Goal: Information Seeking & Learning: Learn about a topic

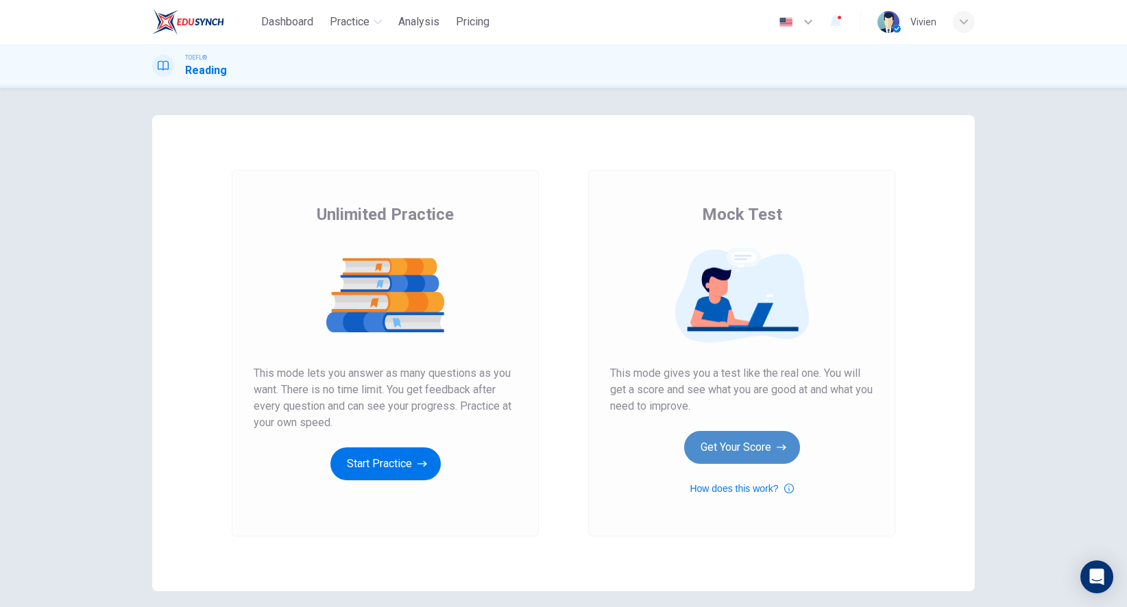
click at [720, 447] on button "Get Your Score" at bounding box center [742, 447] width 116 height 33
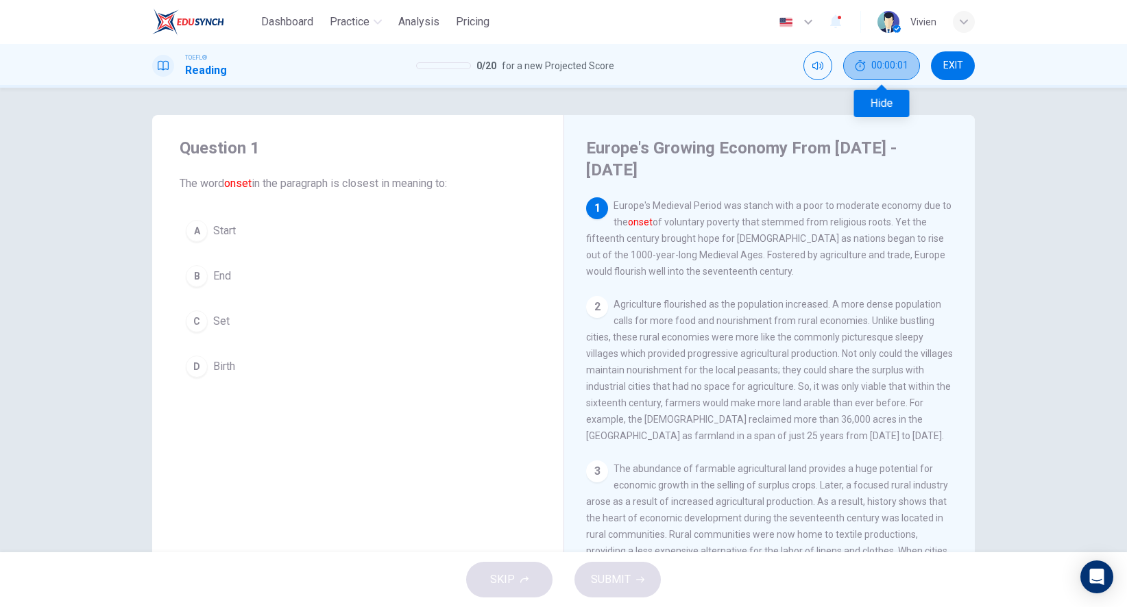
click at [875, 72] on button "00:00:01" at bounding box center [881, 65] width 77 height 29
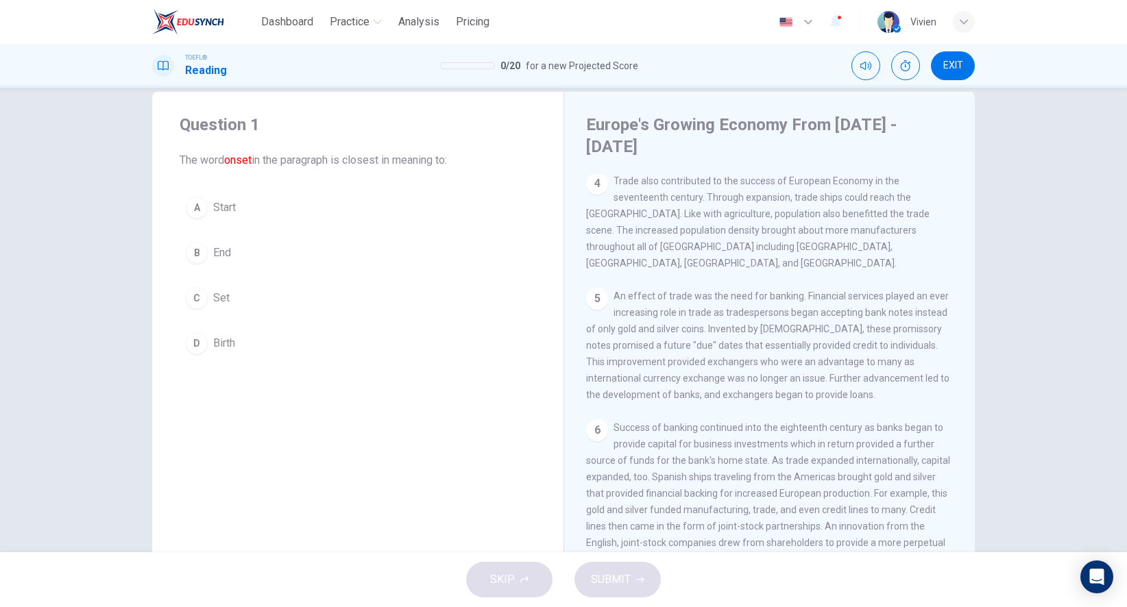
scroll to position [428, 0]
click at [906, 64] on icon "Show" at bounding box center [905, 65] width 11 height 11
click at [906, 64] on span "00:04:38" at bounding box center [889, 65] width 37 height 11
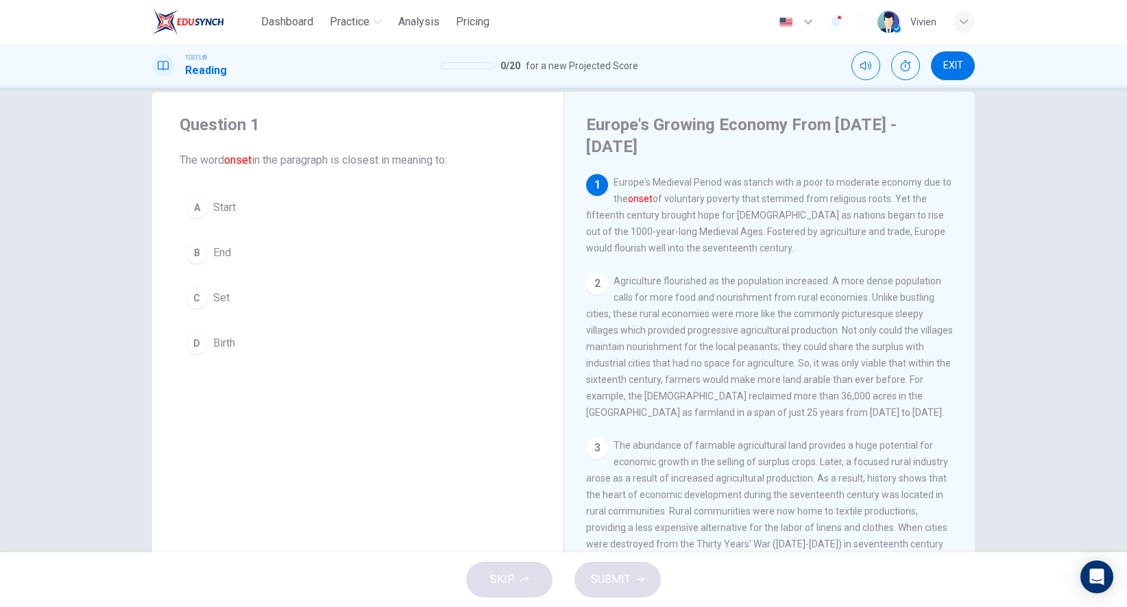
scroll to position [0, 0]
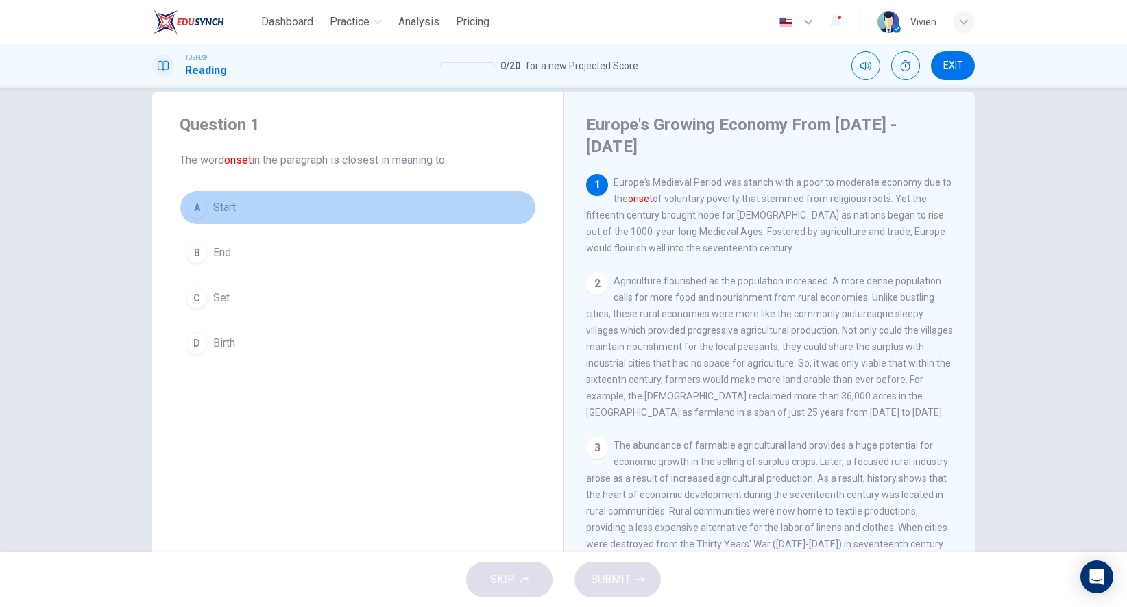
click at [201, 216] on div "A" at bounding box center [197, 208] width 22 height 22
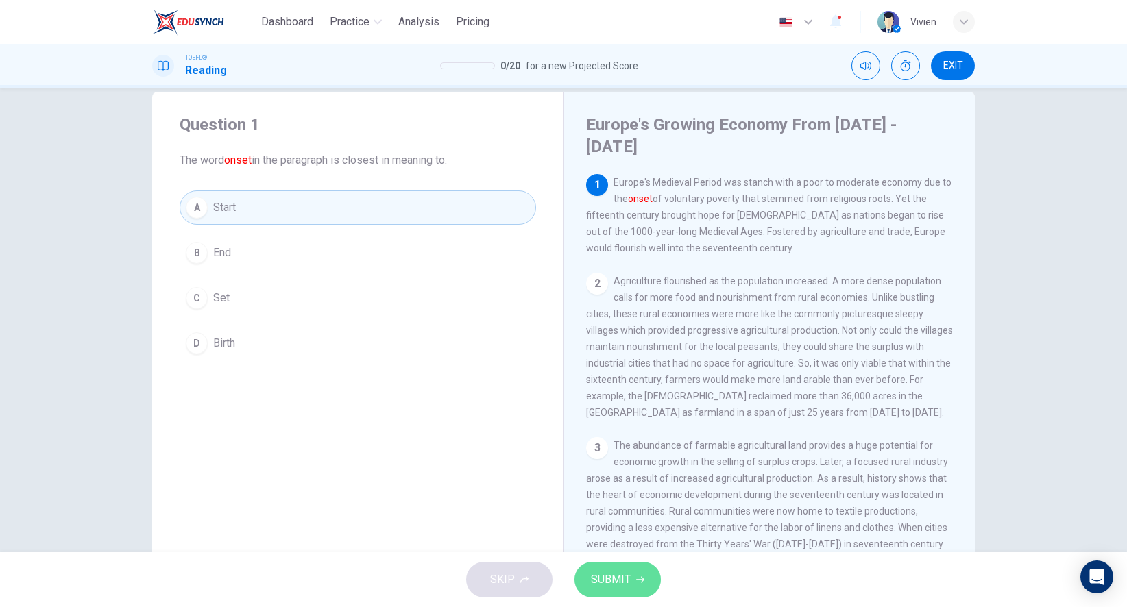
click at [602, 572] on span "SUBMIT" at bounding box center [611, 579] width 40 height 19
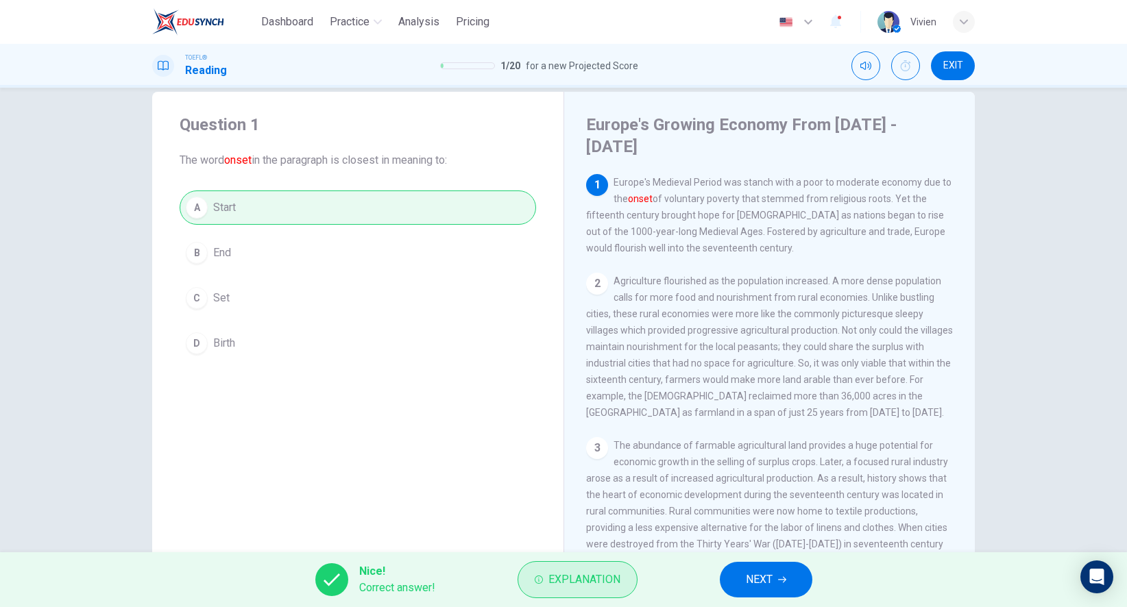
click at [602, 574] on span "Explanation" at bounding box center [584, 579] width 72 height 19
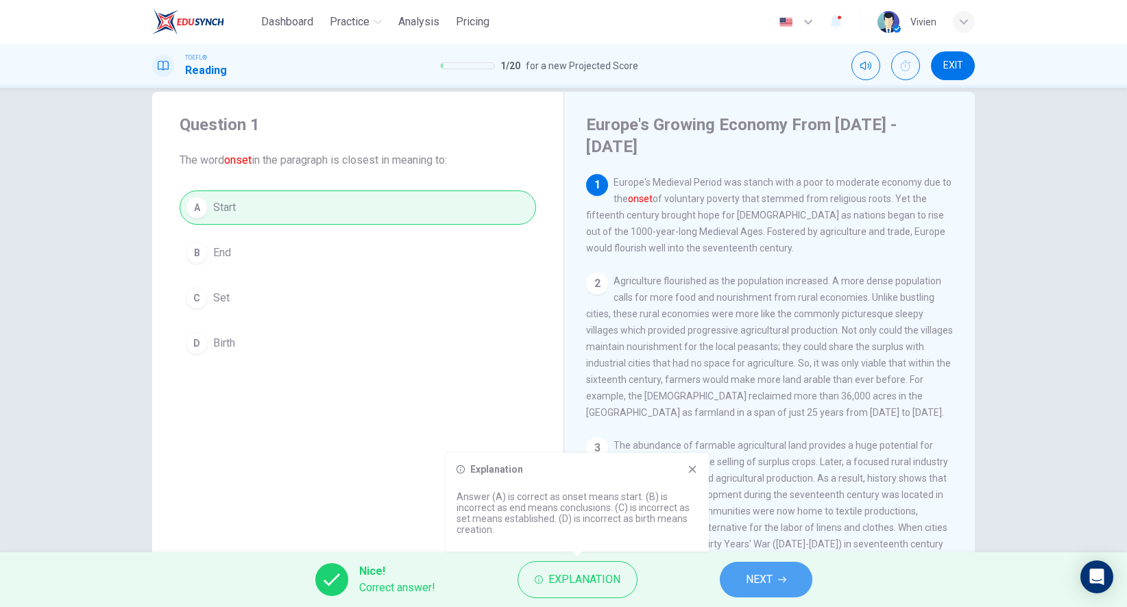
click at [768, 580] on span "NEXT" at bounding box center [759, 579] width 27 height 19
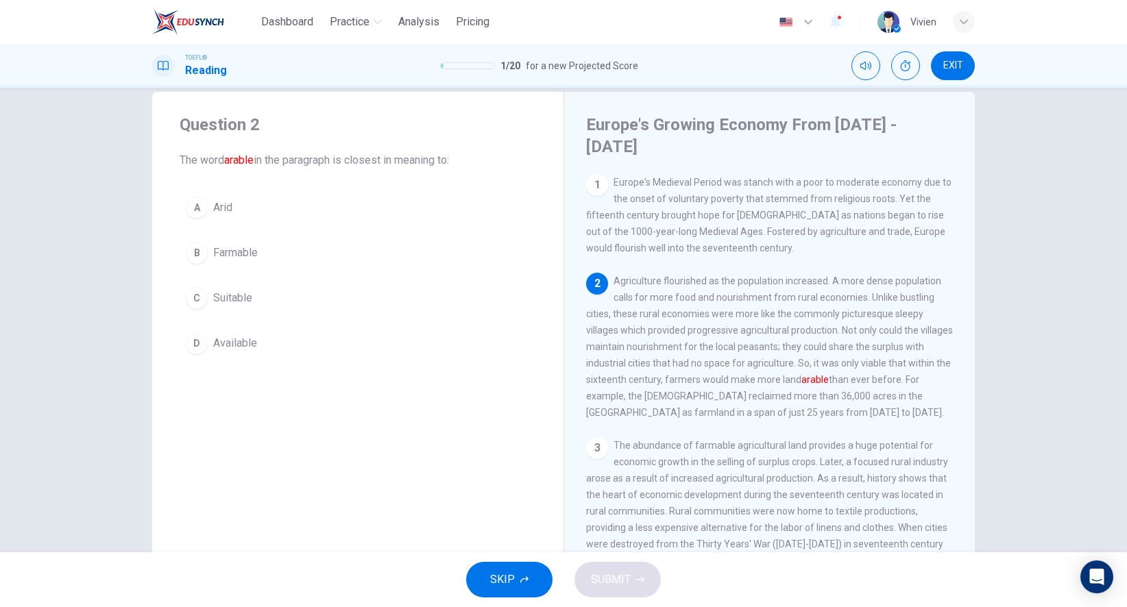
scroll to position [99, 0]
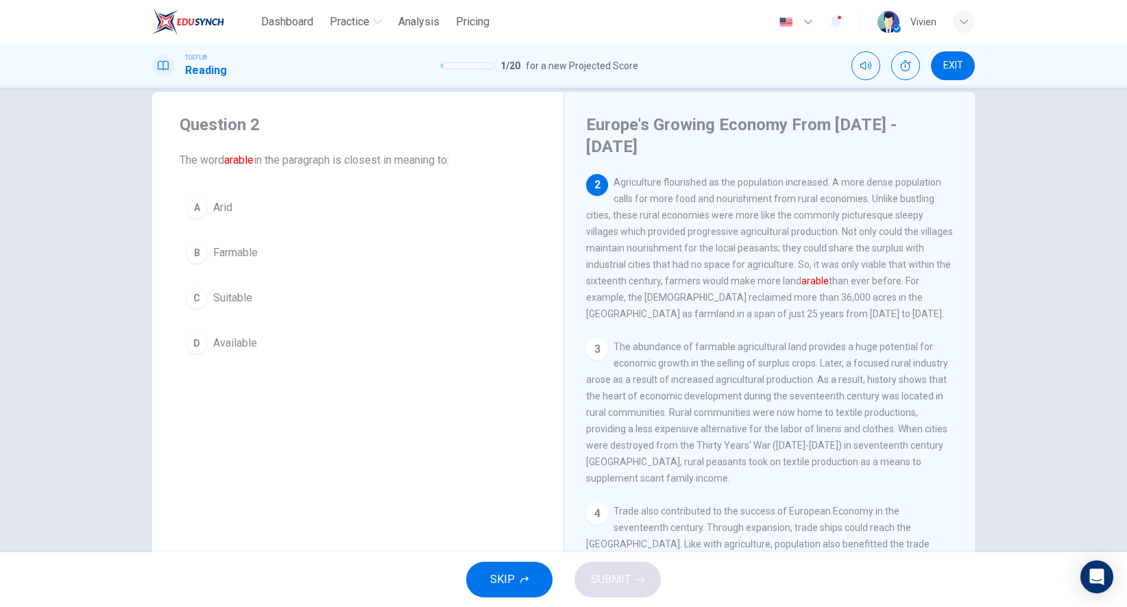
click at [237, 258] on span "Farmable" at bounding box center [235, 253] width 45 height 16
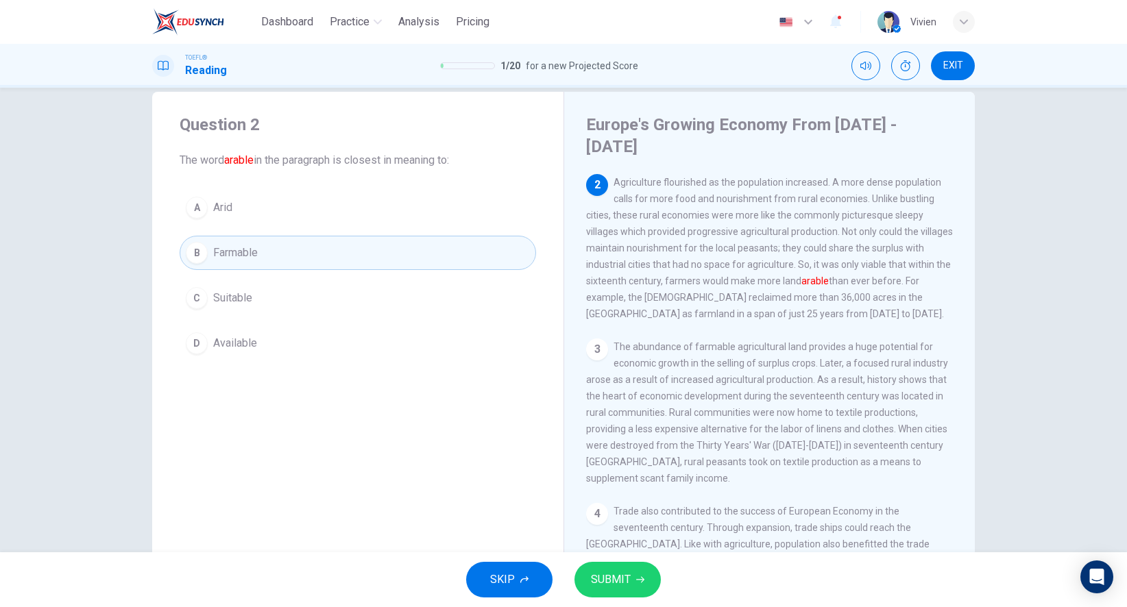
click at [625, 582] on span "SUBMIT" at bounding box center [611, 579] width 40 height 19
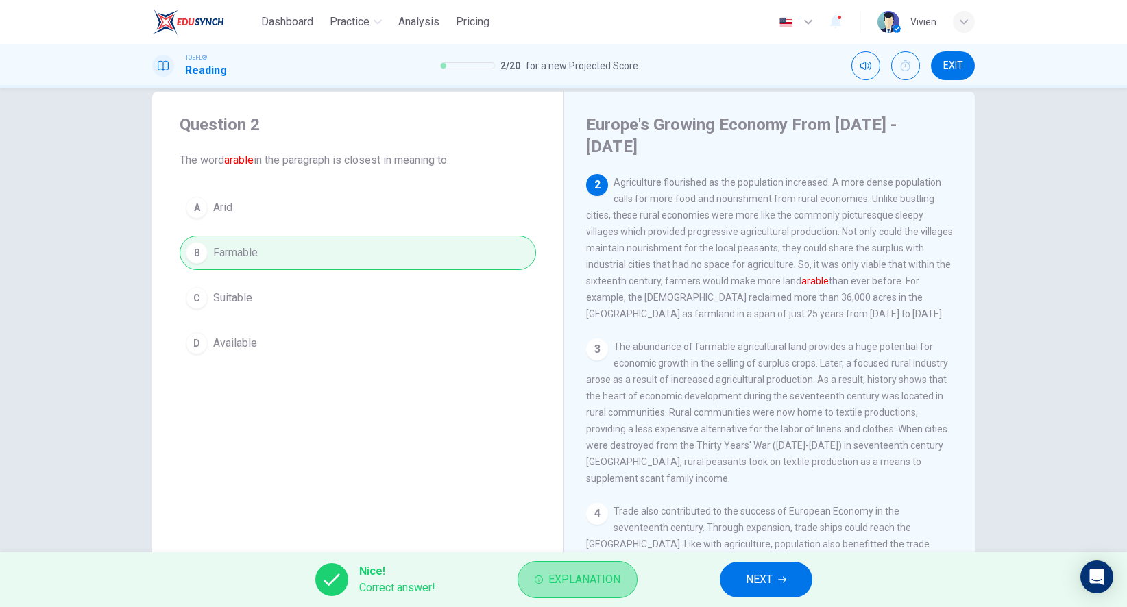
click at [621, 582] on button "Explanation" at bounding box center [577, 579] width 120 height 37
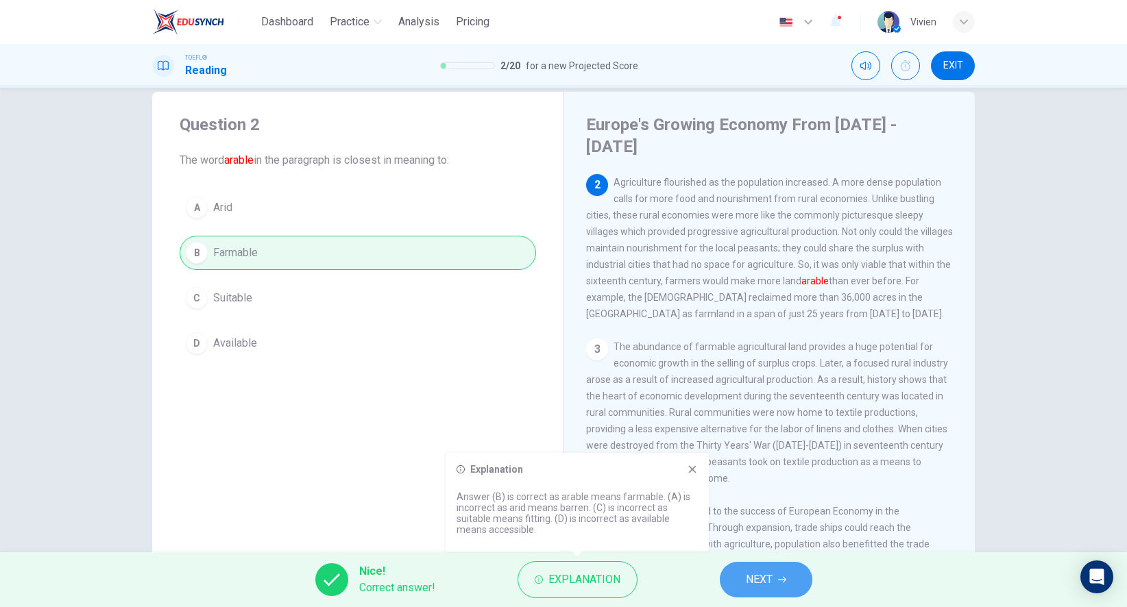
click at [757, 573] on span "NEXT" at bounding box center [759, 579] width 27 height 19
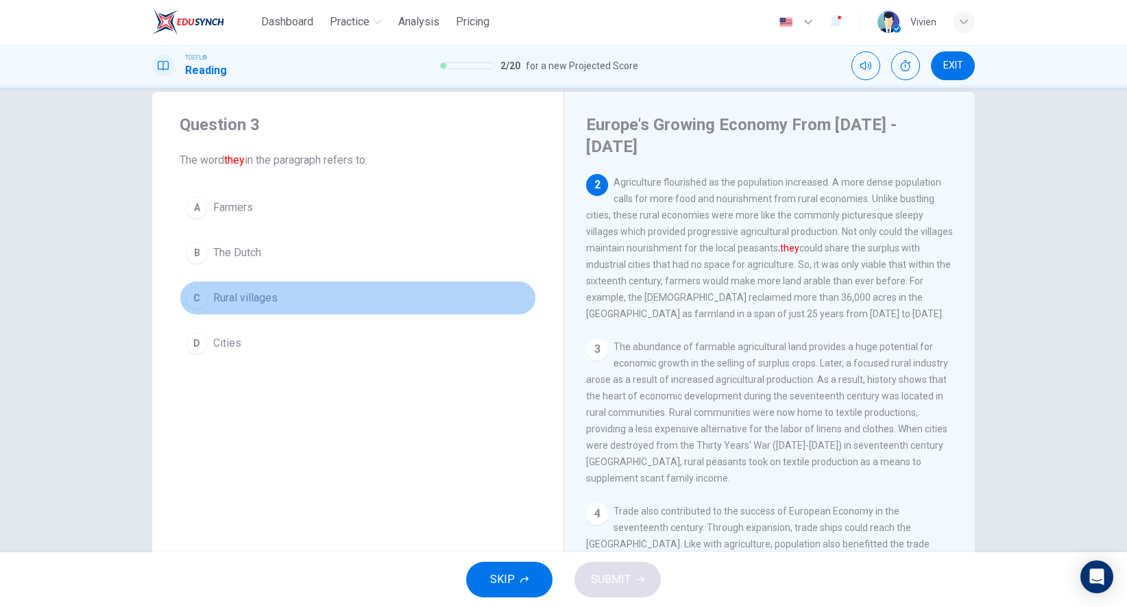
click at [248, 302] on span "Rural villages" at bounding box center [245, 298] width 64 height 16
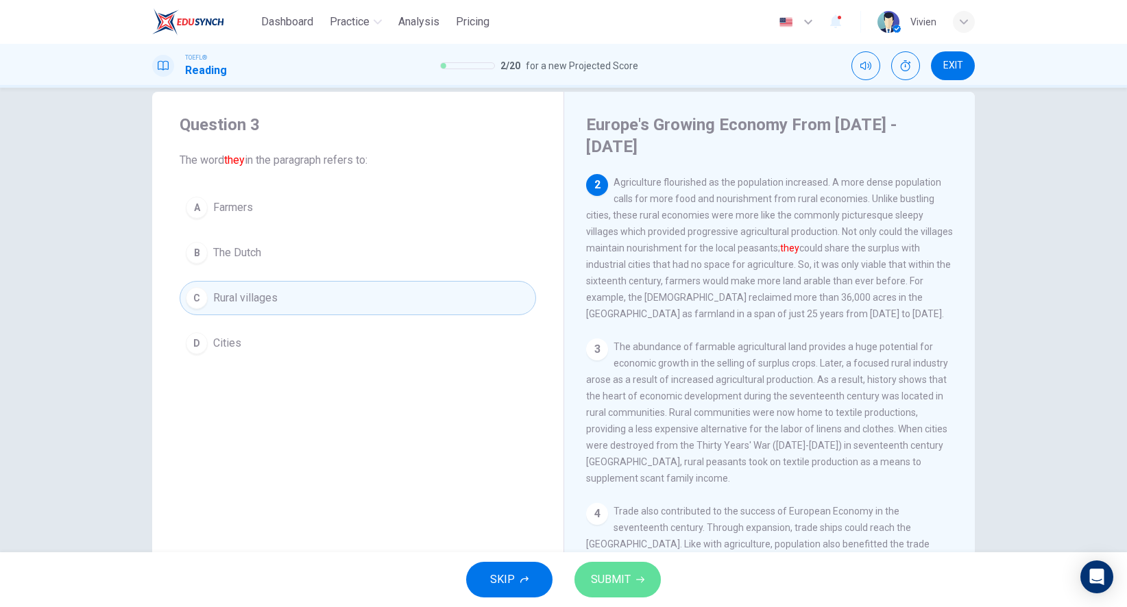
click at [632, 571] on button "SUBMIT" at bounding box center [617, 580] width 86 height 36
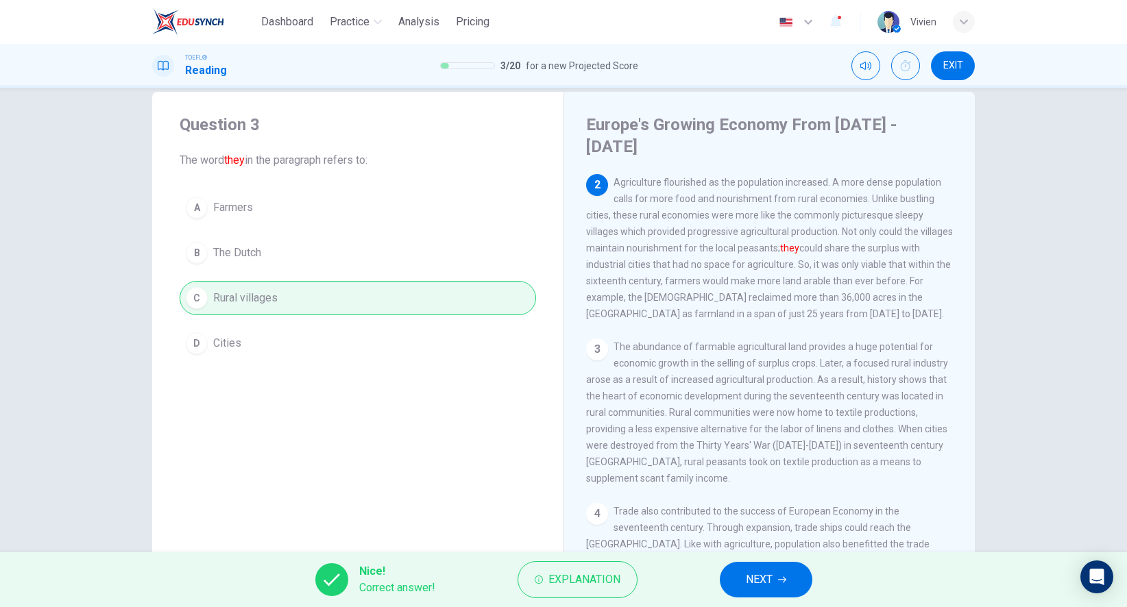
click at [794, 585] on button "NEXT" at bounding box center [765, 580] width 93 height 36
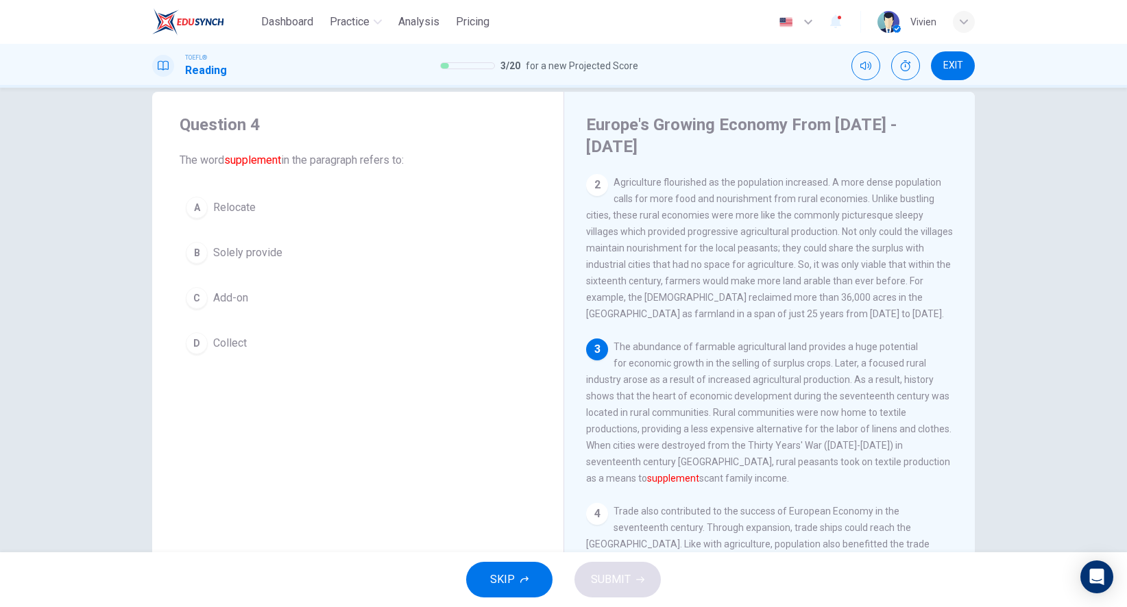
scroll to position [154, 0]
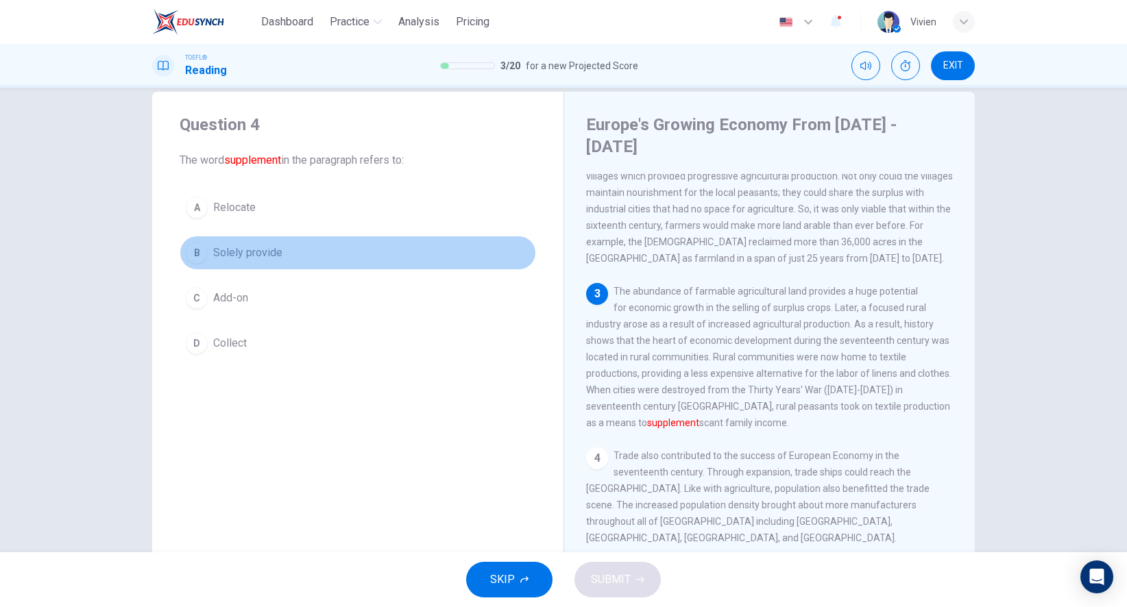
click at [237, 256] on span "Solely provide" at bounding box center [247, 253] width 69 height 16
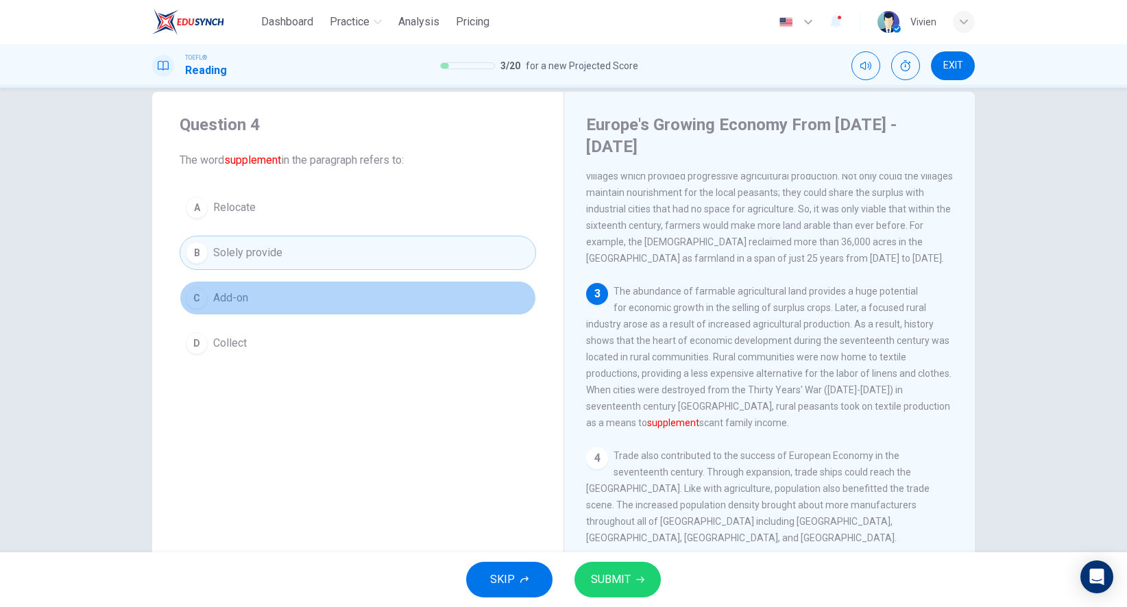
click at [245, 301] on span "Add-on" at bounding box center [230, 298] width 35 height 16
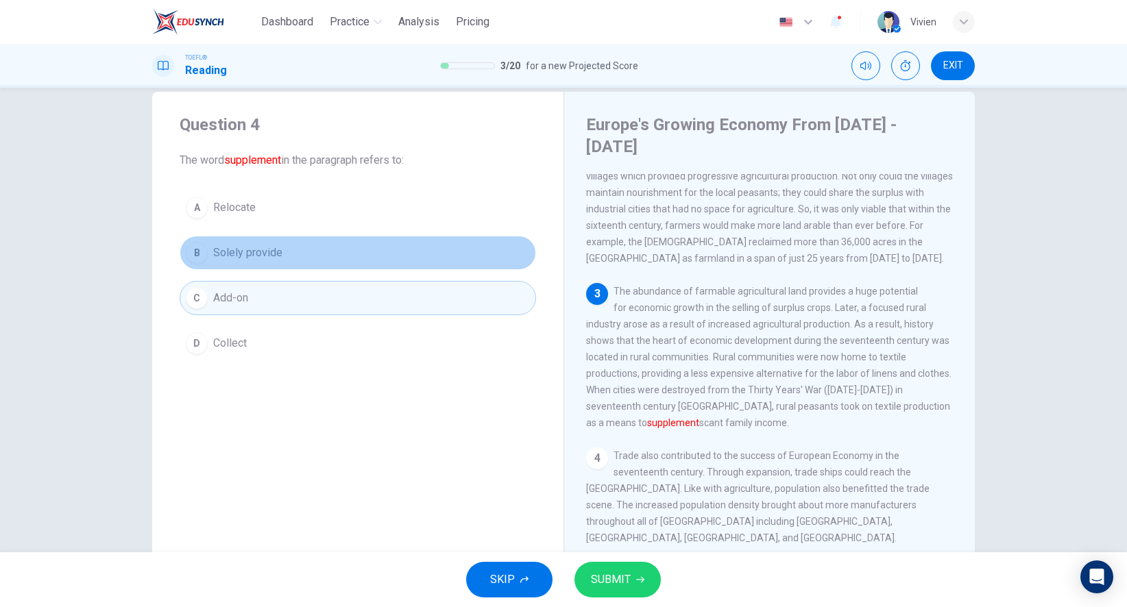
click at [238, 256] on span "Solely provide" at bounding box center [247, 253] width 69 height 16
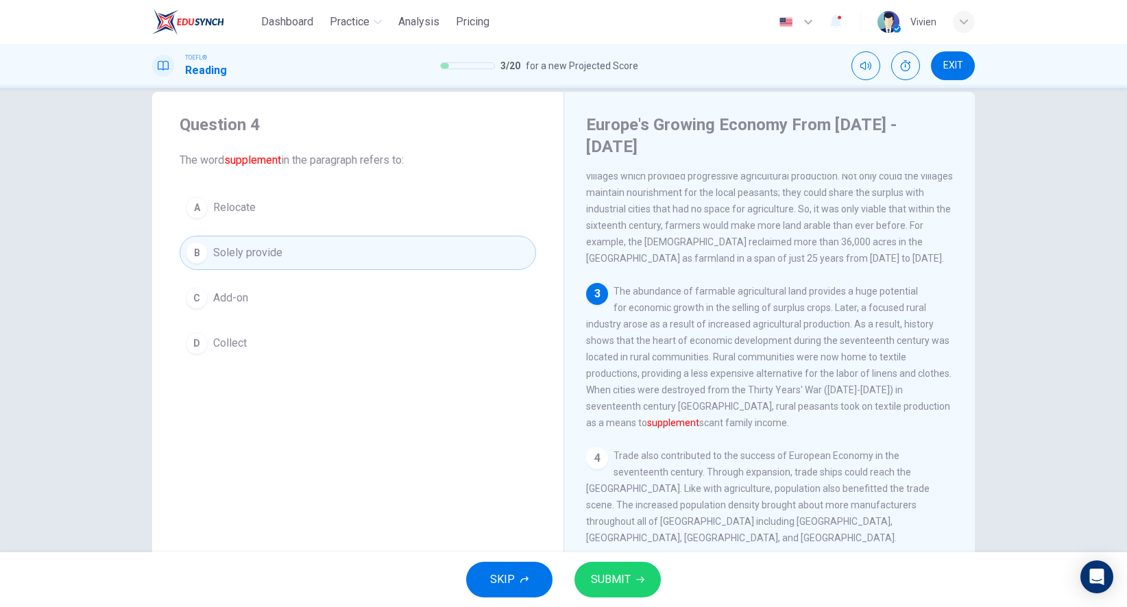
click at [236, 341] on span "Collect" at bounding box center [230, 343] width 34 height 16
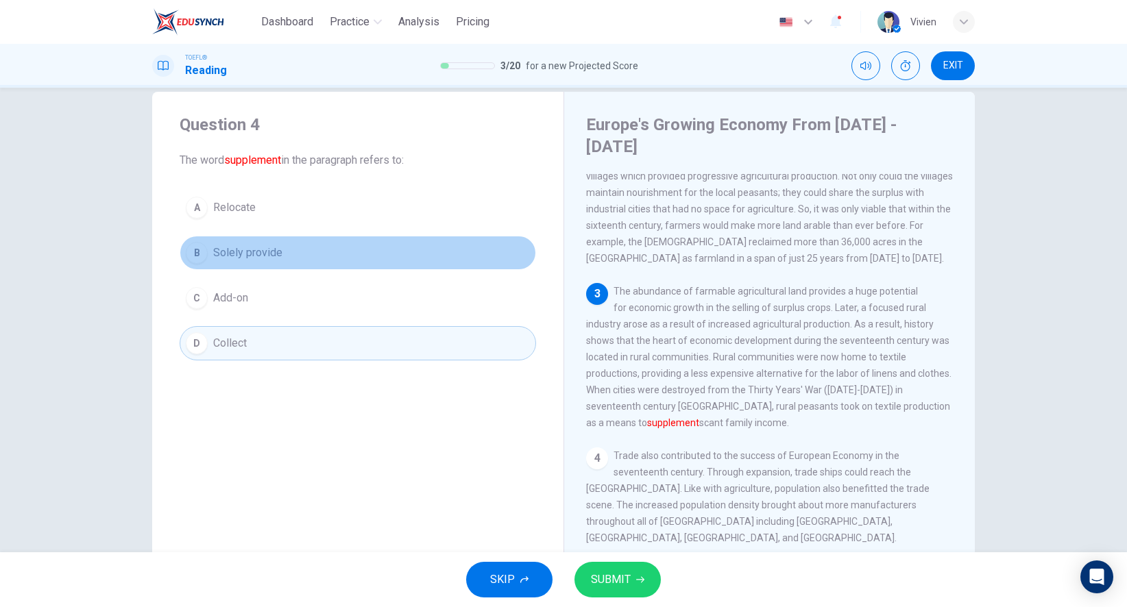
click at [285, 251] on button "B Solely provide" at bounding box center [358, 253] width 356 height 34
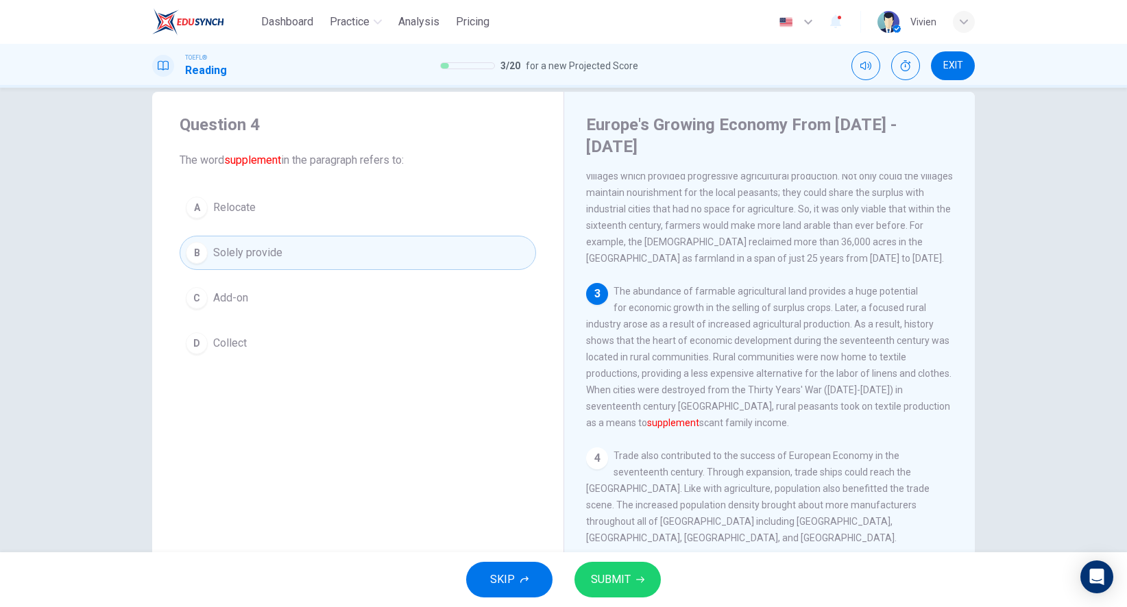
click at [260, 288] on button "C Add-on" at bounding box center [358, 298] width 356 height 34
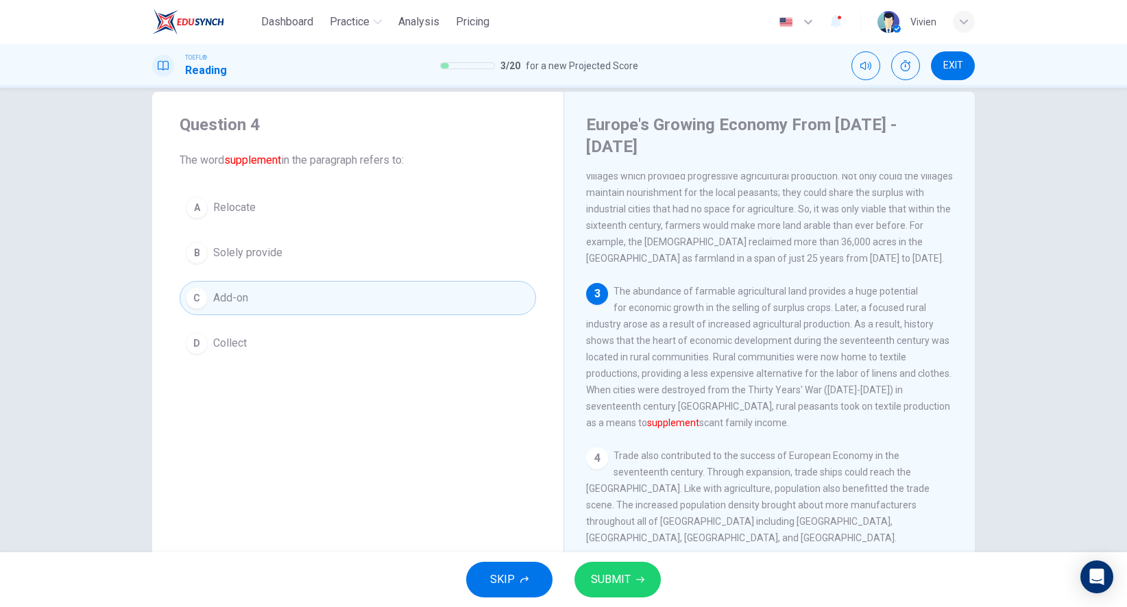
click at [291, 254] on button "B Solely provide" at bounding box center [358, 253] width 356 height 34
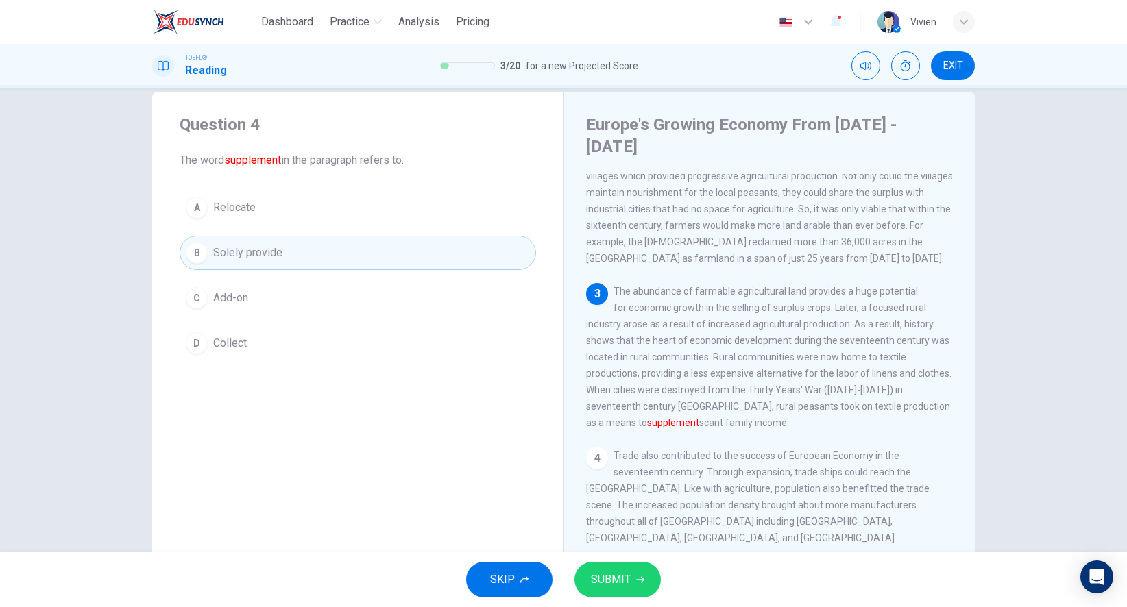
click at [604, 576] on span "SUBMIT" at bounding box center [611, 579] width 40 height 19
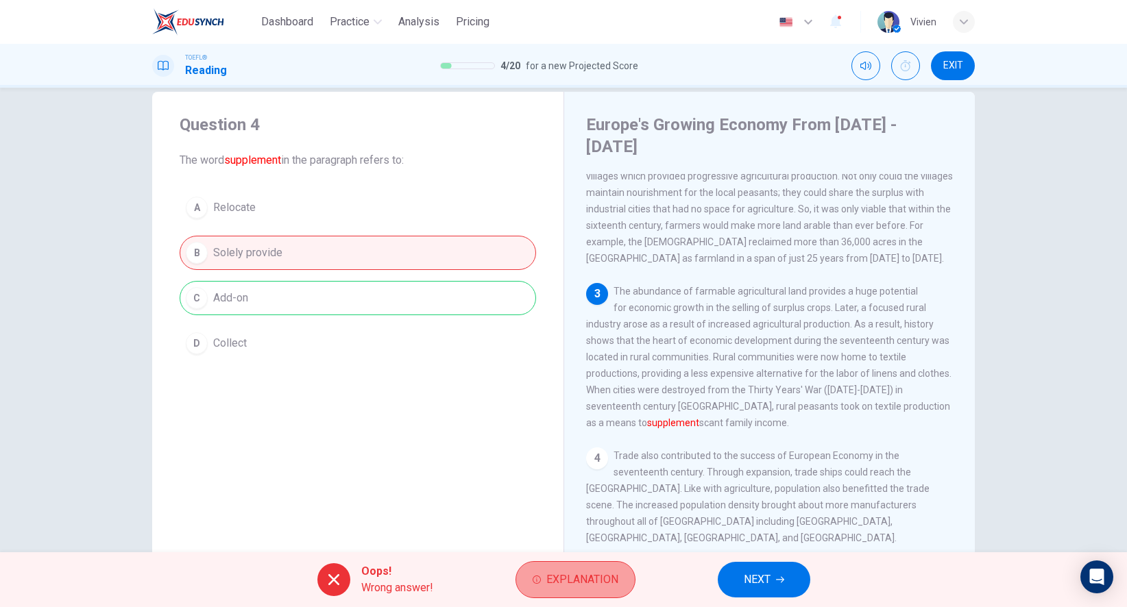
click at [626, 589] on button "Explanation" at bounding box center [575, 579] width 120 height 37
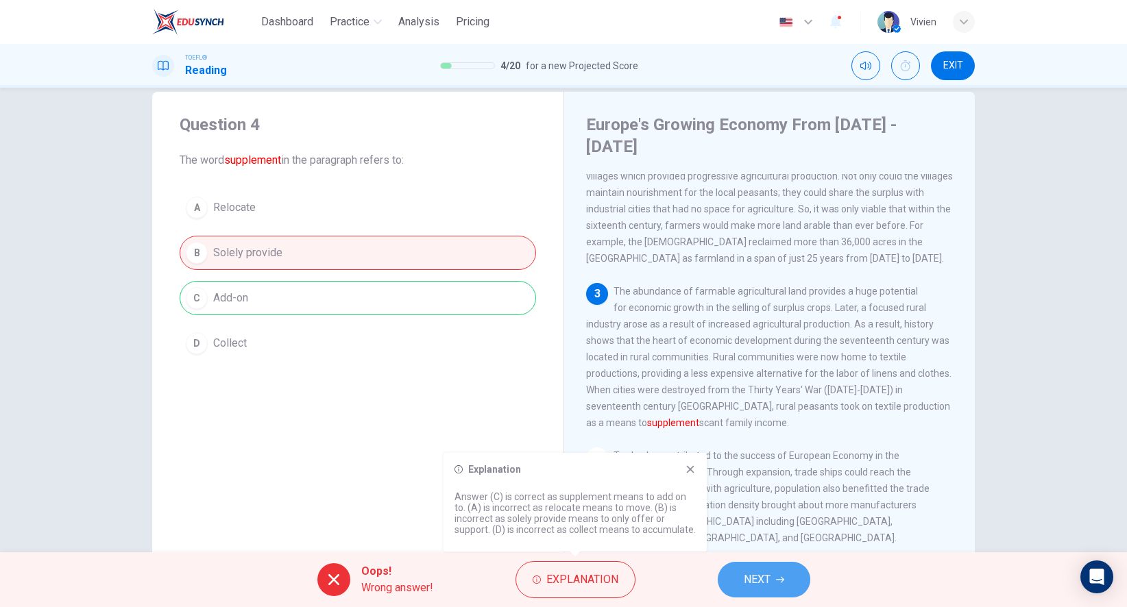
click at [784, 583] on icon "button" at bounding box center [780, 580] width 8 height 8
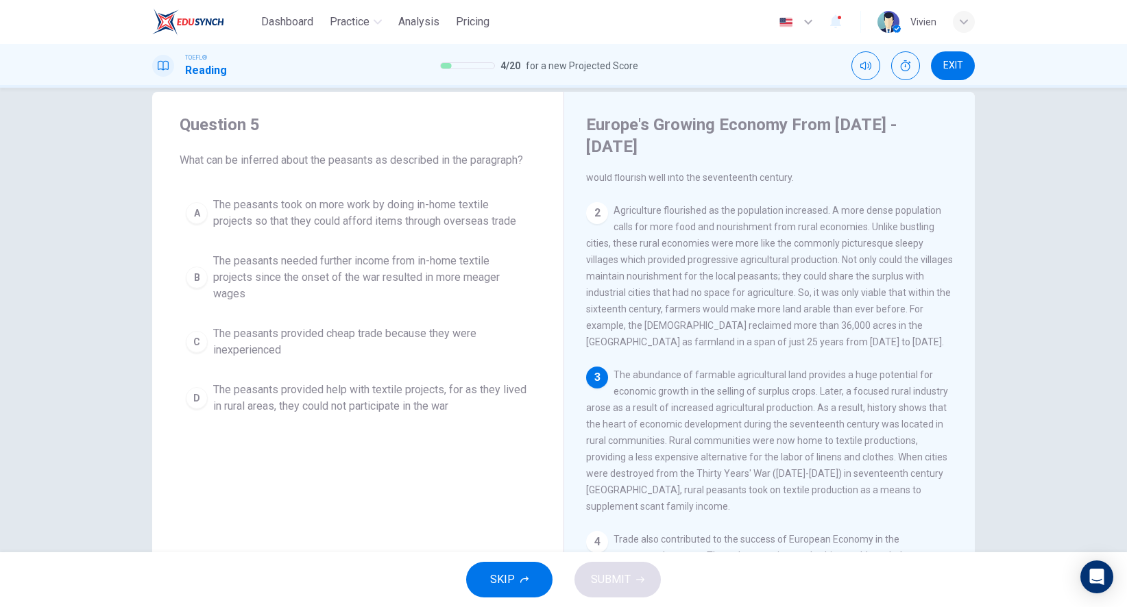
scroll to position [73, 0]
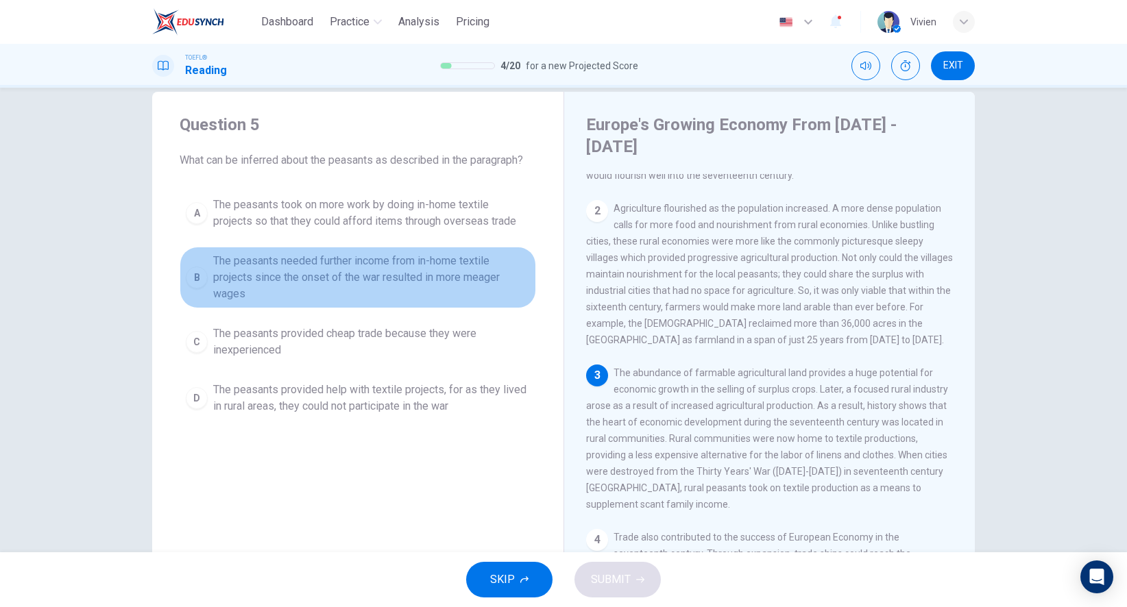
click at [399, 263] on span "The peasants needed further income from in-home textile projects since the onse…" at bounding box center [371, 277] width 317 height 49
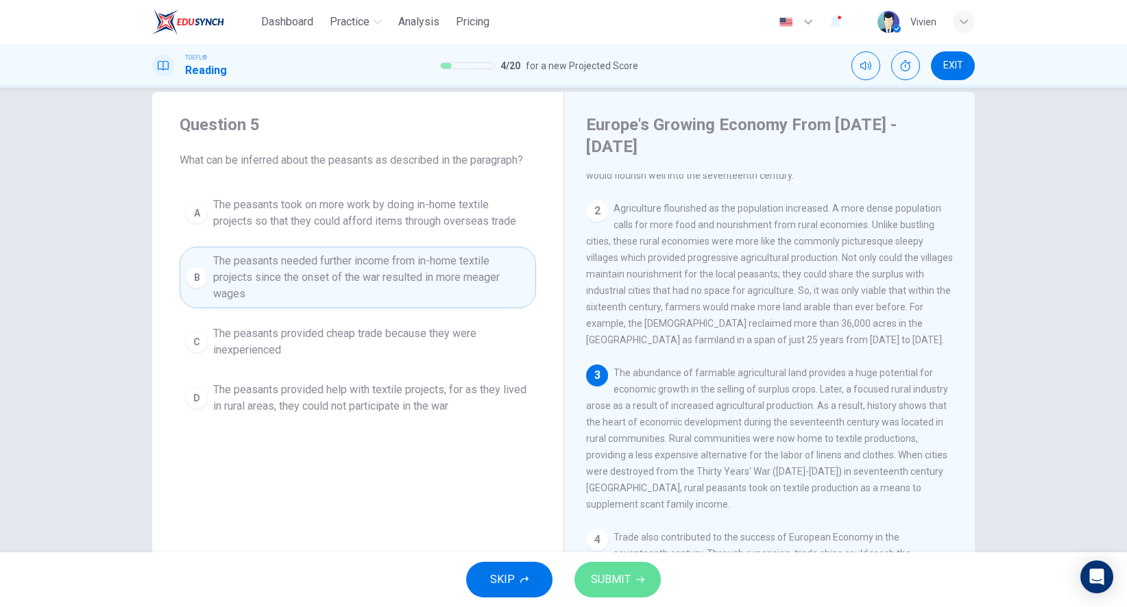
click at [603, 591] on button "SUBMIT" at bounding box center [617, 580] width 86 height 36
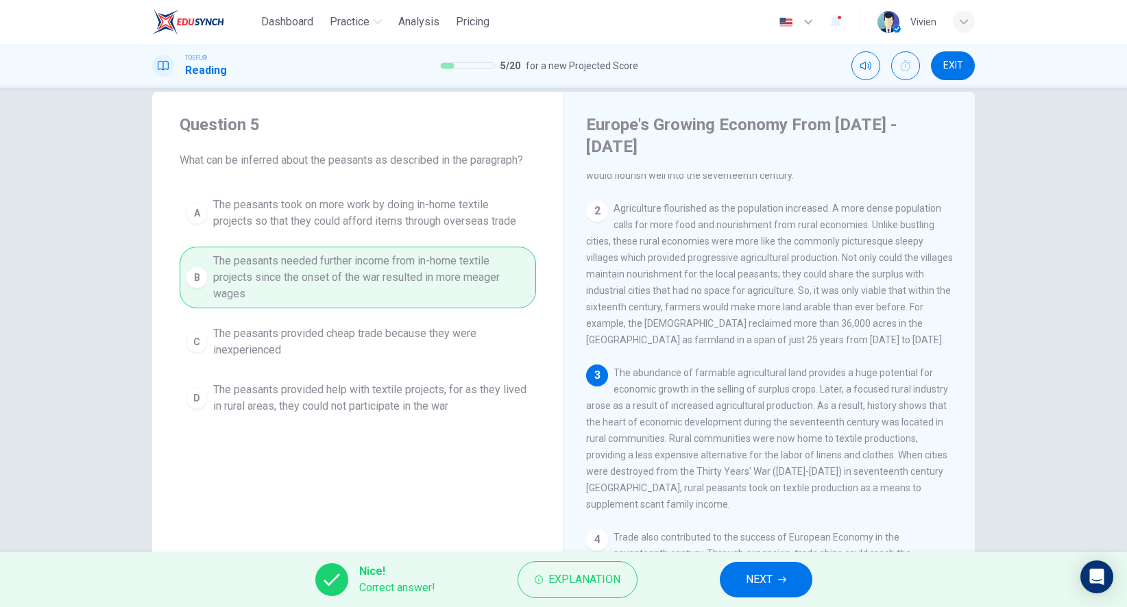
click at [767, 582] on span "NEXT" at bounding box center [759, 579] width 27 height 19
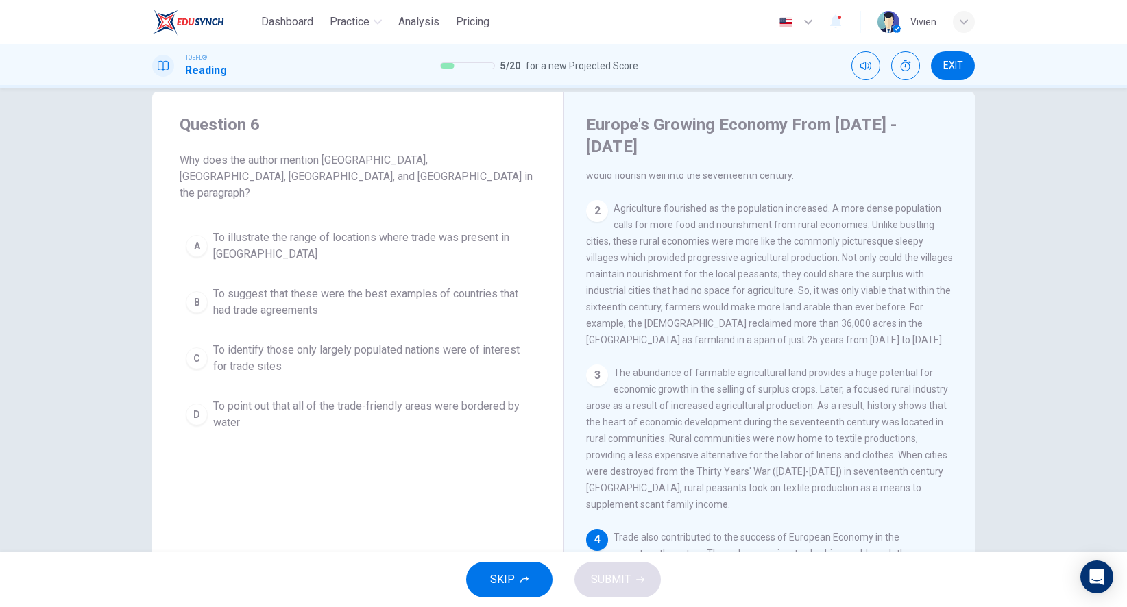
scroll to position [253, 0]
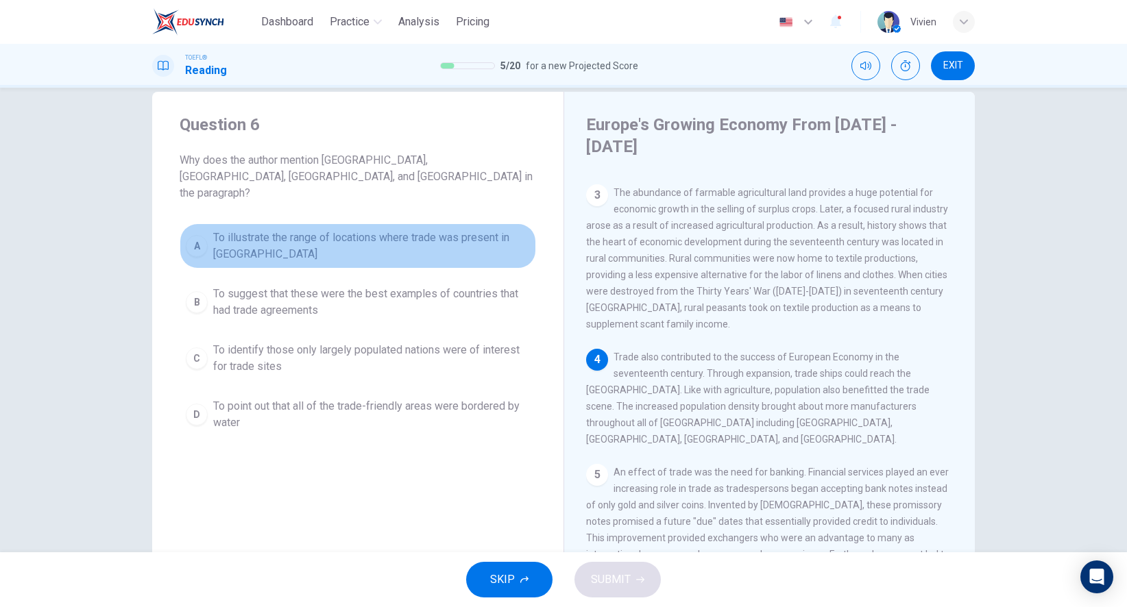
click at [382, 230] on span "To illustrate the range of locations where trade was present in Europe" at bounding box center [371, 246] width 317 height 33
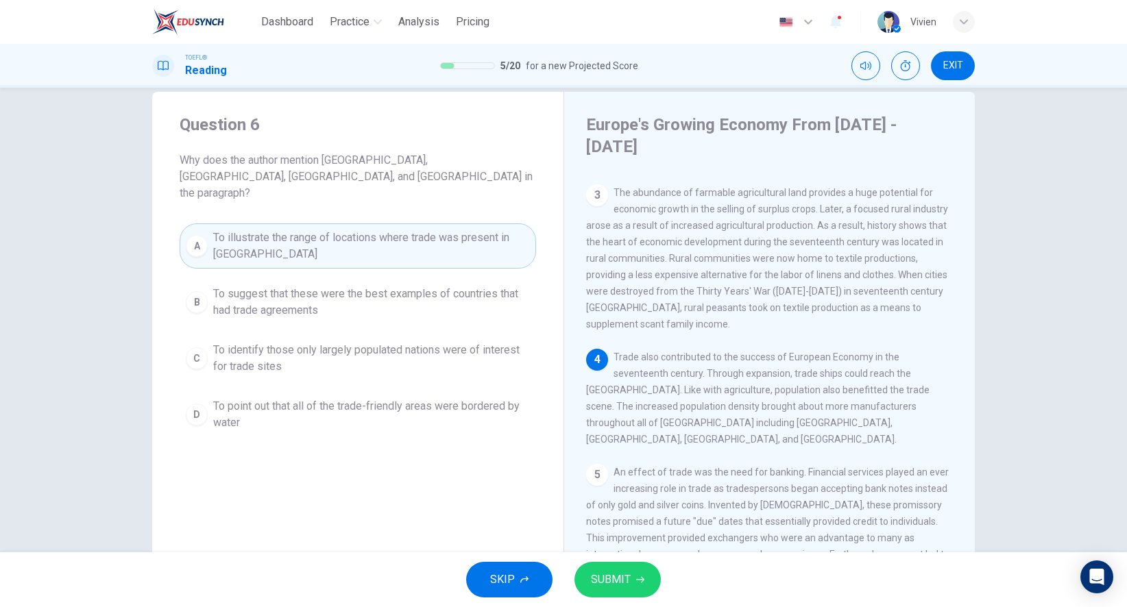
click at [636, 571] on button "SUBMIT" at bounding box center [617, 580] width 86 height 36
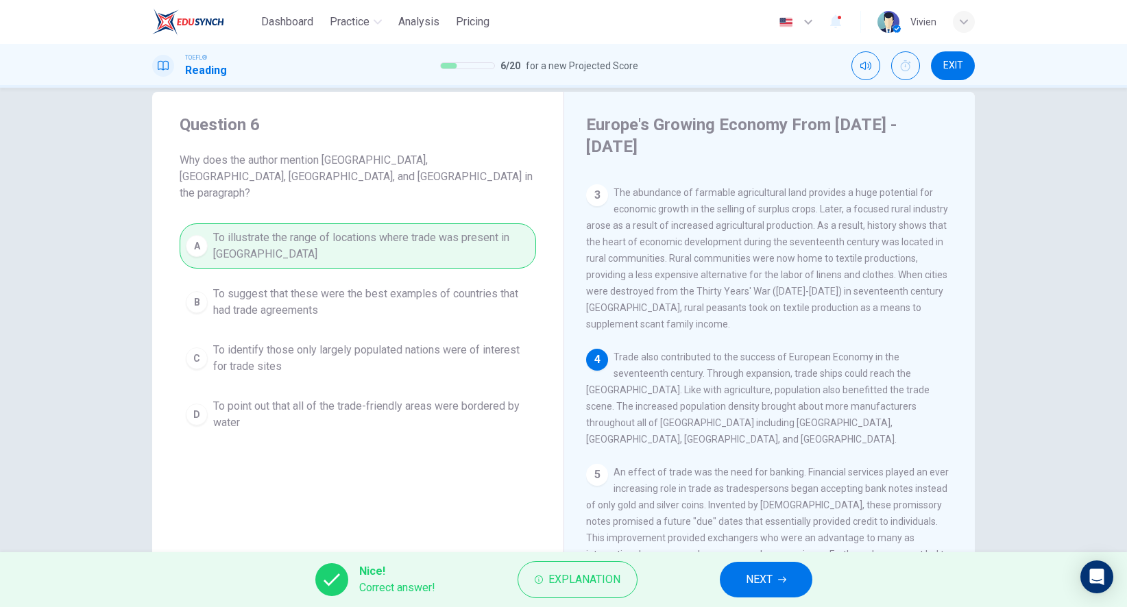
click at [766, 575] on span "NEXT" at bounding box center [759, 579] width 27 height 19
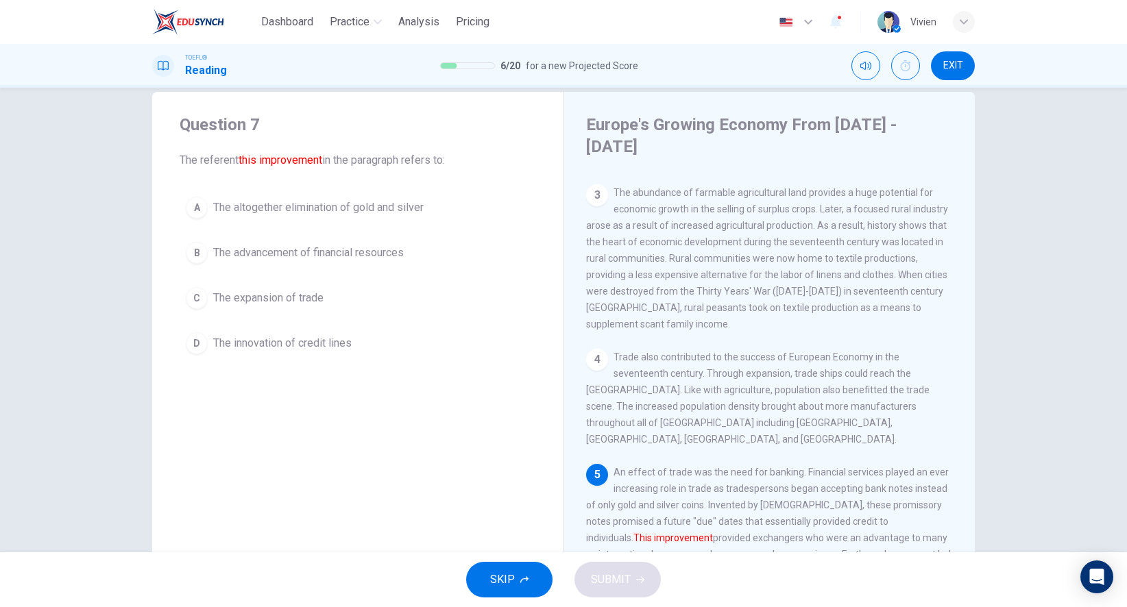
scroll to position [384, 0]
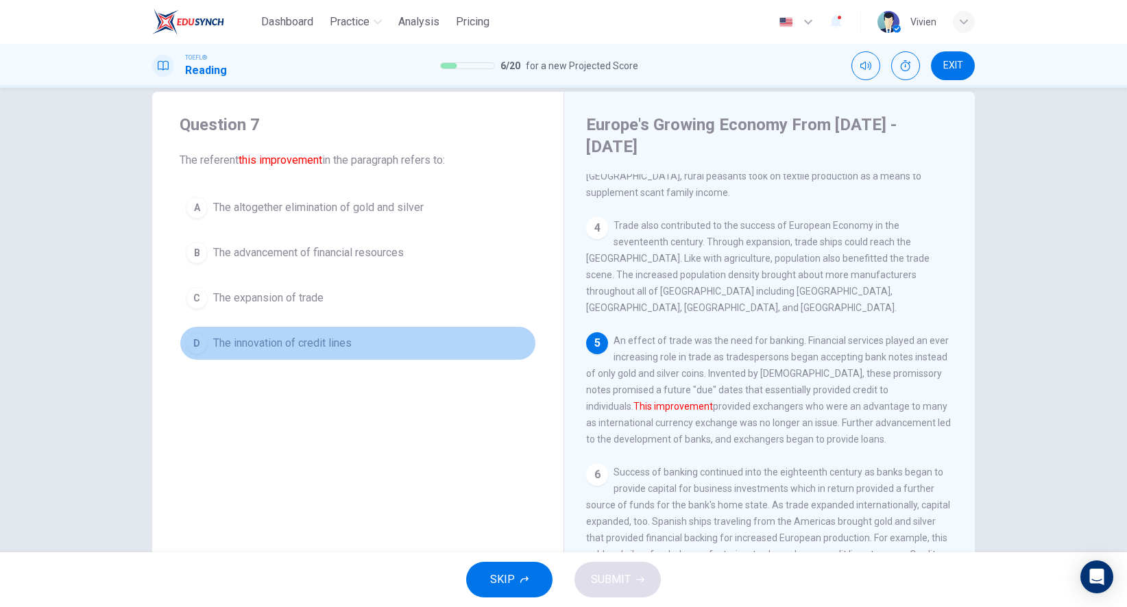
click at [275, 348] on span "The innovation of credit lines" at bounding box center [282, 343] width 138 height 16
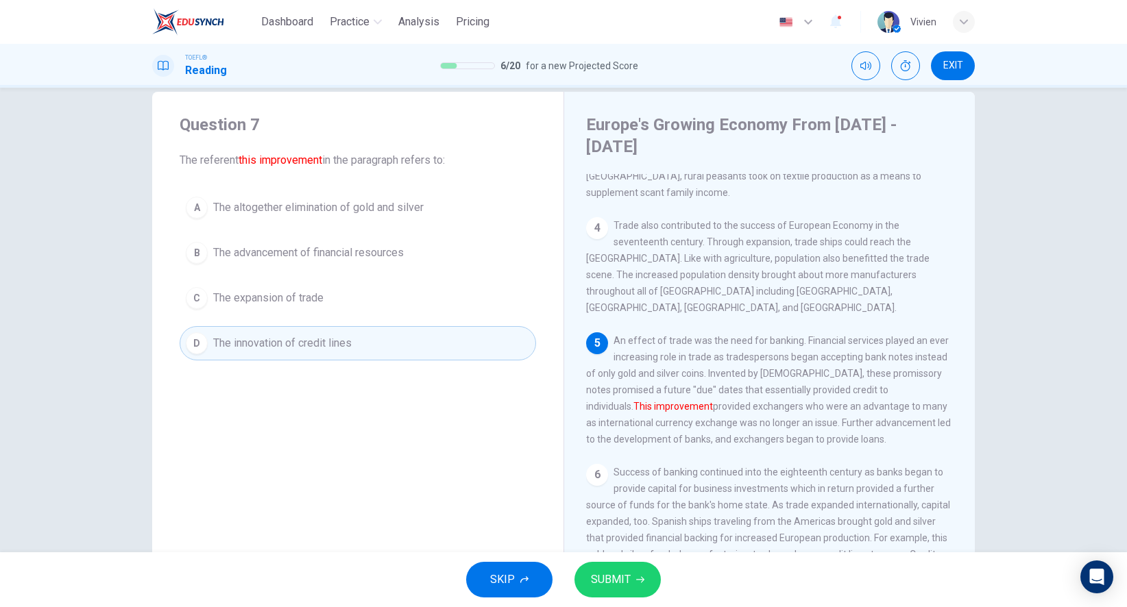
click at [639, 584] on button "SUBMIT" at bounding box center [617, 580] width 86 height 36
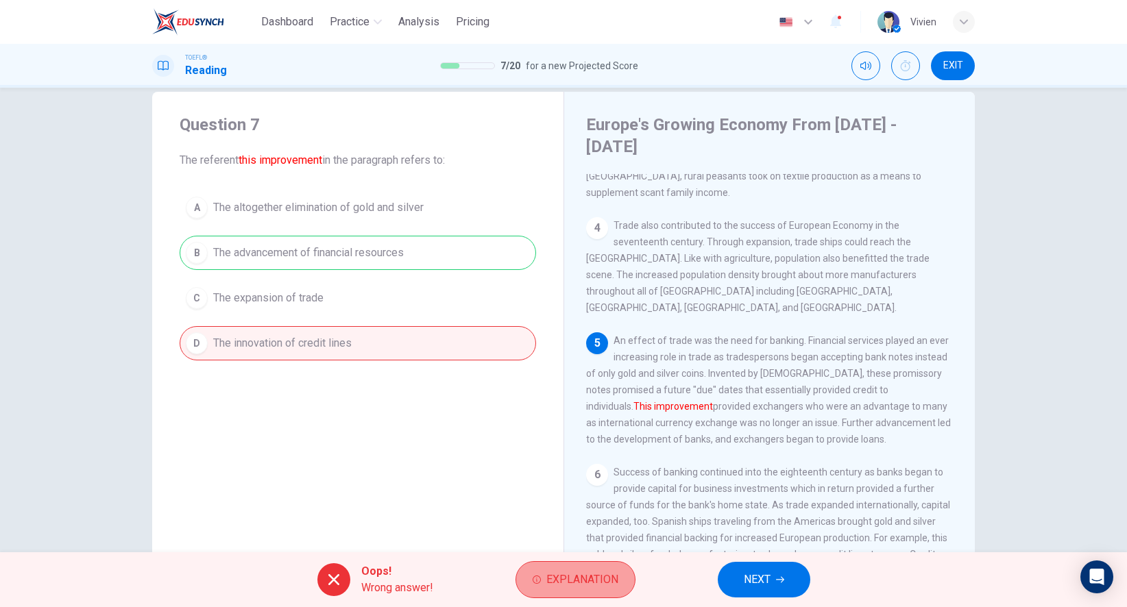
click at [580, 588] on span "Explanation" at bounding box center [582, 579] width 72 height 19
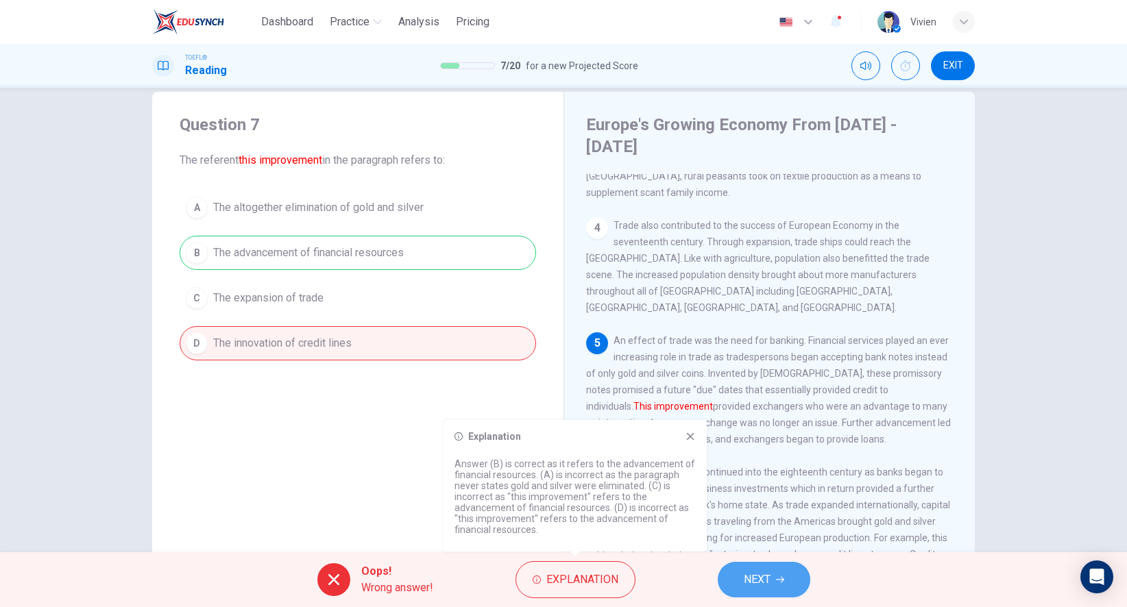
click at [761, 571] on span "NEXT" at bounding box center [756, 579] width 27 height 19
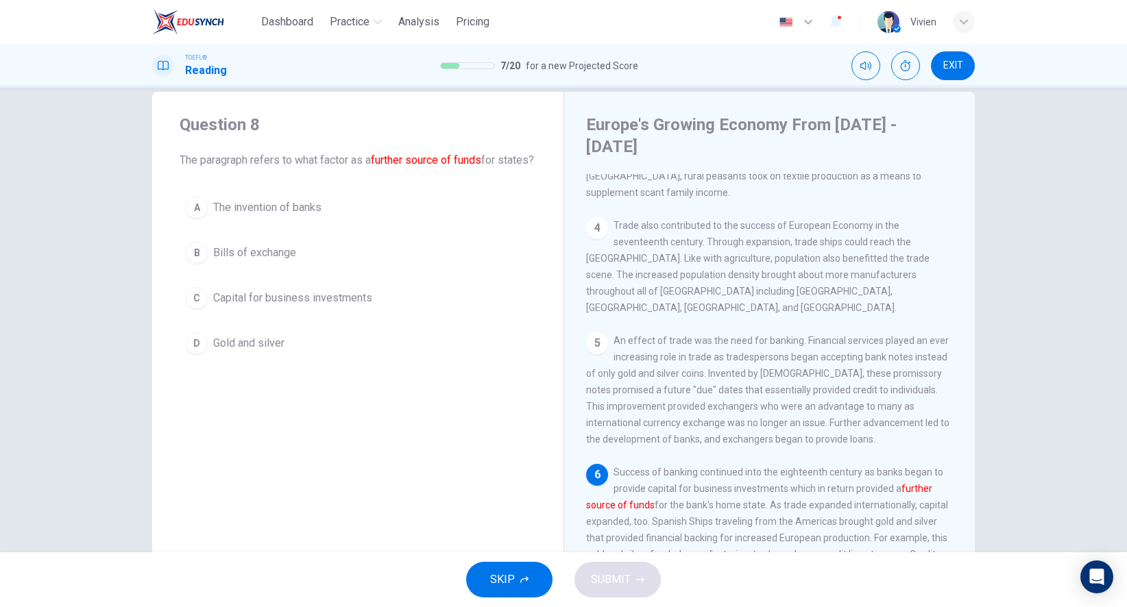
scroll to position [428, 0]
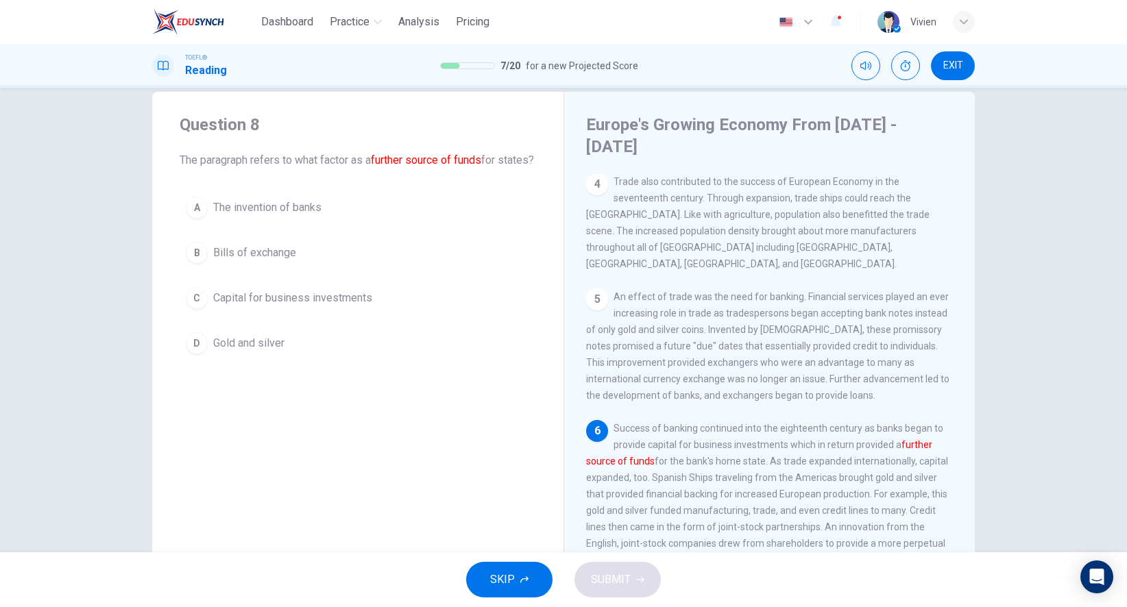
click at [346, 306] on span "Capital for business investments" at bounding box center [292, 298] width 159 height 16
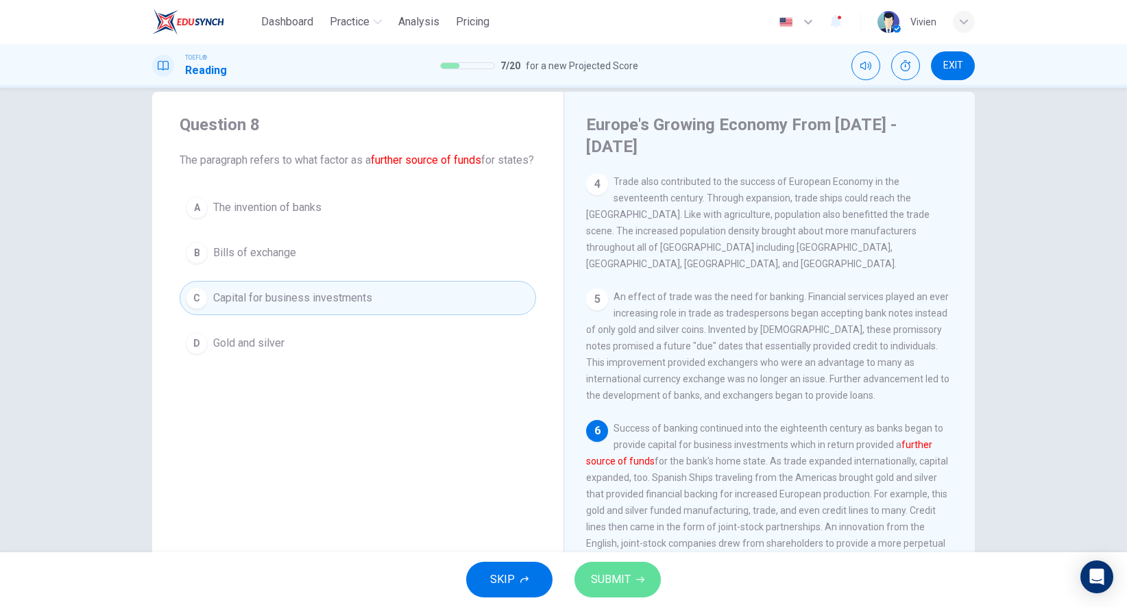
click at [614, 591] on button "SUBMIT" at bounding box center [617, 580] width 86 height 36
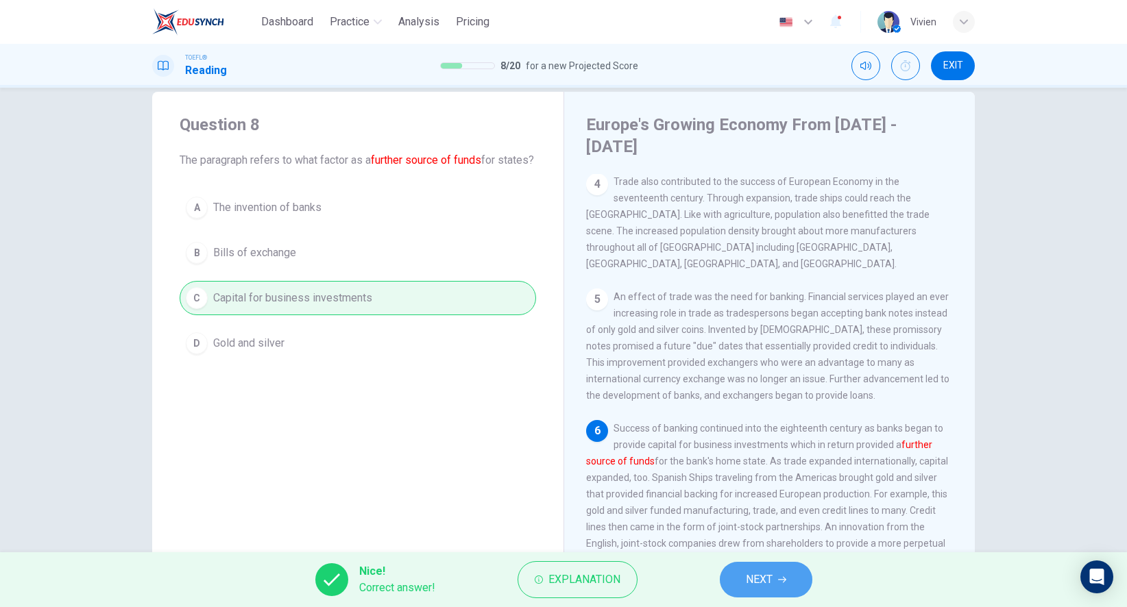
click at [750, 582] on span "NEXT" at bounding box center [759, 579] width 27 height 19
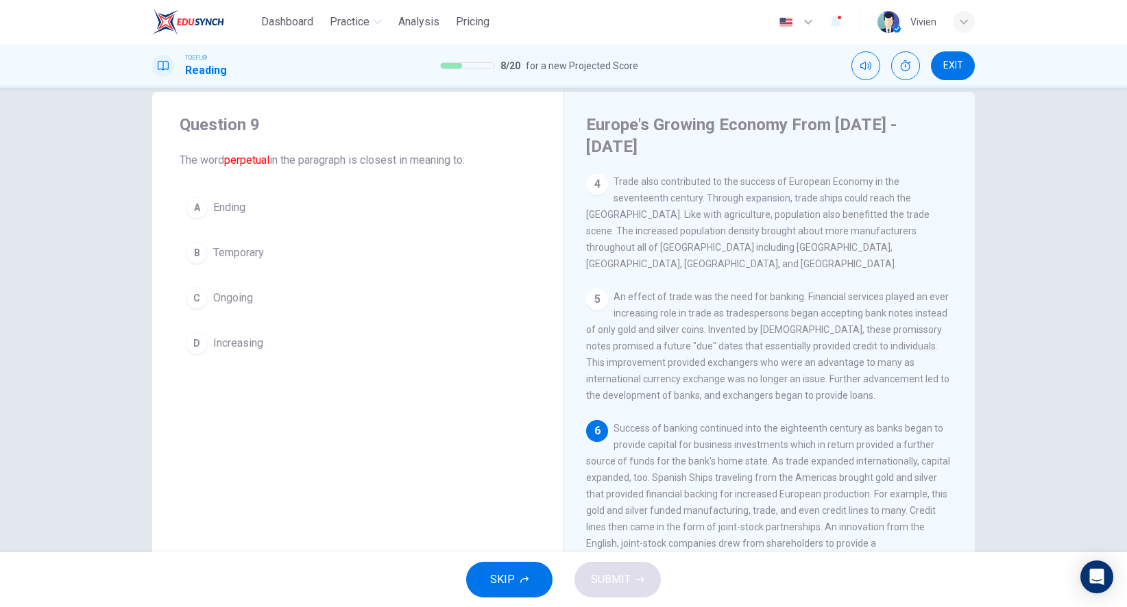
click at [227, 297] on span "Ongoing" at bounding box center [233, 298] width 40 height 16
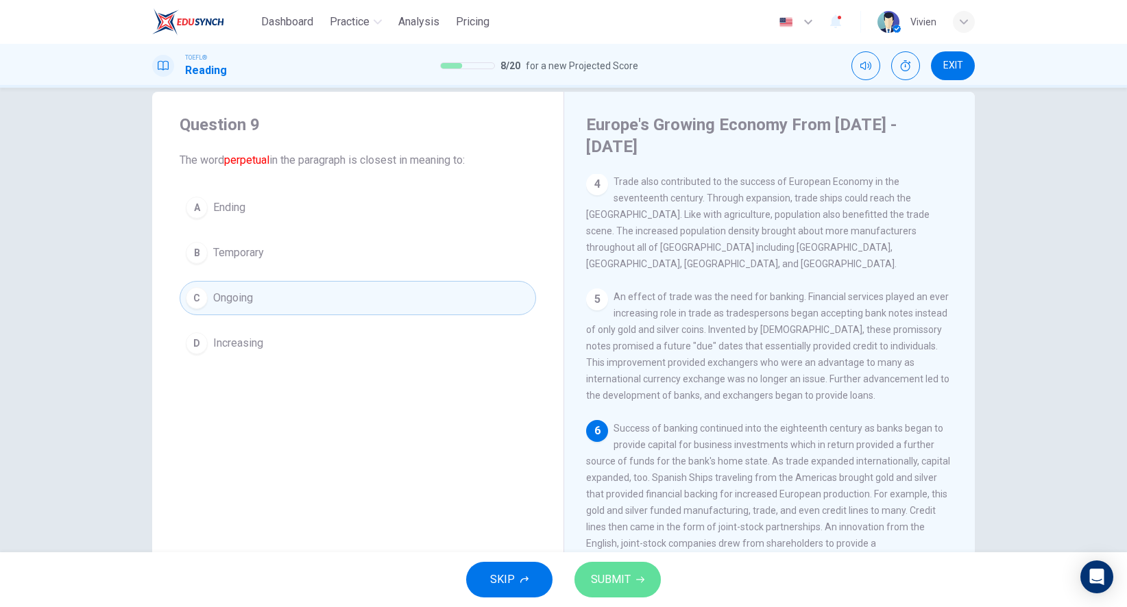
click at [615, 576] on span "SUBMIT" at bounding box center [611, 579] width 40 height 19
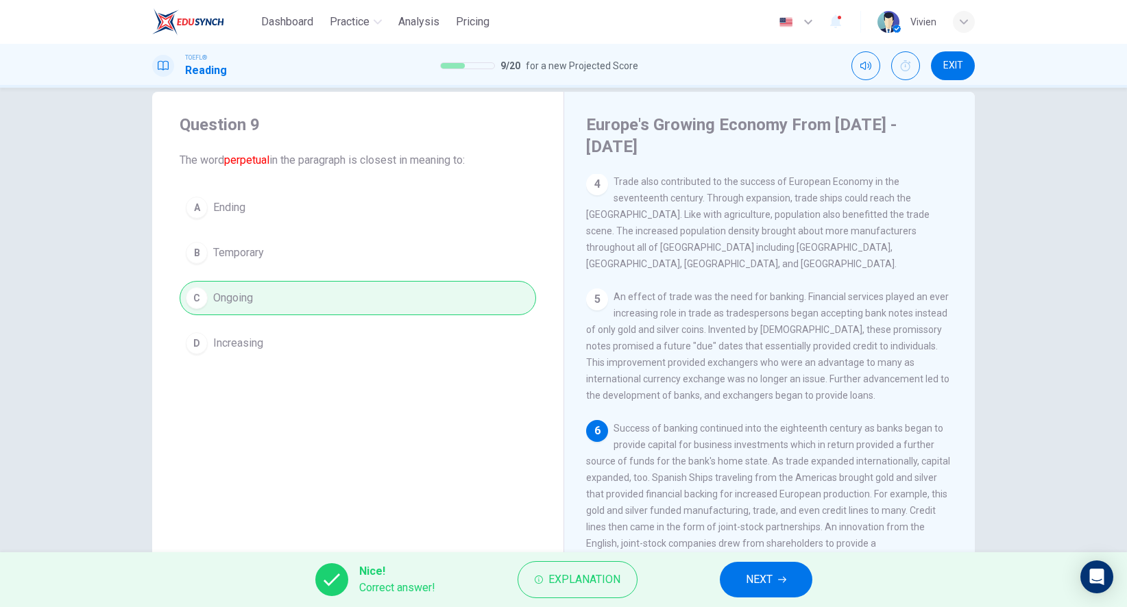
click at [755, 570] on span "NEXT" at bounding box center [759, 579] width 27 height 19
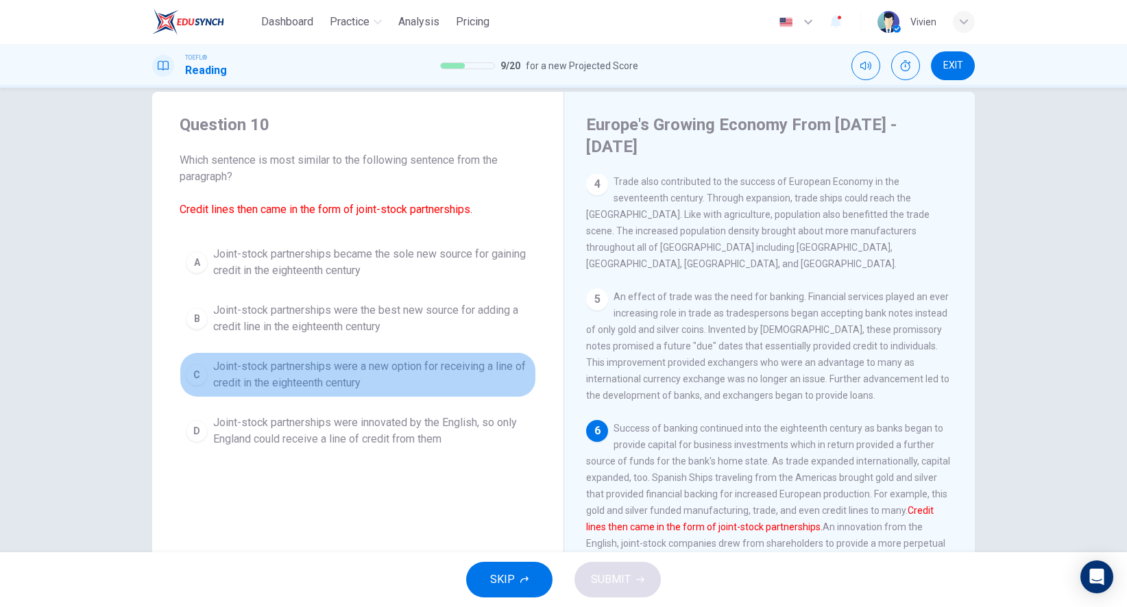
click at [326, 370] on span "Joint-stock partnerships were a new option for receiving a line of credit in th…" at bounding box center [371, 374] width 317 height 33
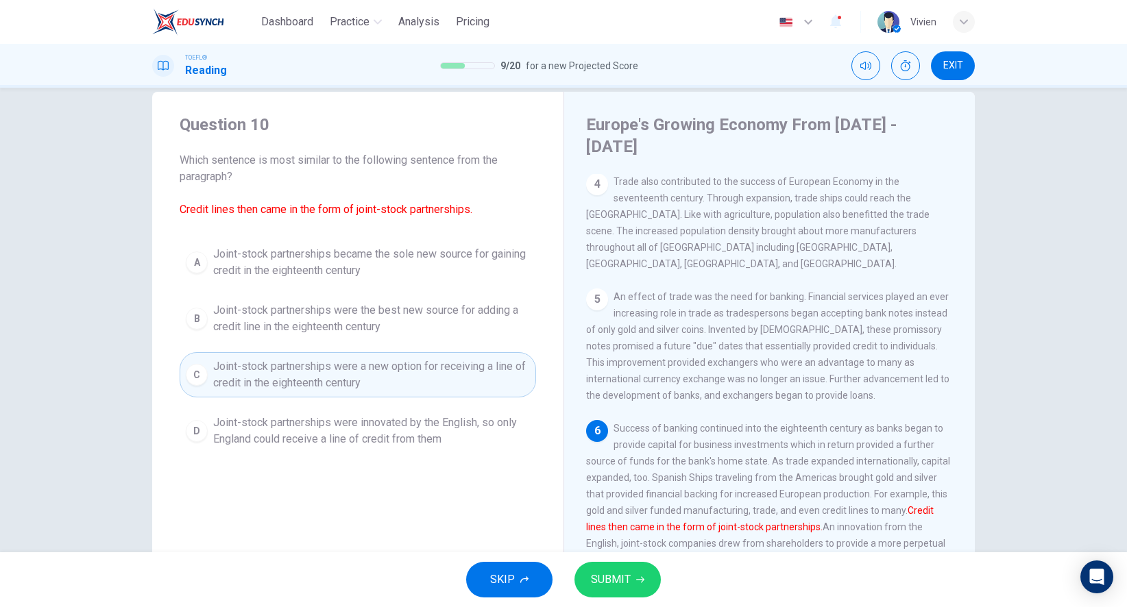
click at [609, 576] on span "SUBMIT" at bounding box center [611, 579] width 40 height 19
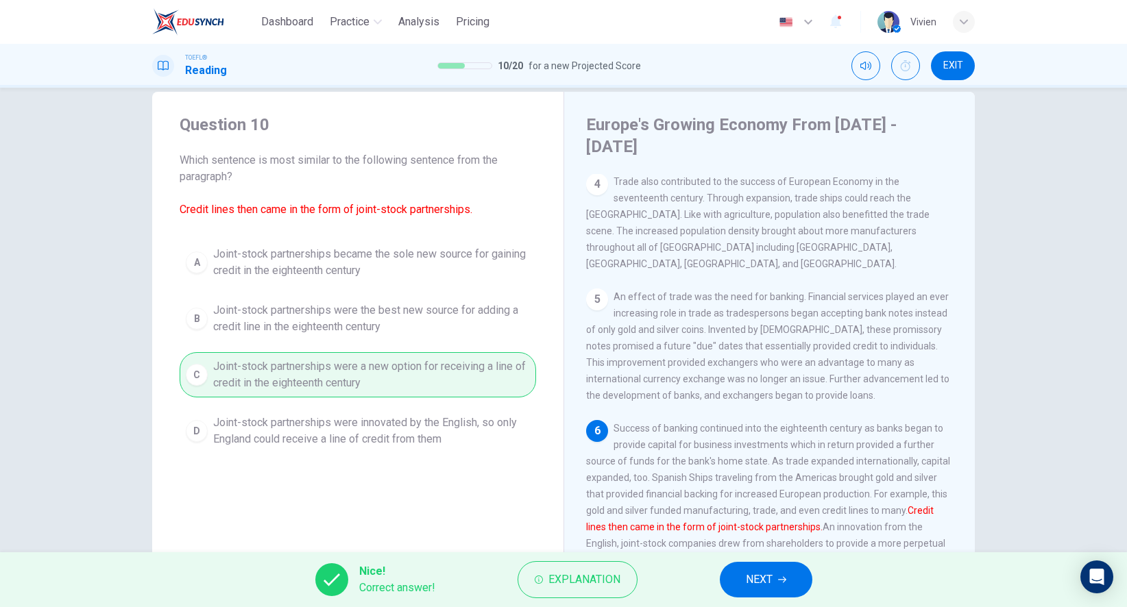
click at [762, 575] on span "NEXT" at bounding box center [759, 579] width 27 height 19
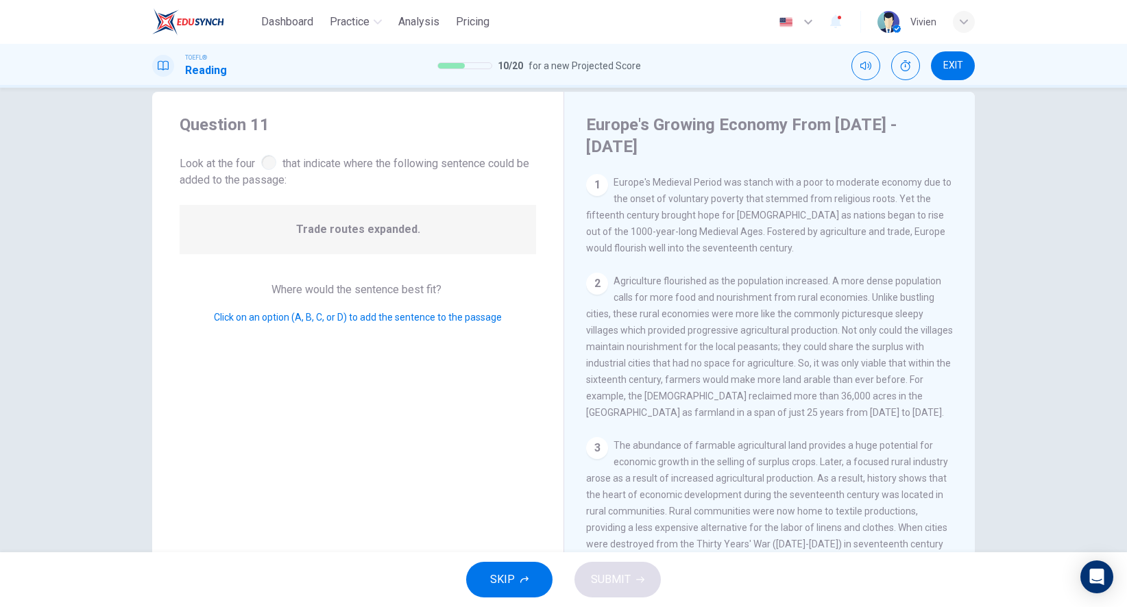
scroll to position [275, 0]
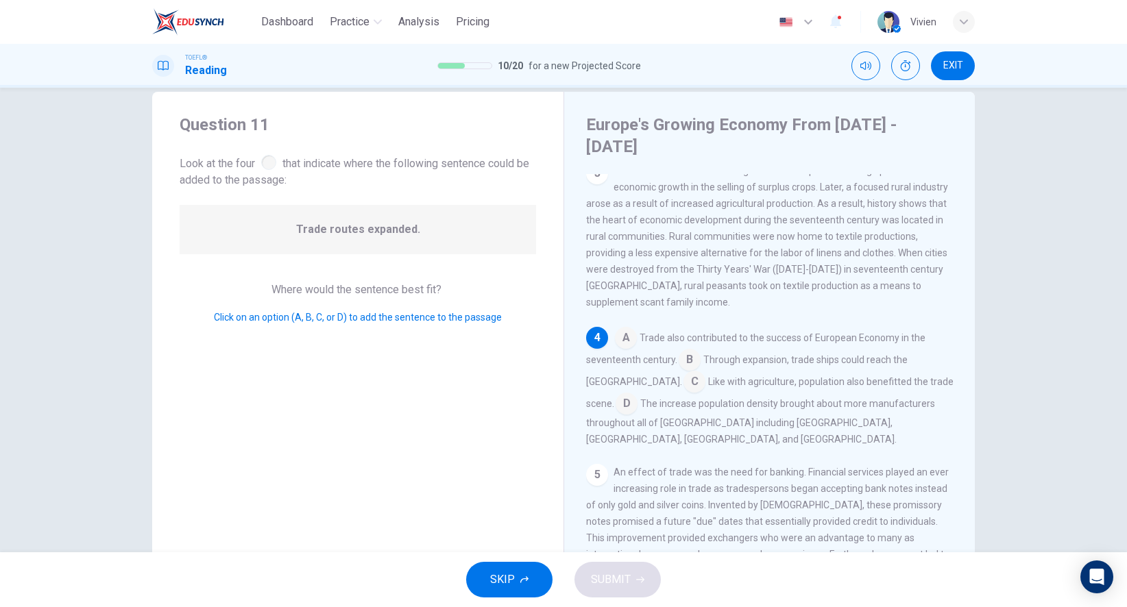
click at [688, 350] on input at bounding box center [689, 361] width 22 height 22
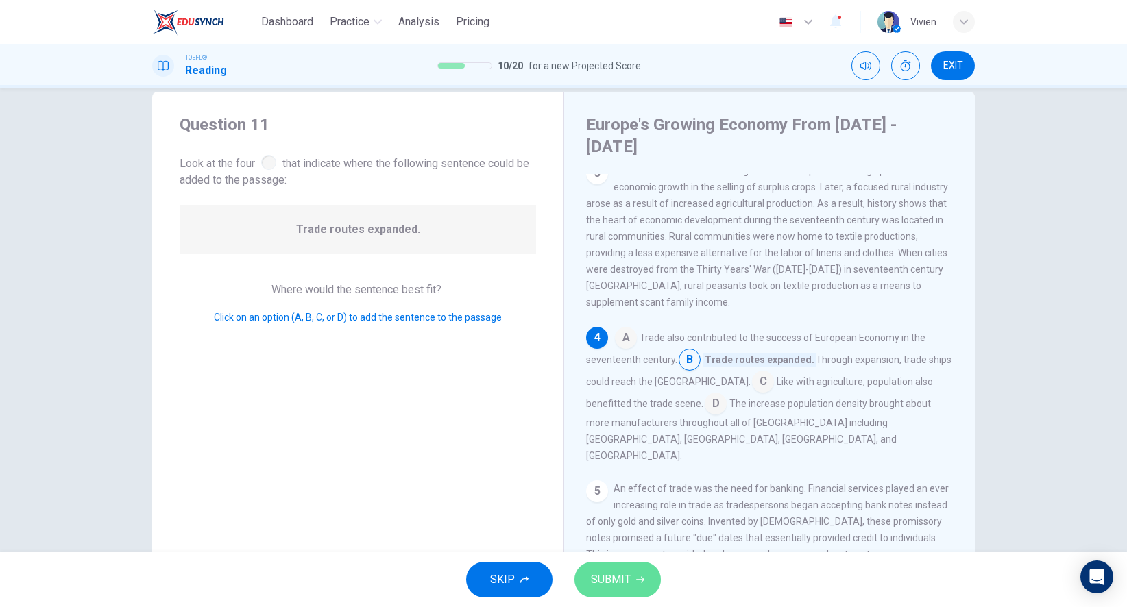
click at [634, 580] on button "SUBMIT" at bounding box center [617, 580] width 86 height 36
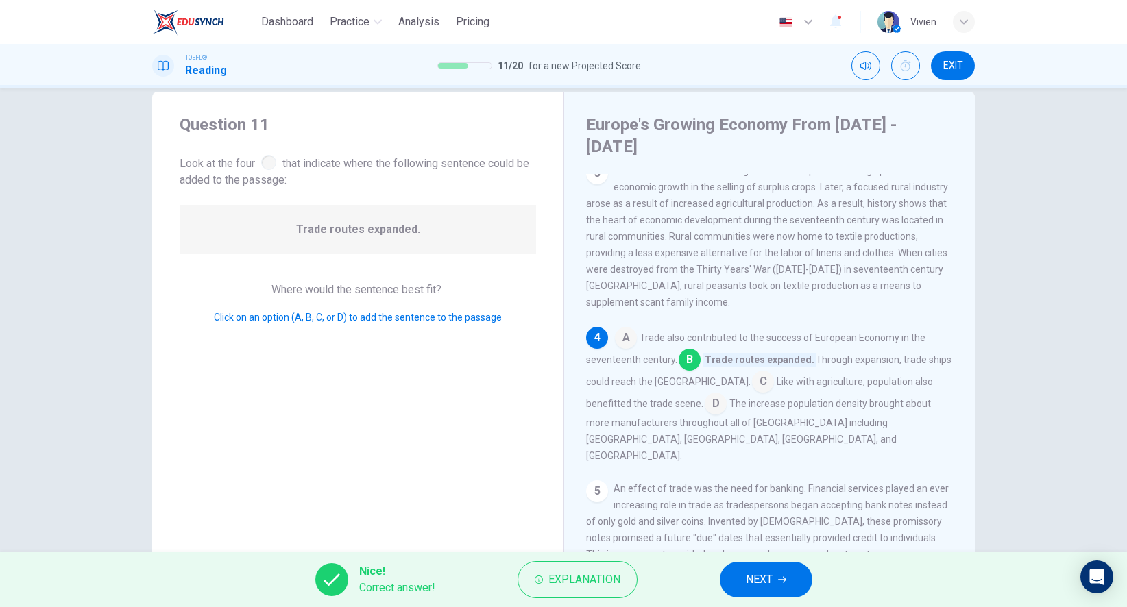
click at [783, 578] on icon "button" at bounding box center [782, 580] width 8 height 8
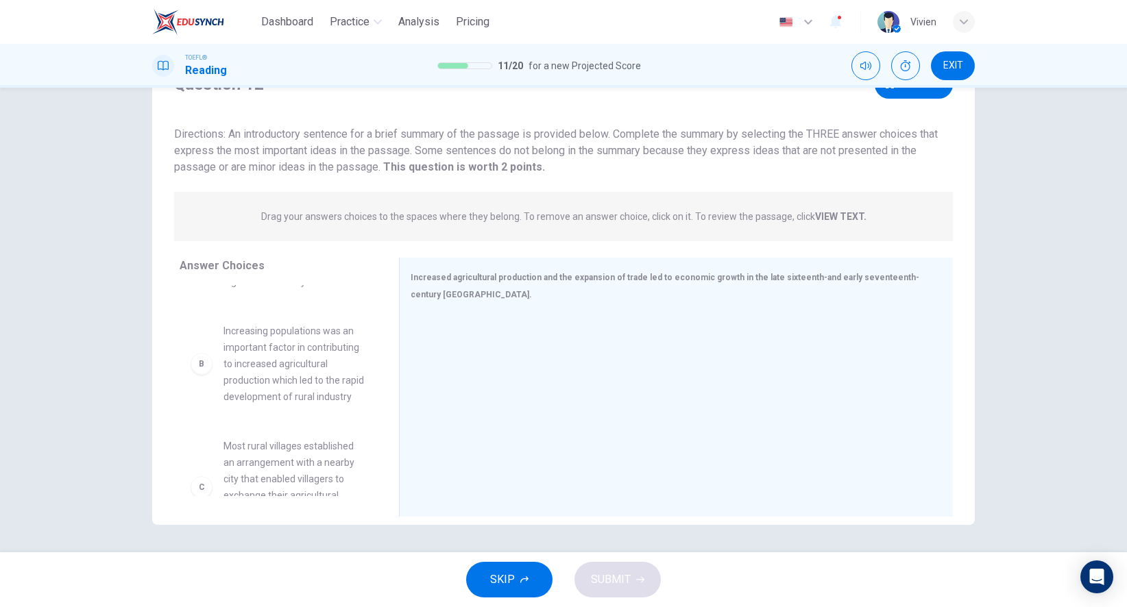
scroll to position [110, 0]
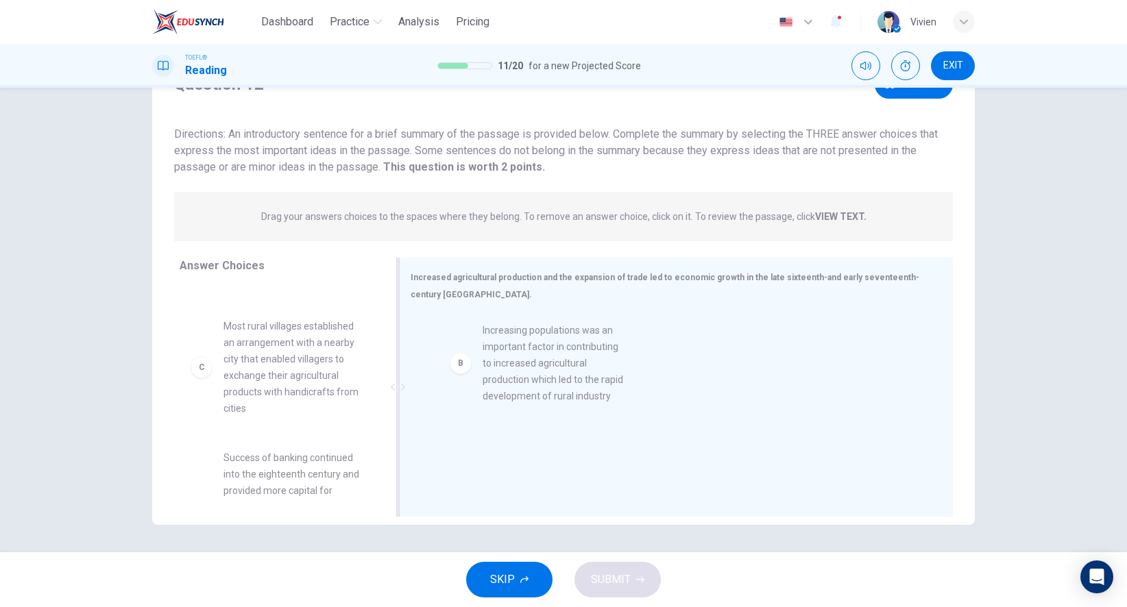
drag, startPoint x: 288, startPoint y: 357, endPoint x: 562, endPoint y: 363, distance: 273.5
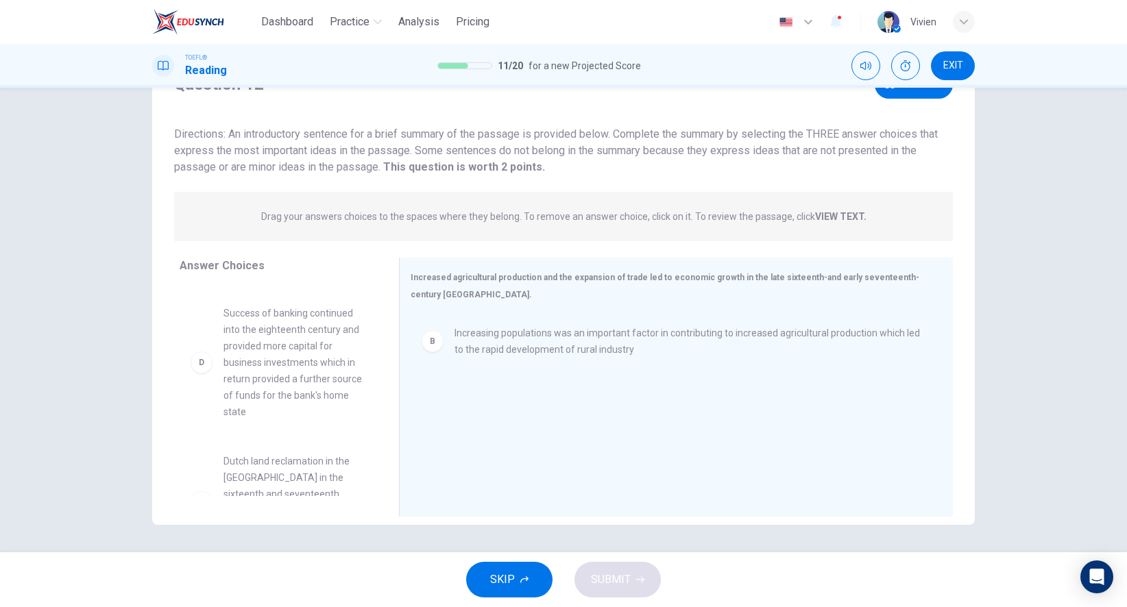
scroll to position [256, 0]
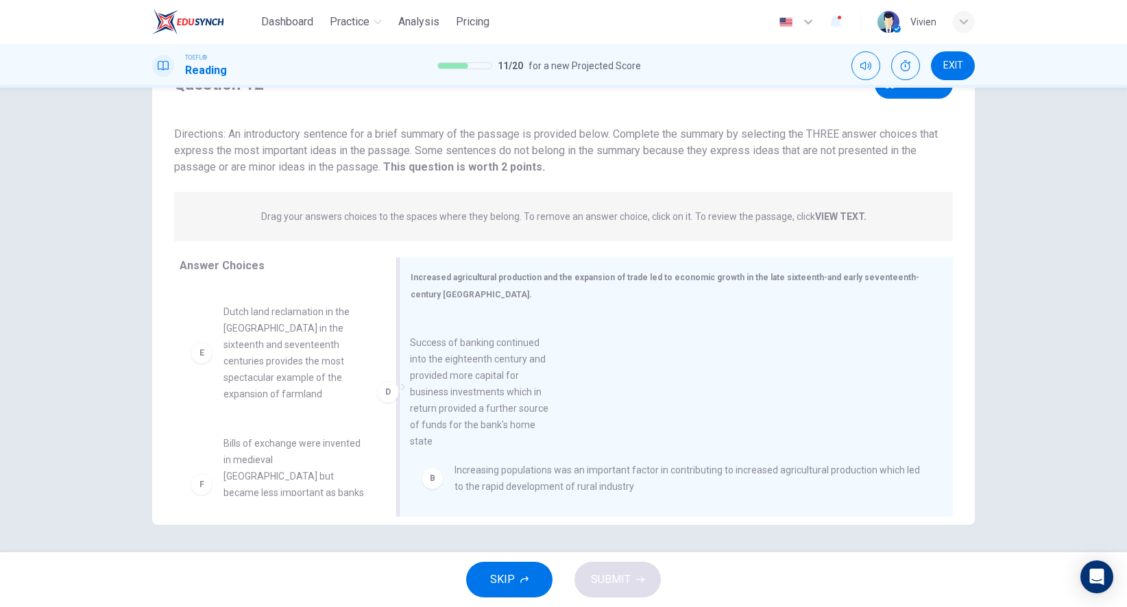
drag, startPoint x: 297, startPoint y: 343, endPoint x: 518, endPoint y: 389, distance: 226.0
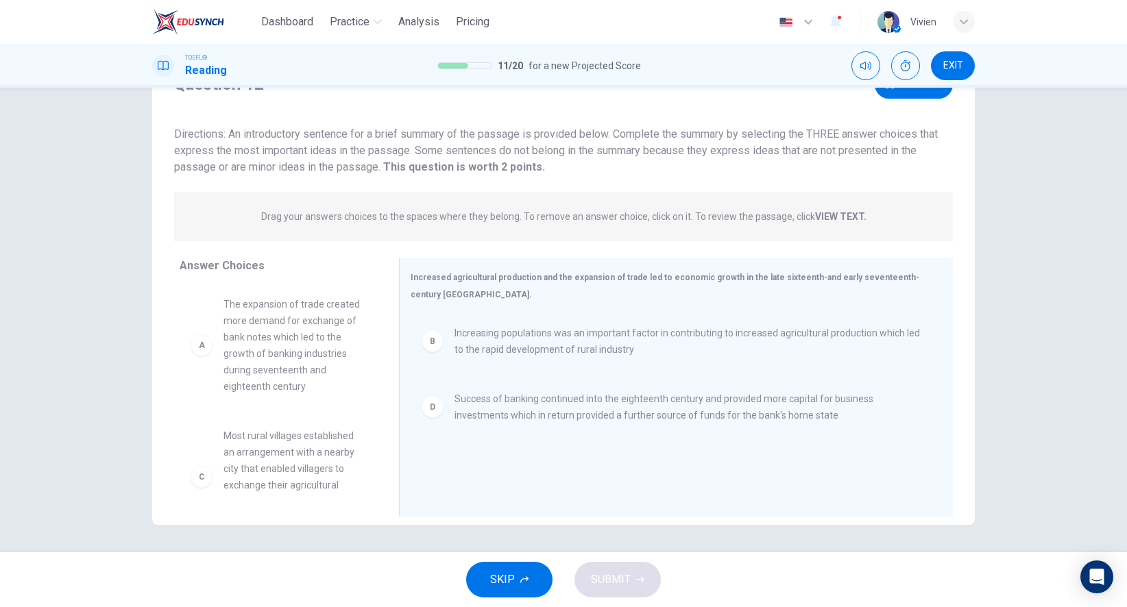
scroll to position [0, 0]
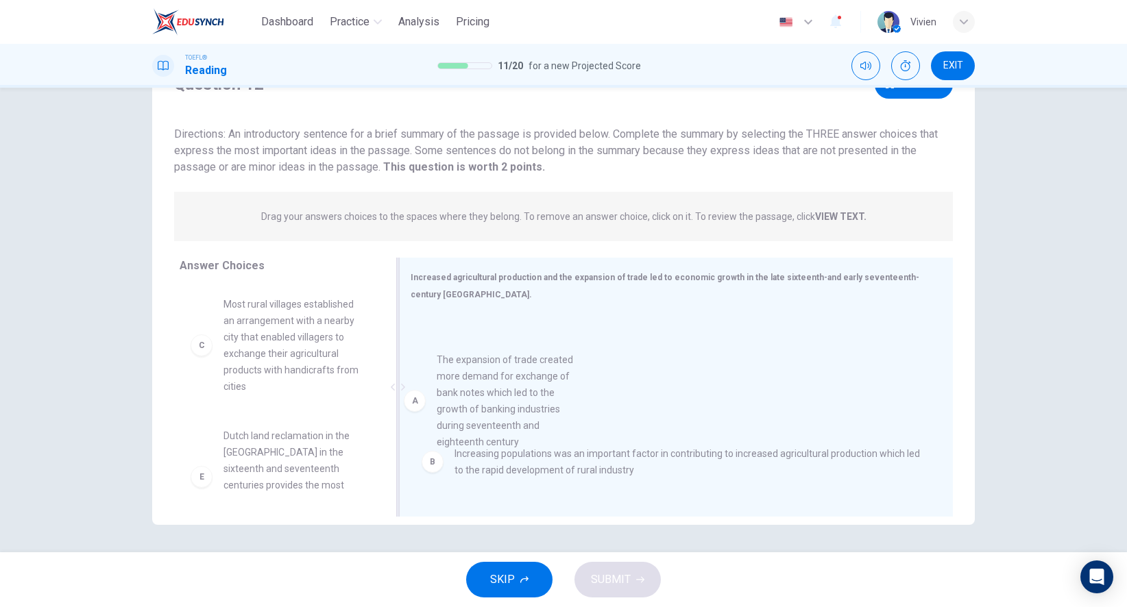
drag, startPoint x: 276, startPoint y: 339, endPoint x: 495, endPoint y: 393, distance: 226.0
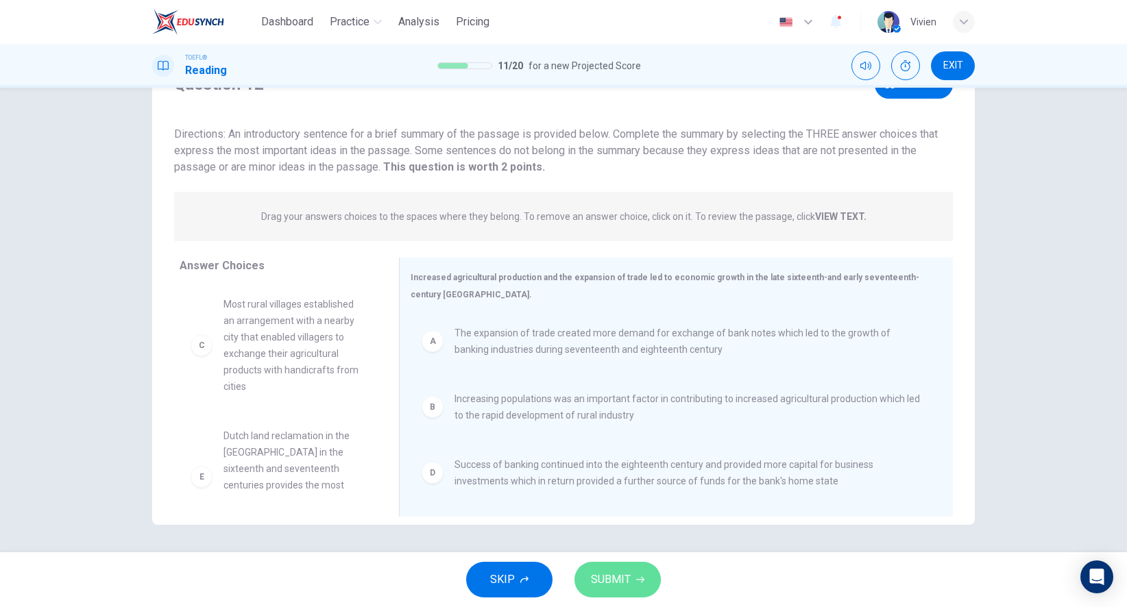
click at [604, 573] on span "SUBMIT" at bounding box center [611, 579] width 40 height 19
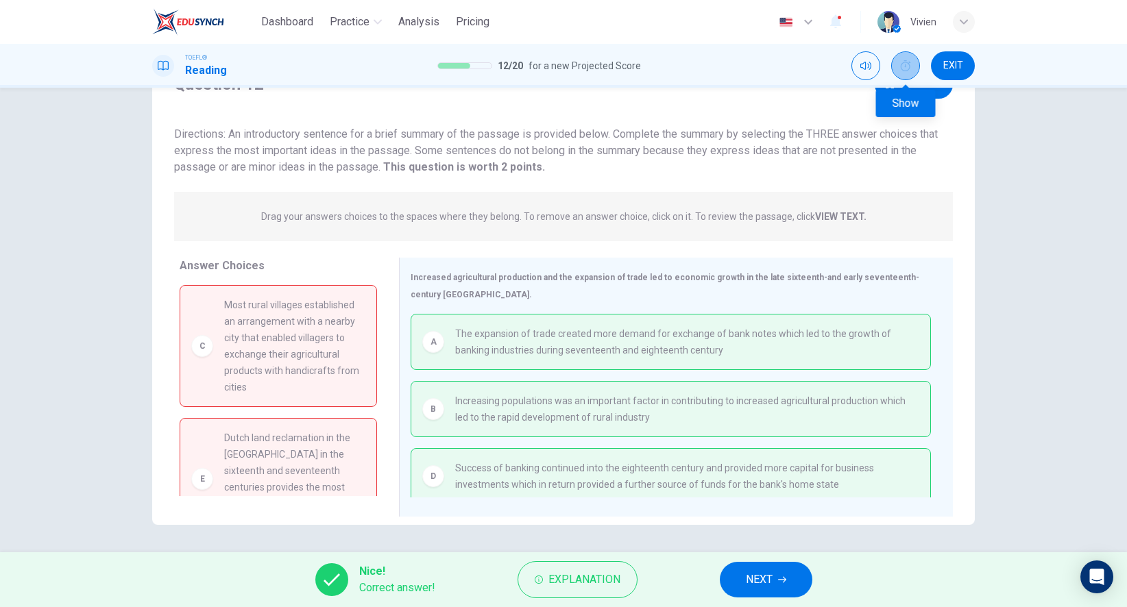
click at [903, 58] on button "Show" at bounding box center [905, 65] width 29 height 29
click at [764, 584] on span "NEXT" at bounding box center [759, 579] width 27 height 19
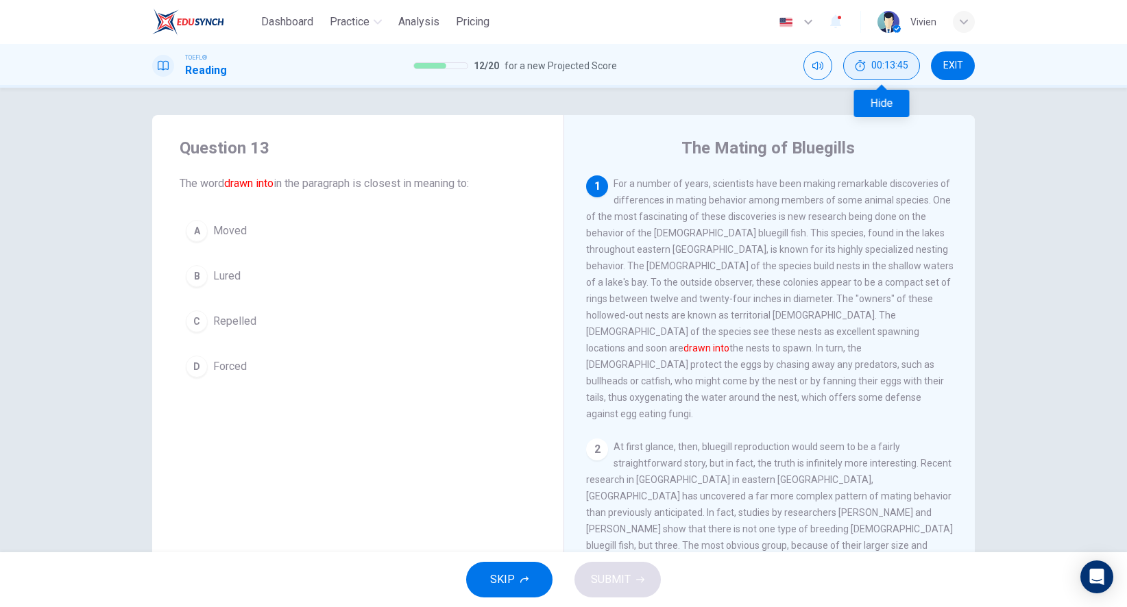
click at [902, 62] on span "00:13:45" at bounding box center [889, 65] width 37 height 11
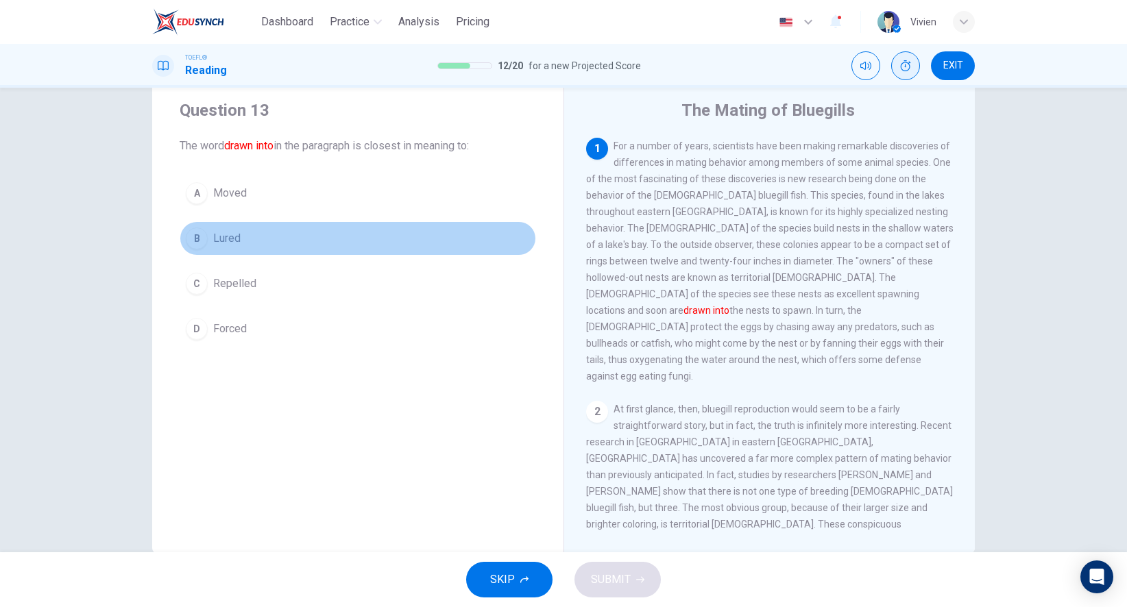
click at [221, 243] on span "Lured" at bounding box center [226, 238] width 27 height 16
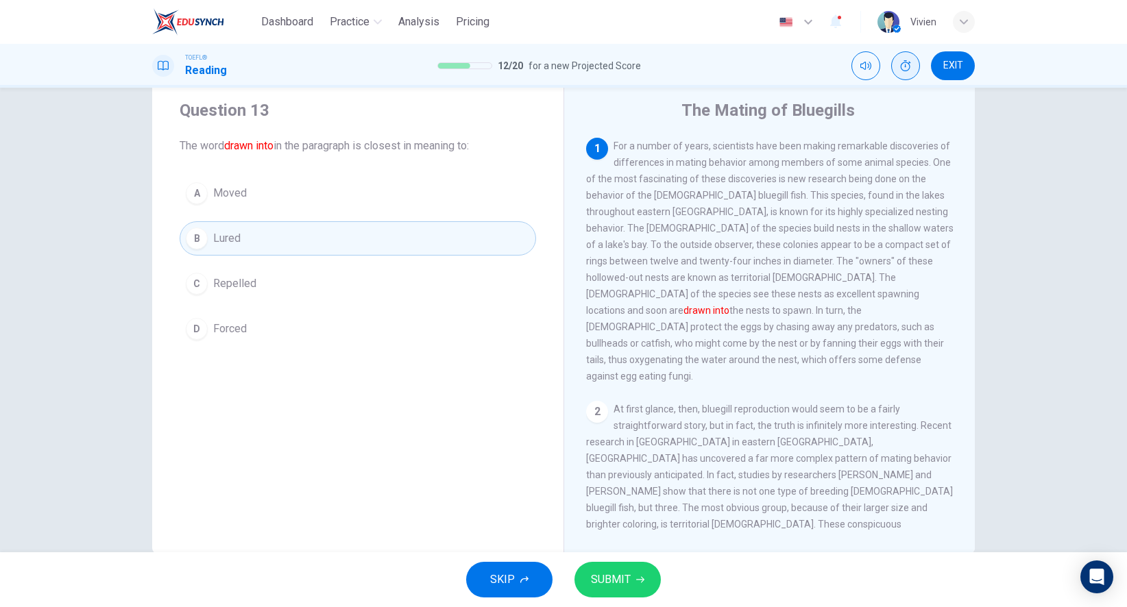
click at [621, 583] on span "SUBMIT" at bounding box center [611, 579] width 40 height 19
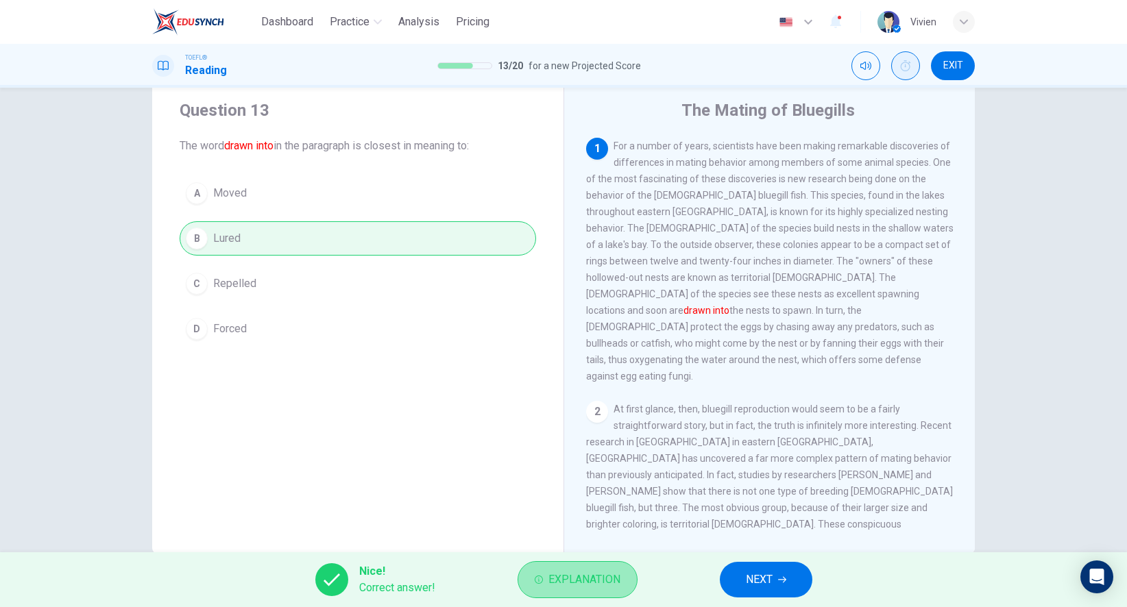
click at [610, 580] on span "Explanation" at bounding box center [584, 579] width 72 height 19
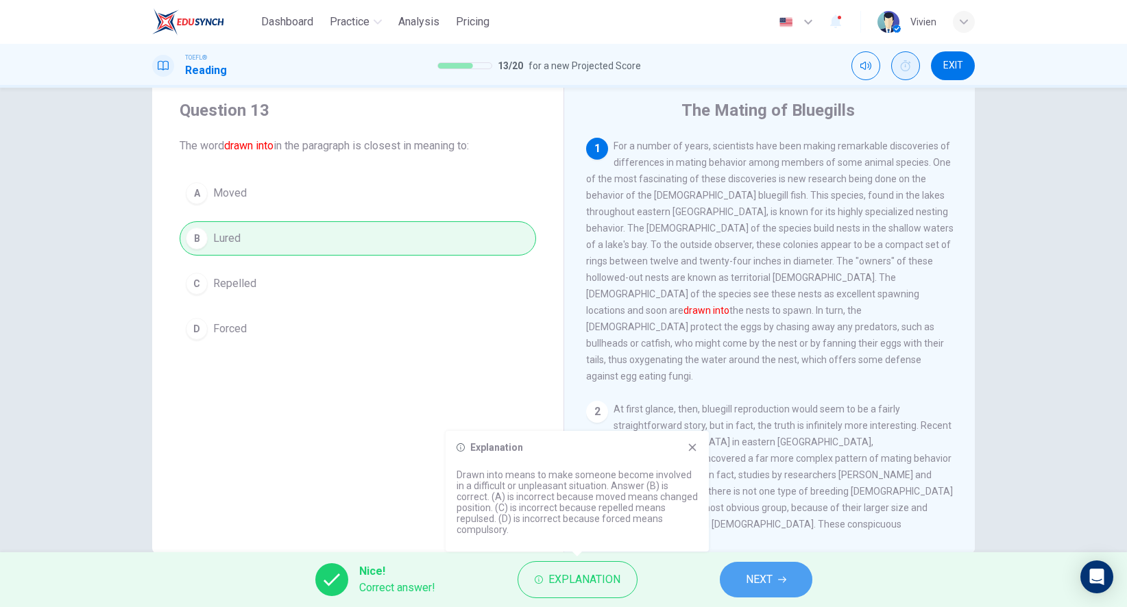
click at [780, 578] on icon "button" at bounding box center [782, 580] width 8 height 8
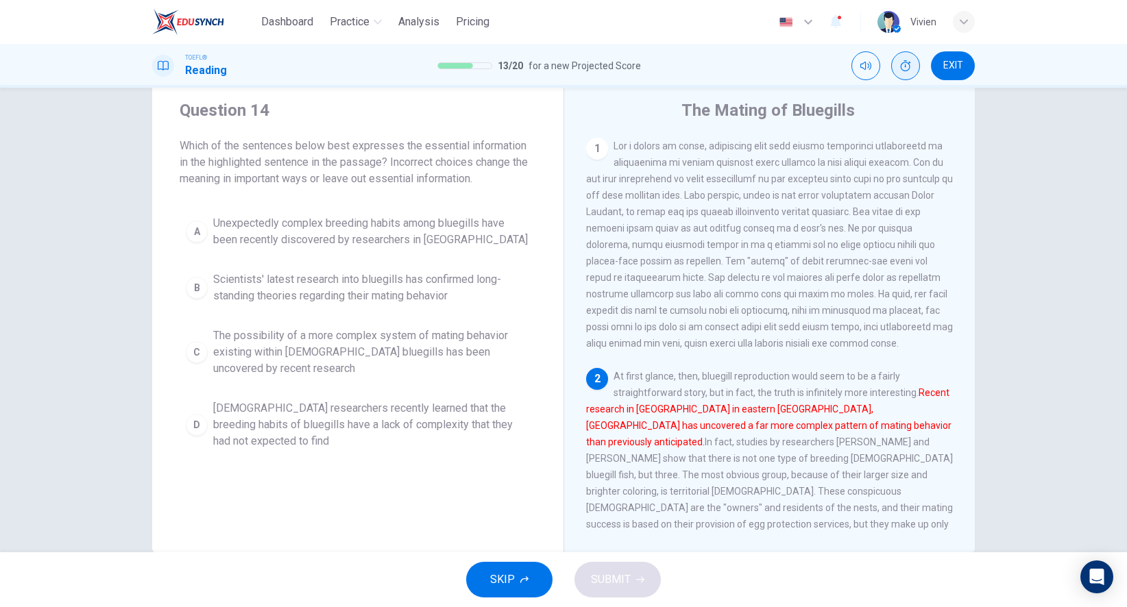
scroll to position [154, 0]
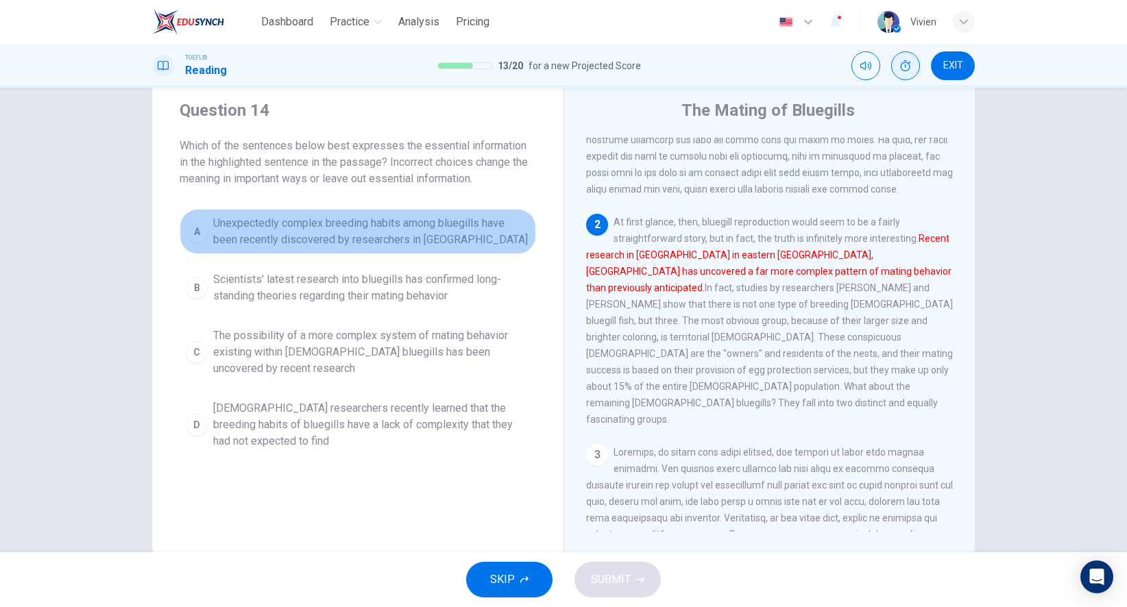
click at [397, 241] on span "Unexpectedly complex breeding habits among bluegills have been recently discove…" at bounding box center [371, 231] width 317 height 33
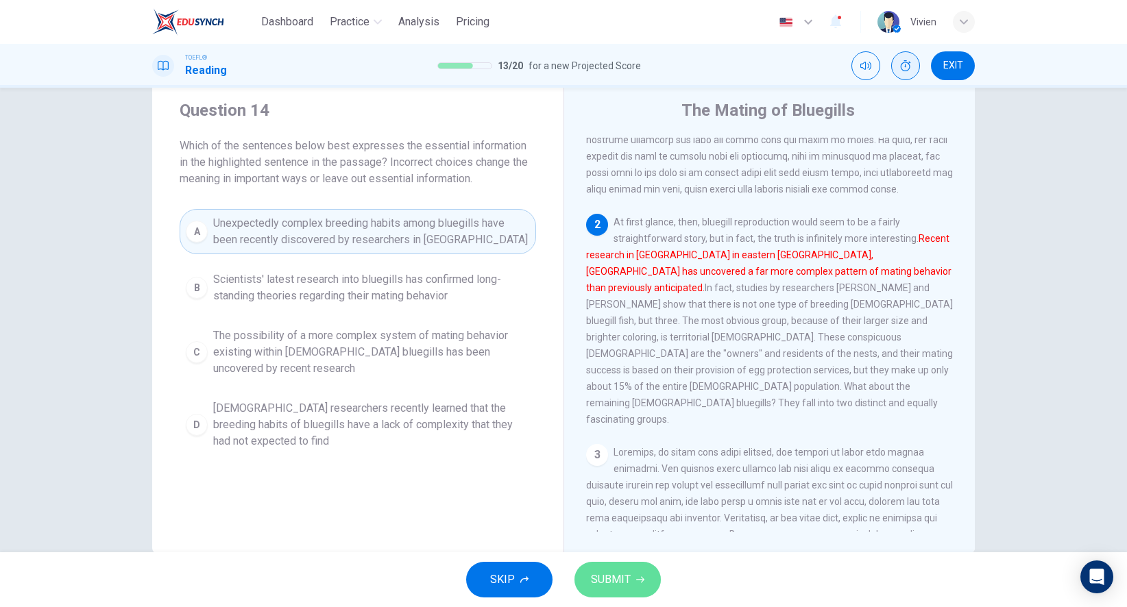
click at [625, 580] on span "SUBMIT" at bounding box center [611, 579] width 40 height 19
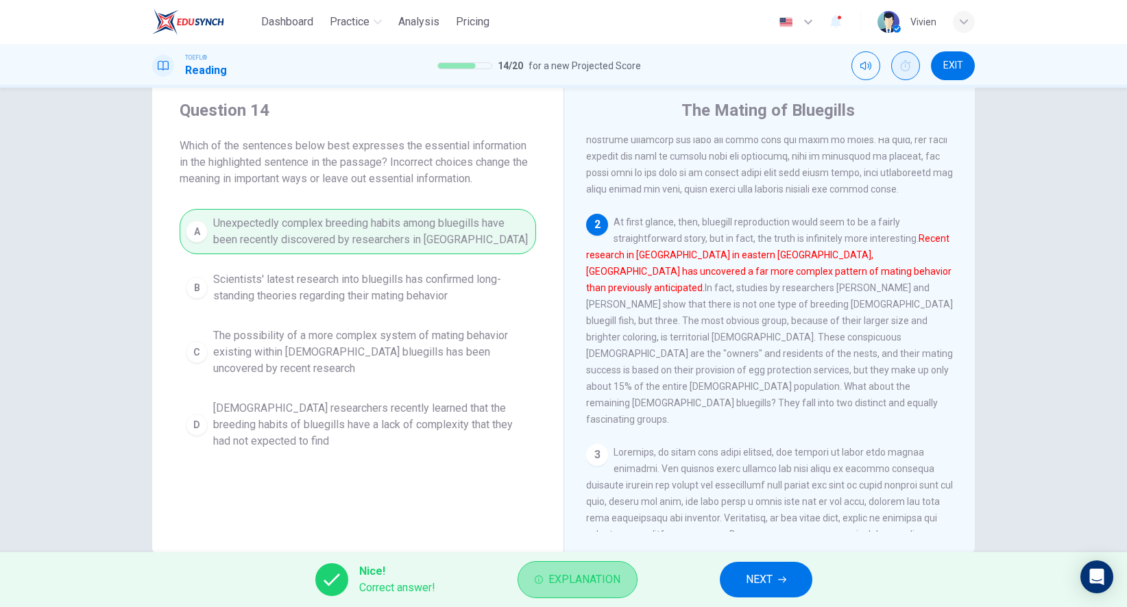
click at [622, 586] on button "Explanation" at bounding box center [577, 579] width 120 height 37
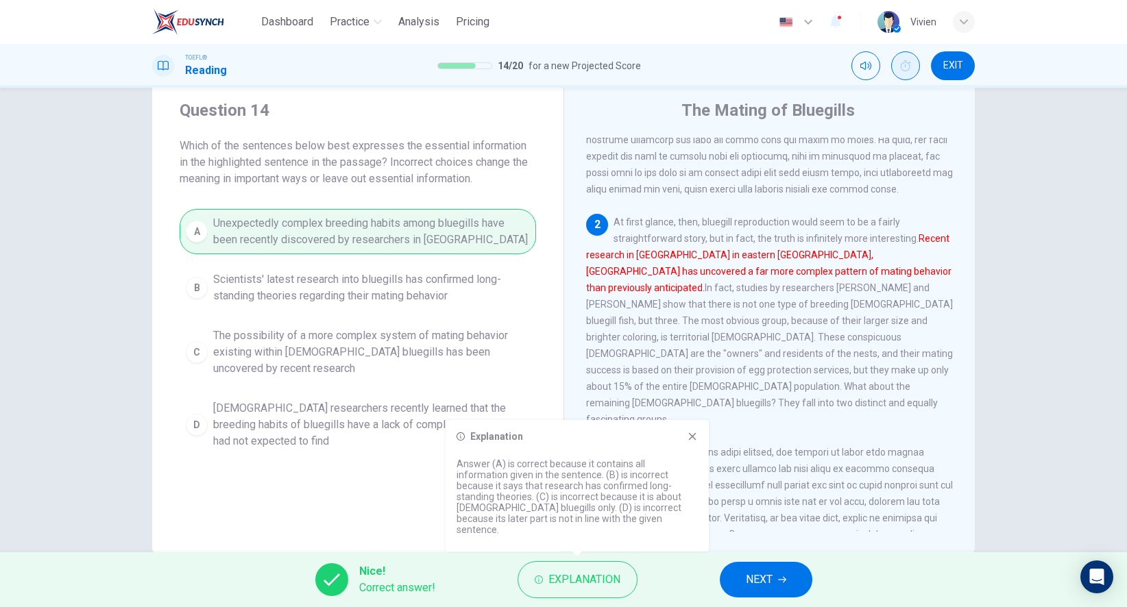
click at [777, 578] on button "NEXT" at bounding box center [765, 580] width 93 height 36
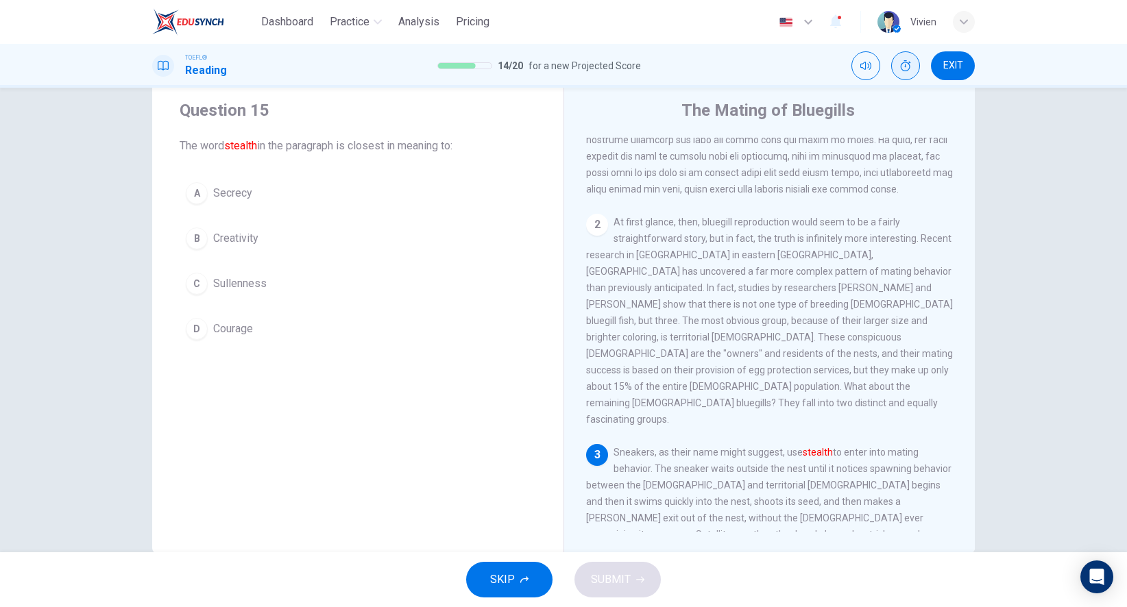
scroll to position [384, 0]
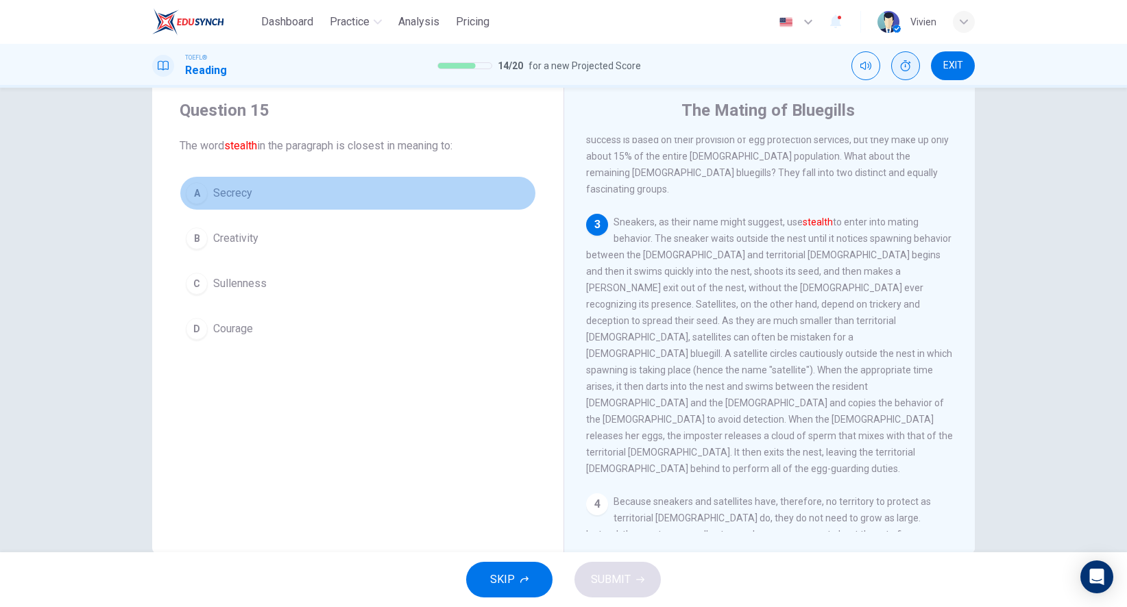
click at [211, 193] on button "A Secrecy" at bounding box center [358, 193] width 356 height 34
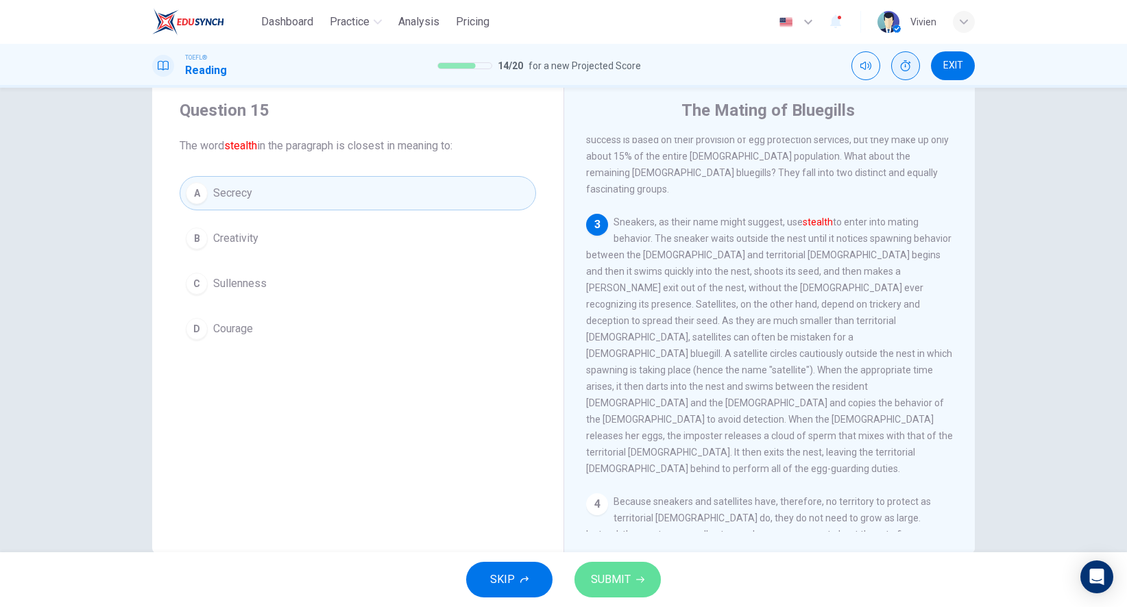
click at [615, 581] on span "SUBMIT" at bounding box center [611, 579] width 40 height 19
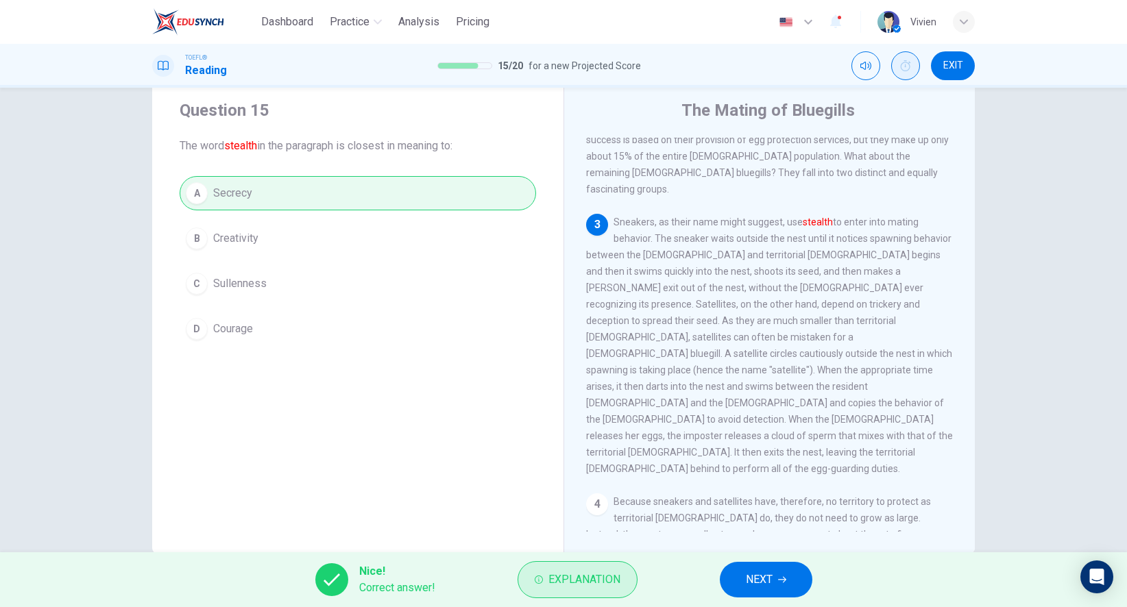
click at [615, 583] on span "Explanation" at bounding box center [584, 579] width 72 height 19
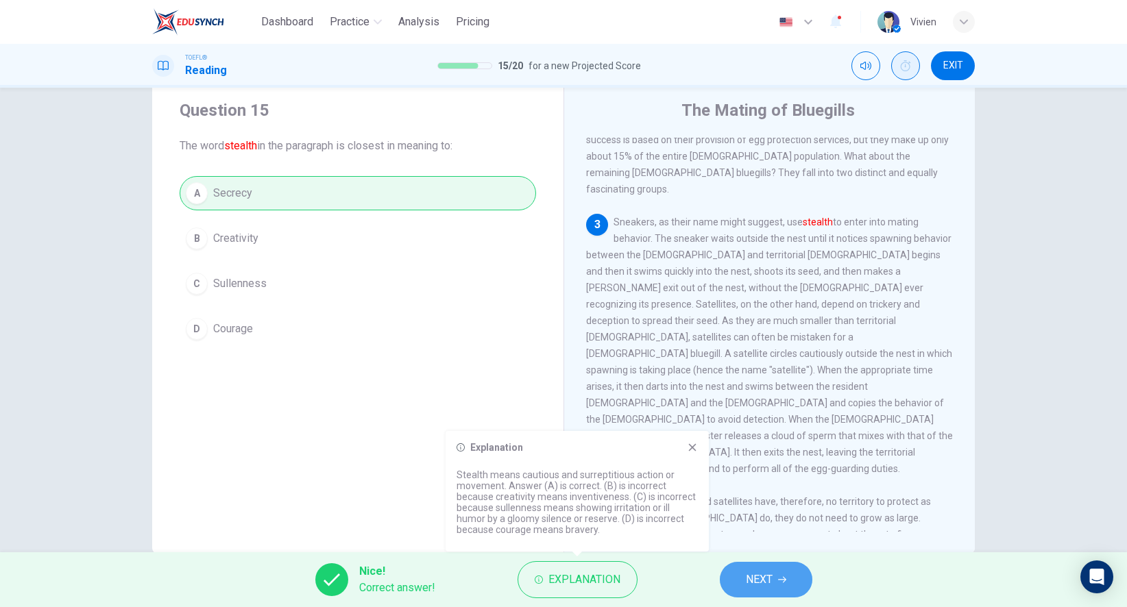
click at [764, 576] on span "NEXT" at bounding box center [759, 579] width 27 height 19
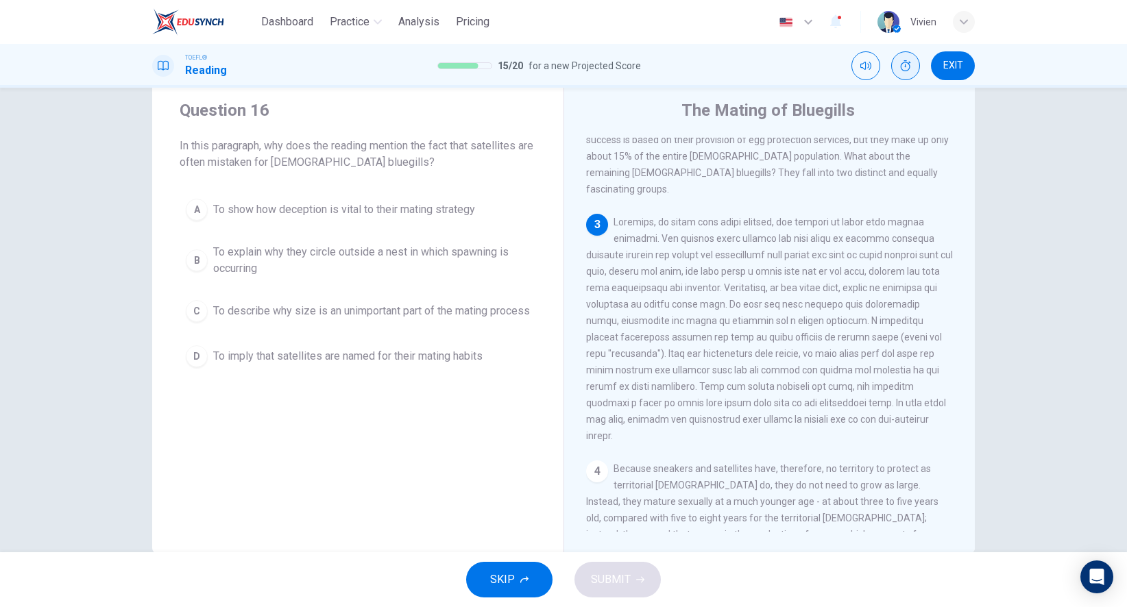
scroll to position [428, 0]
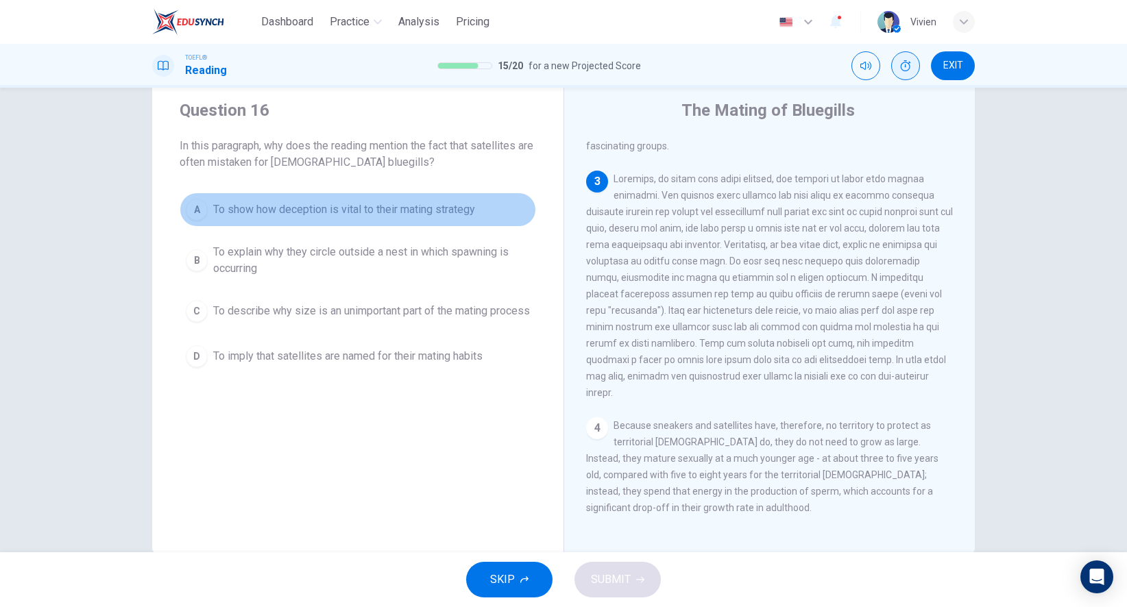
click at [456, 208] on span "To show how deception is vital to their mating strategy" at bounding box center [344, 209] width 262 height 16
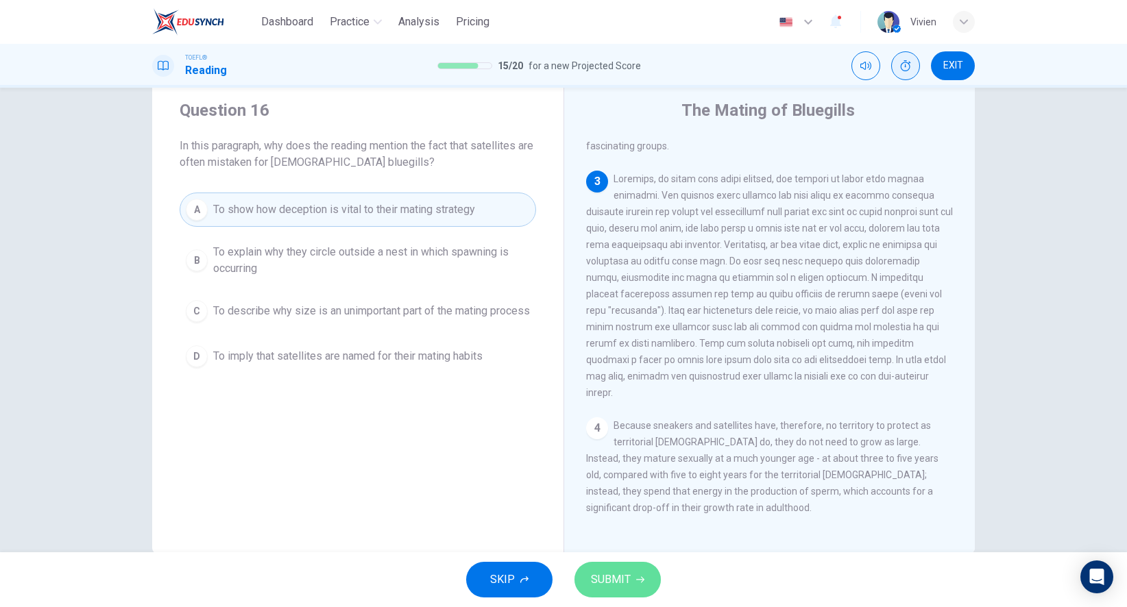
click at [624, 578] on span "SUBMIT" at bounding box center [611, 579] width 40 height 19
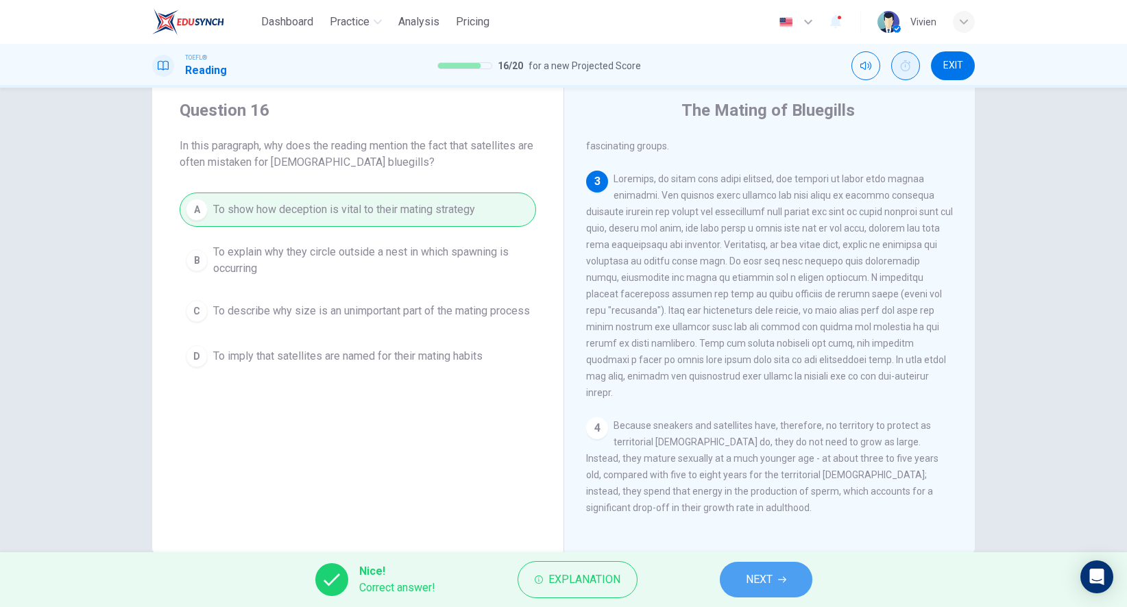
click at [772, 582] on span "NEXT" at bounding box center [759, 579] width 27 height 19
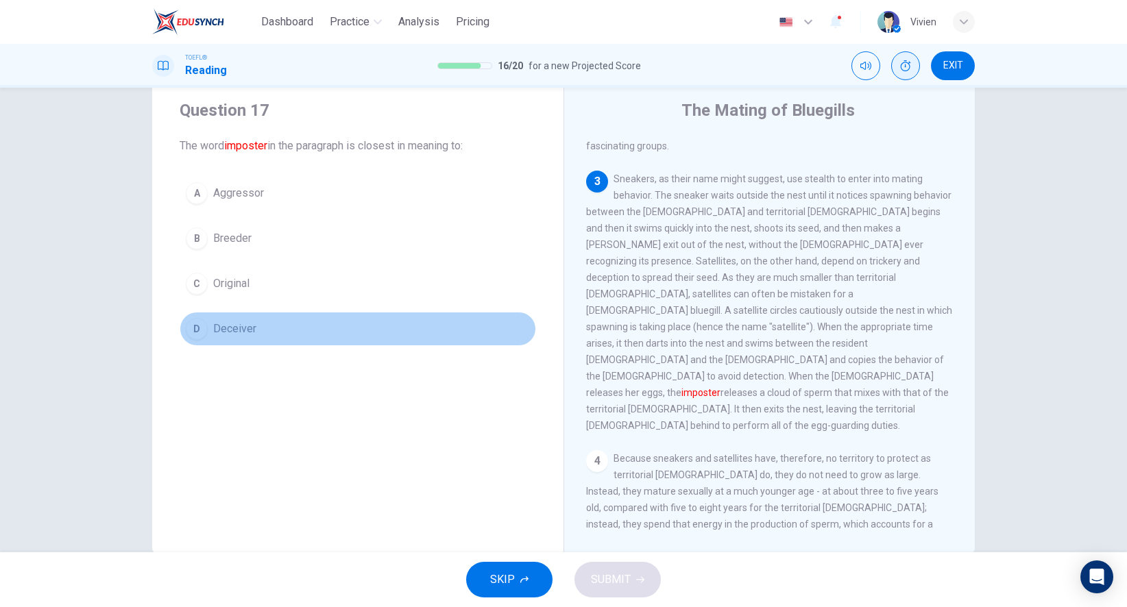
click at [221, 332] on span "Deceiver" at bounding box center [234, 329] width 43 height 16
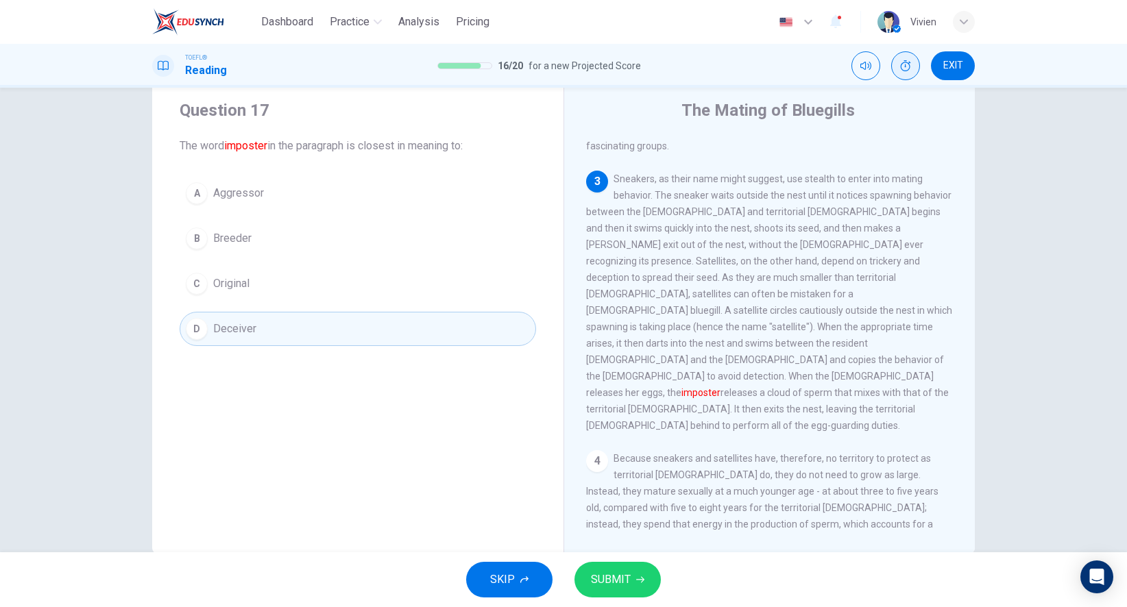
click at [633, 582] on button "SUBMIT" at bounding box center [617, 580] width 86 height 36
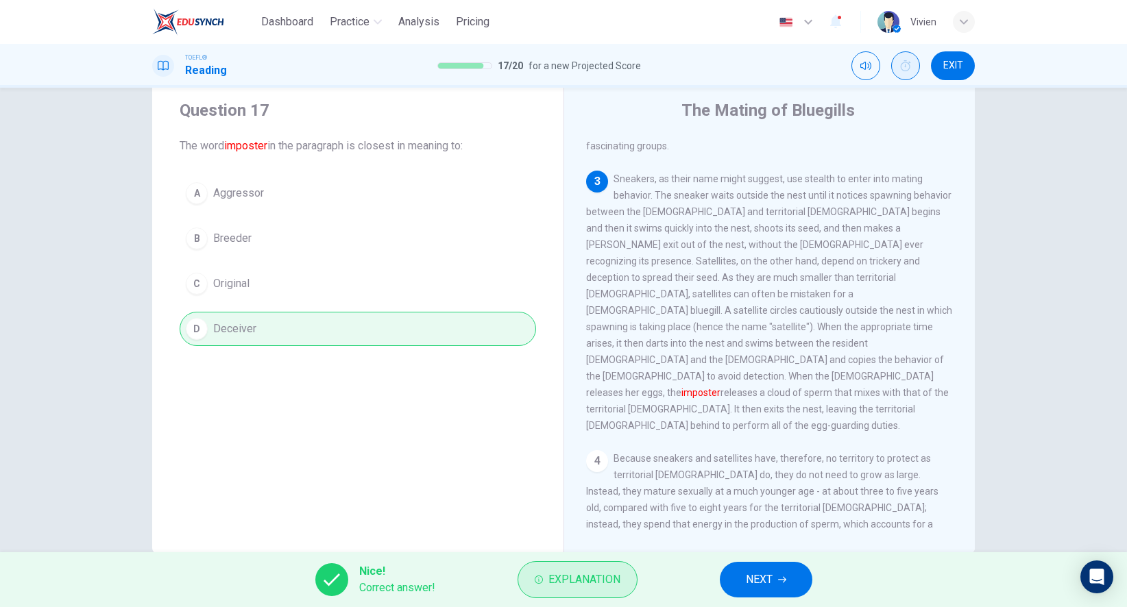
click at [597, 580] on span "Explanation" at bounding box center [584, 579] width 72 height 19
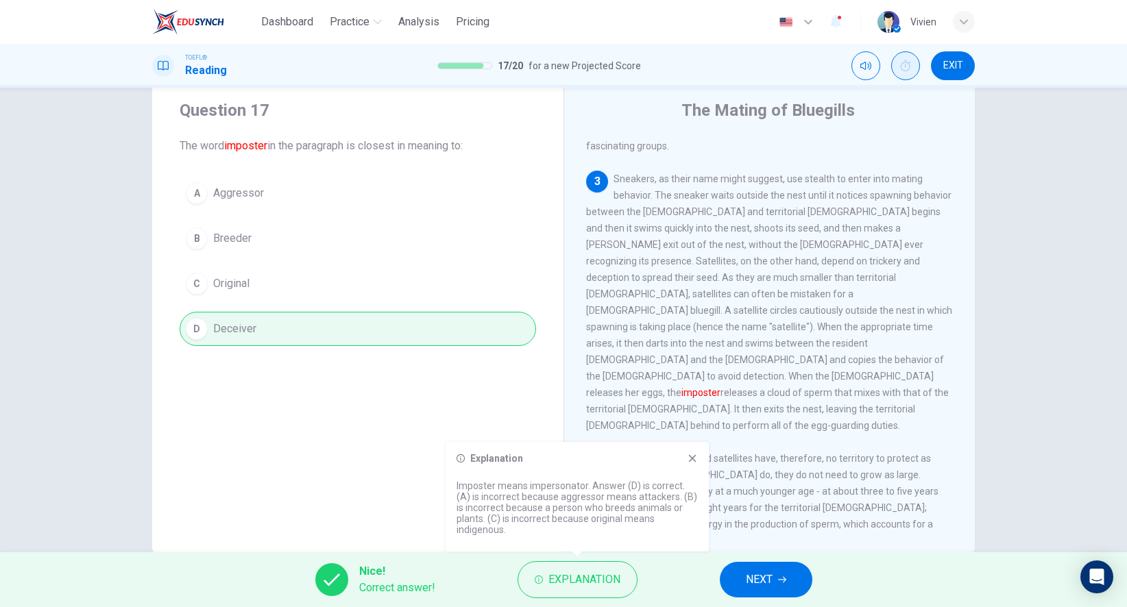
click at [765, 589] on span "NEXT" at bounding box center [759, 579] width 27 height 19
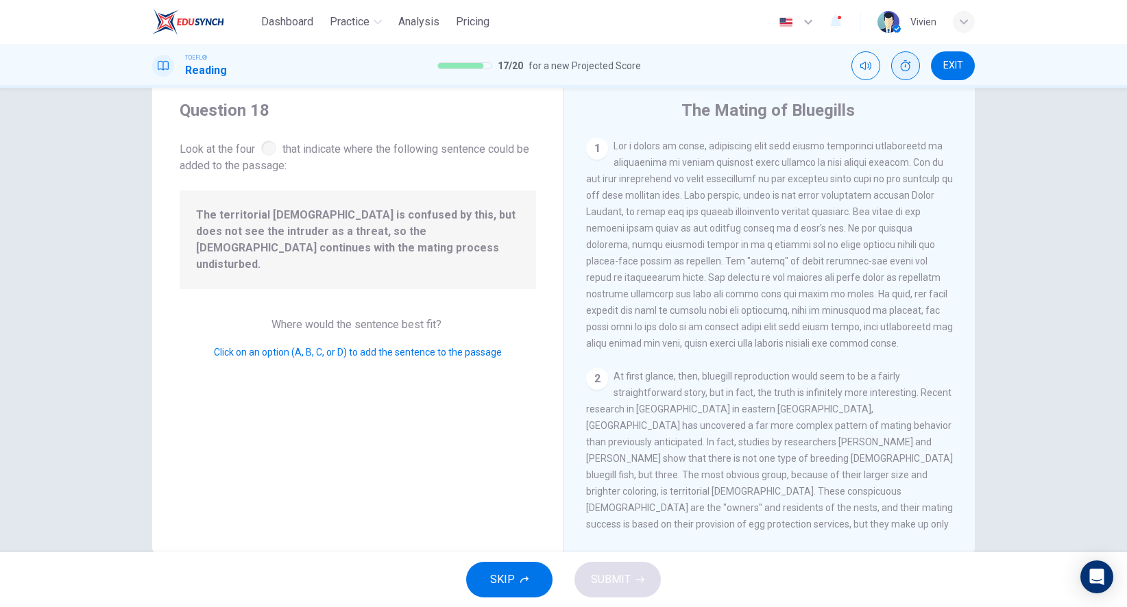
scroll to position [423, 0]
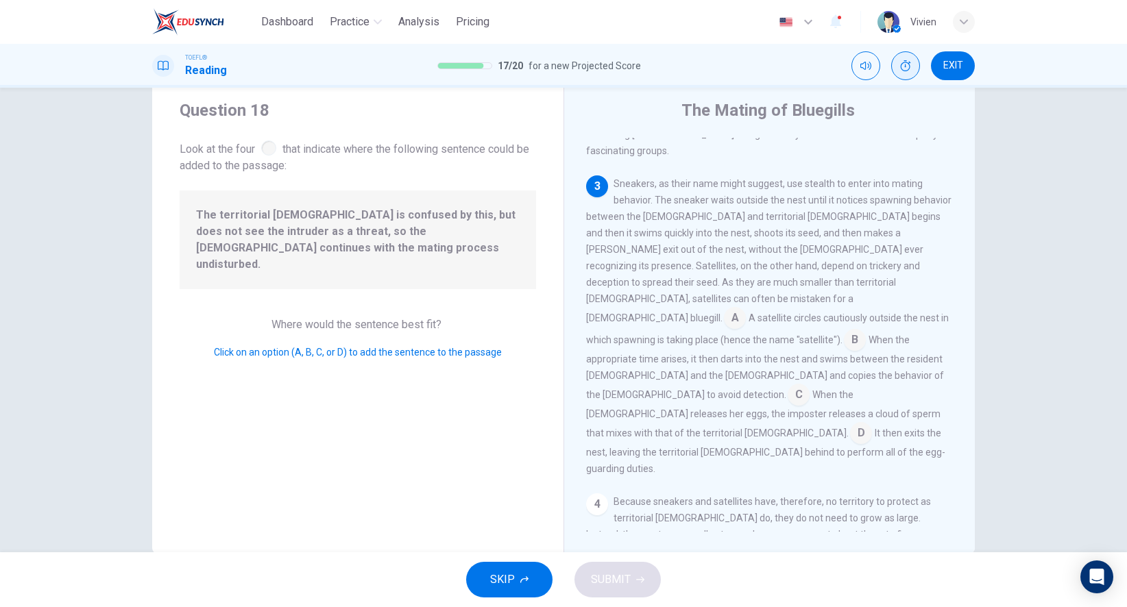
click at [787, 385] on input at bounding box center [798, 396] width 22 height 22
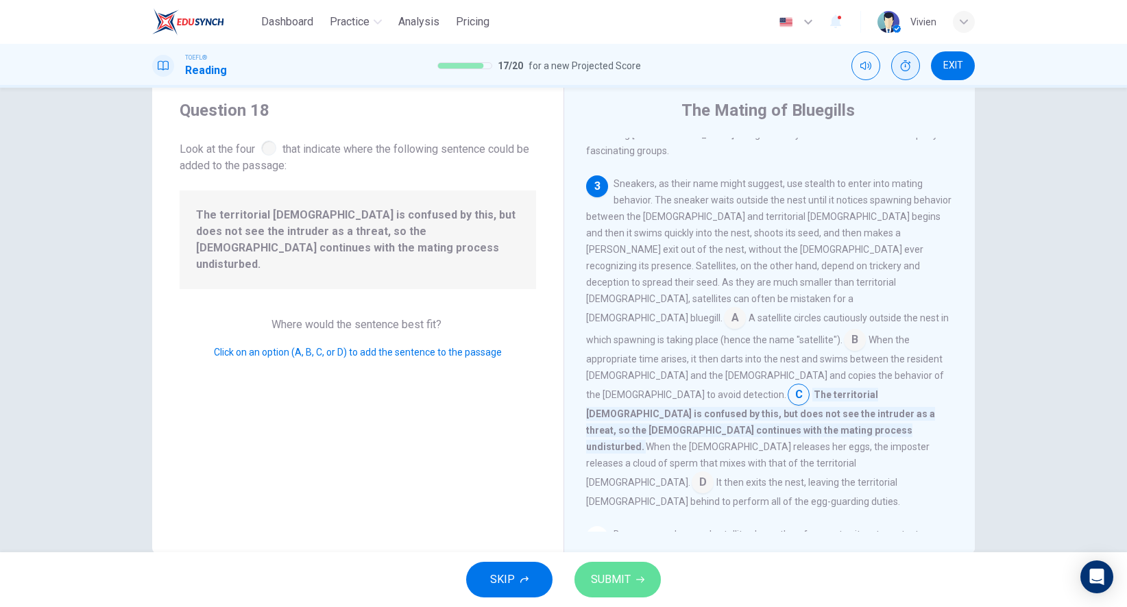
click at [613, 586] on span "SUBMIT" at bounding box center [611, 579] width 40 height 19
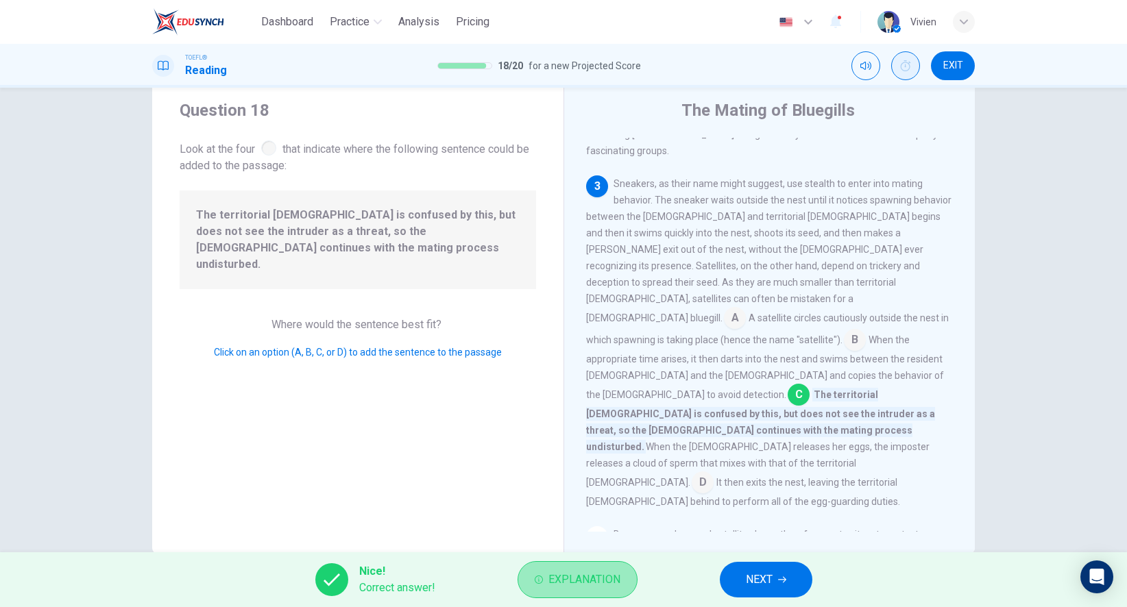
click at [602, 581] on span "Explanation" at bounding box center [584, 579] width 72 height 19
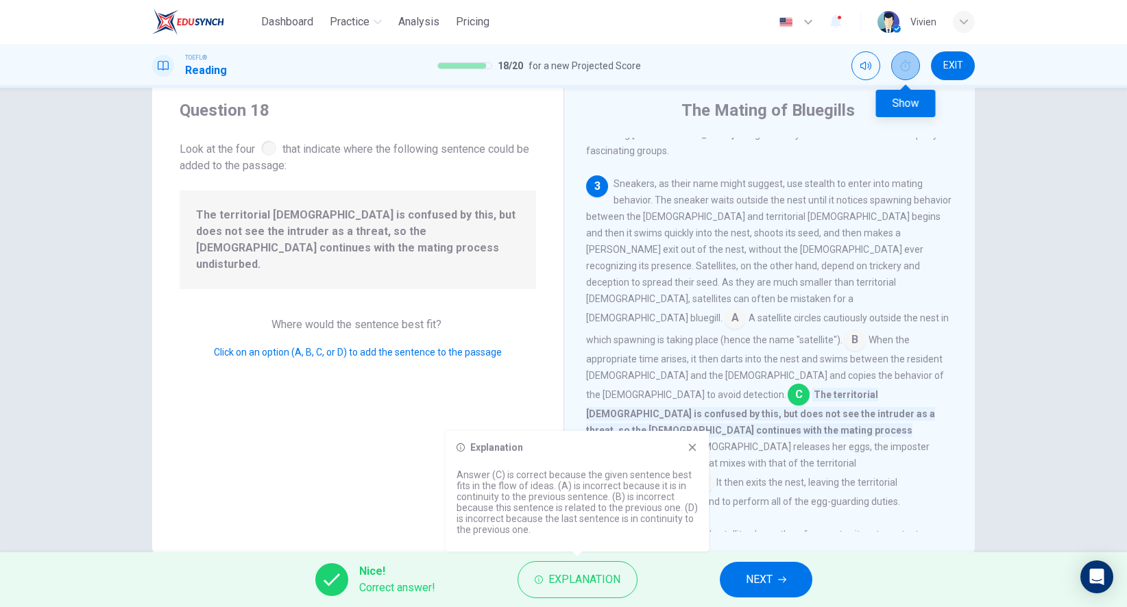
click at [900, 68] on icon "Show" at bounding box center [905, 65] width 11 height 11
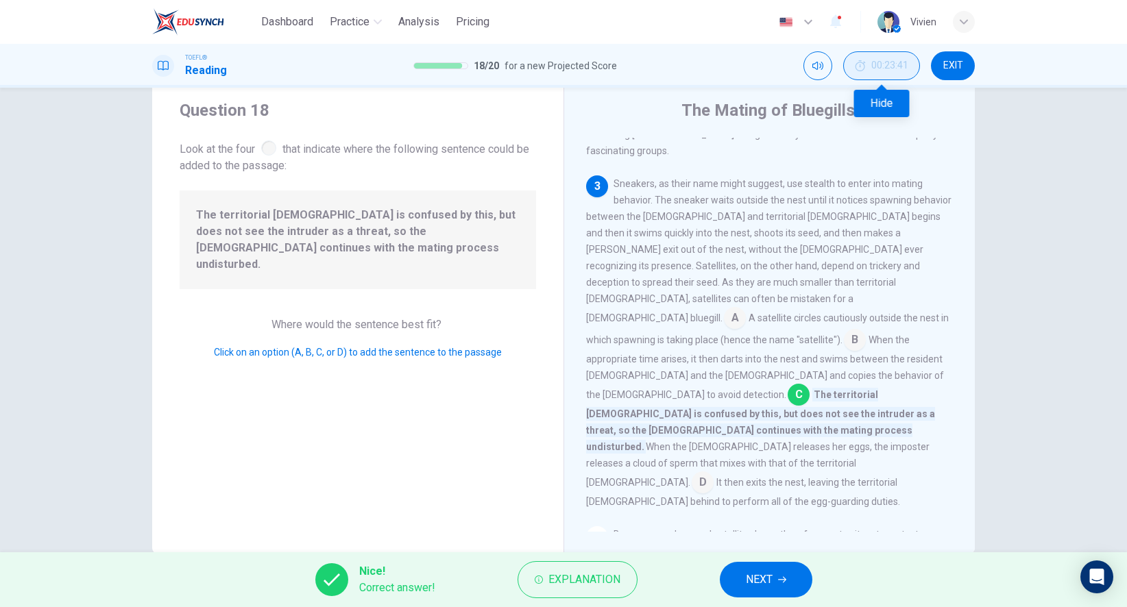
click at [899, 68] on span "00:23:41" at bounding box center [889, 65] width 37 height 11
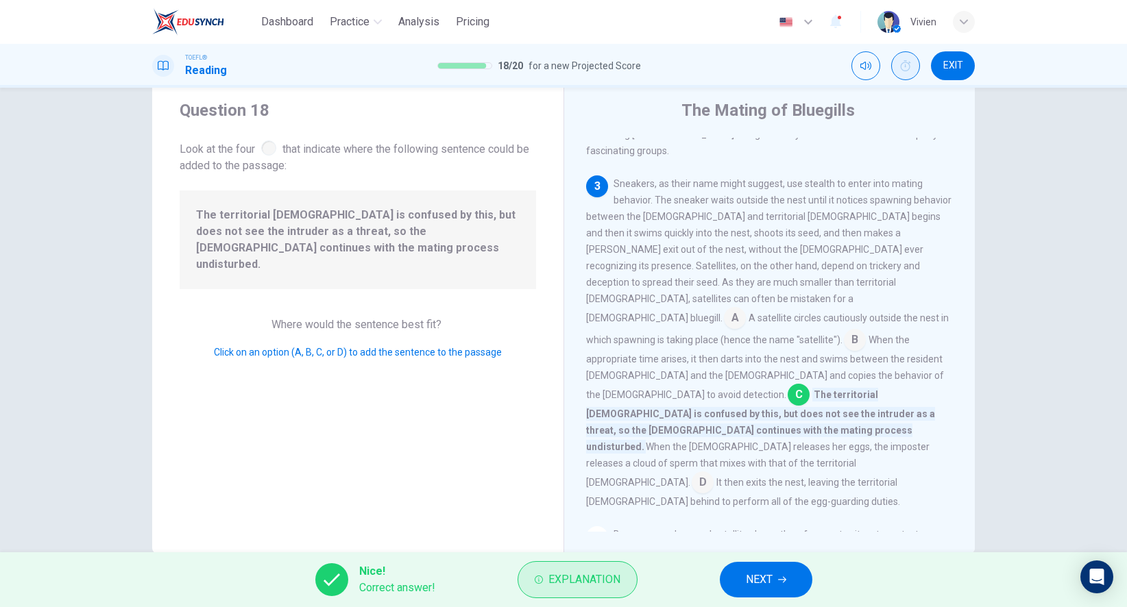
click at [585, 576] on span "Explanation" at bounding box center [584, 579] width 72 height 19
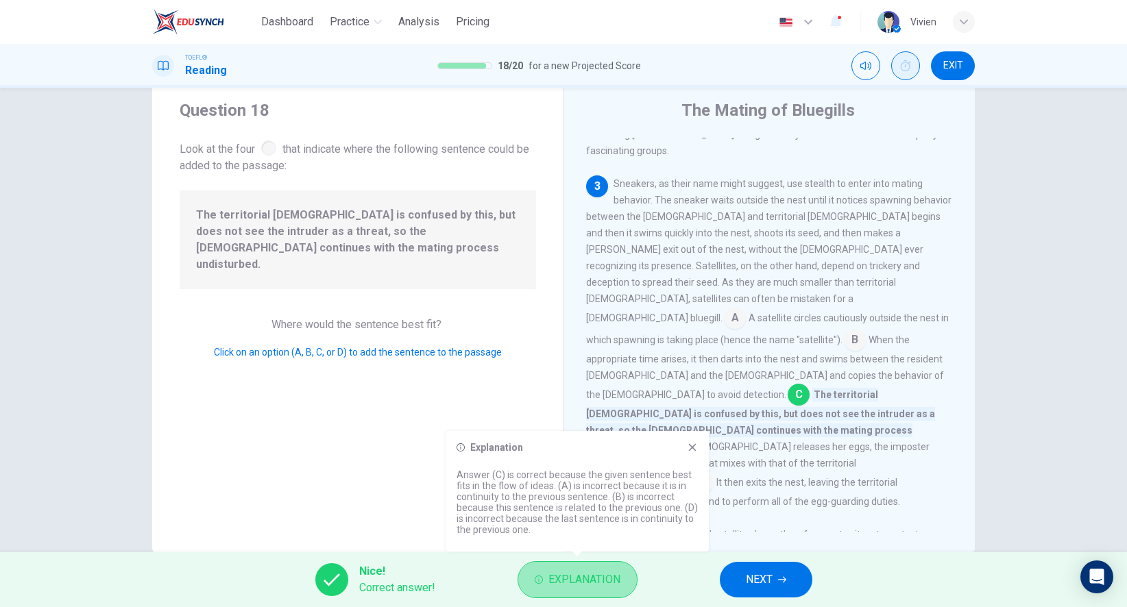
click at [585, 576] on span "Explanation" at bounding box center [584, 579] width 72 height 19
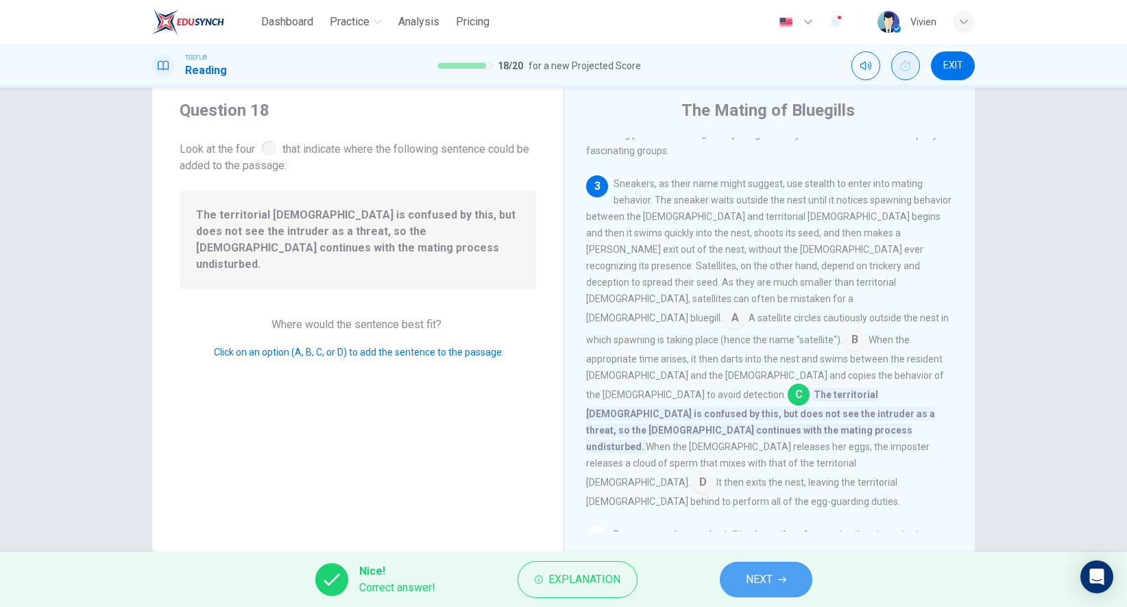
click at [736, 577] on button "NEXT" at bounding box center [765, 580] width 93 height 36
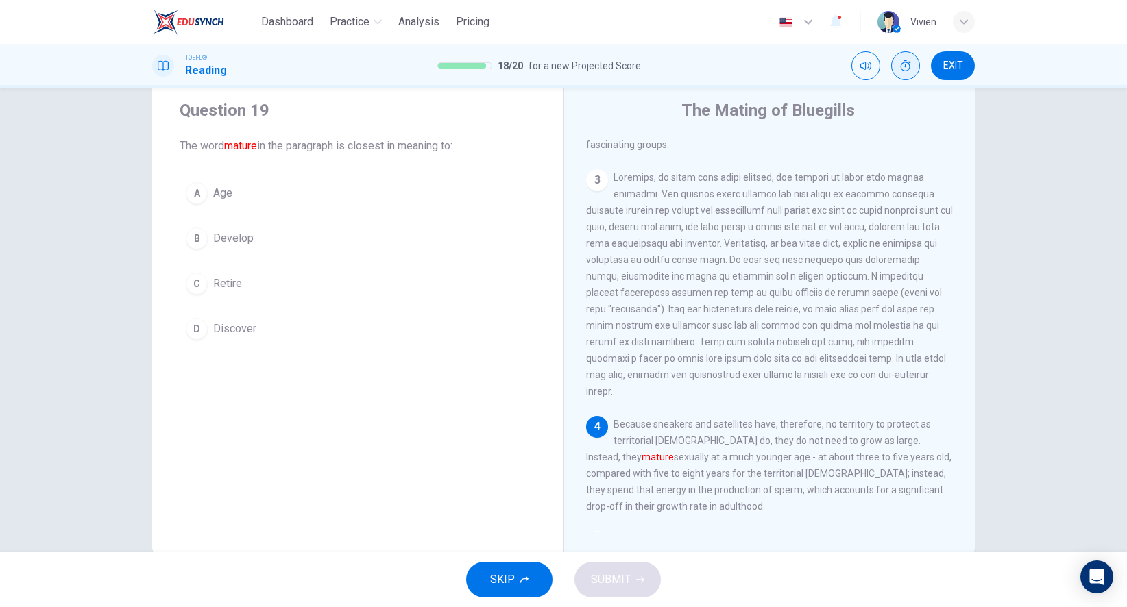
scroll to position [432, 0]
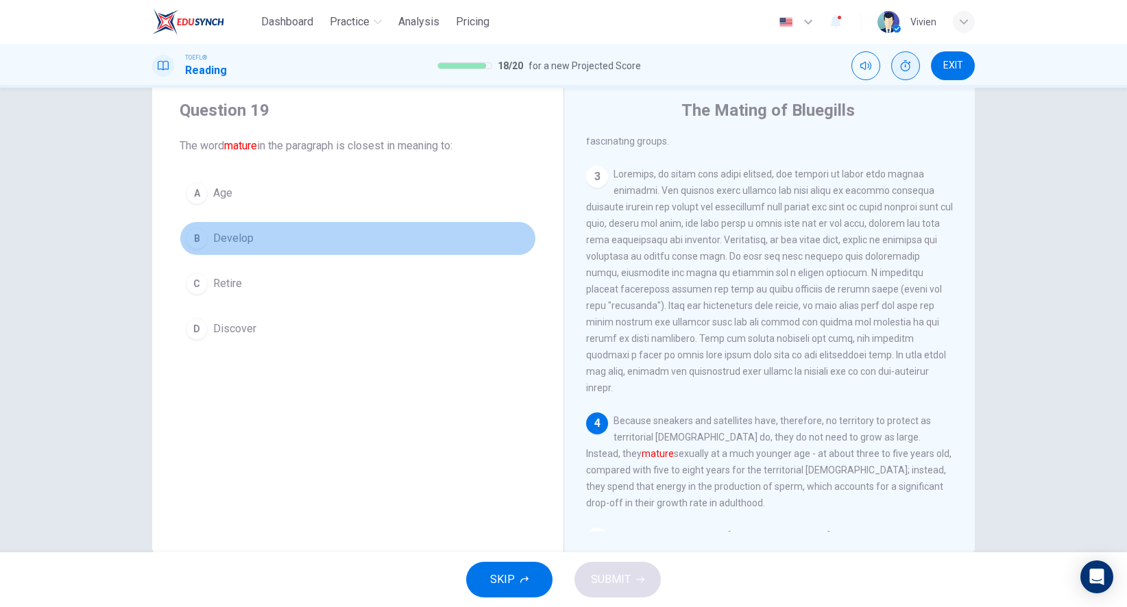
click at [208, 227] on button "B Develop" at bounding box center [358, 238] width 356 height 34
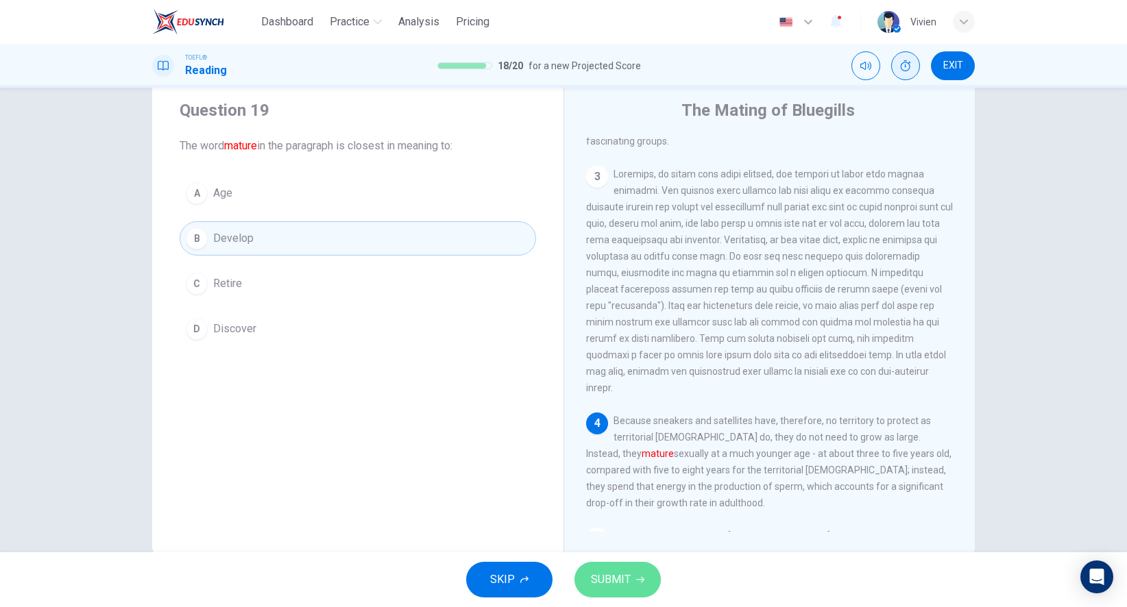
click at [620, 588] on span "SUBMIT" at bounding box center [611, 579] width 40 height 19
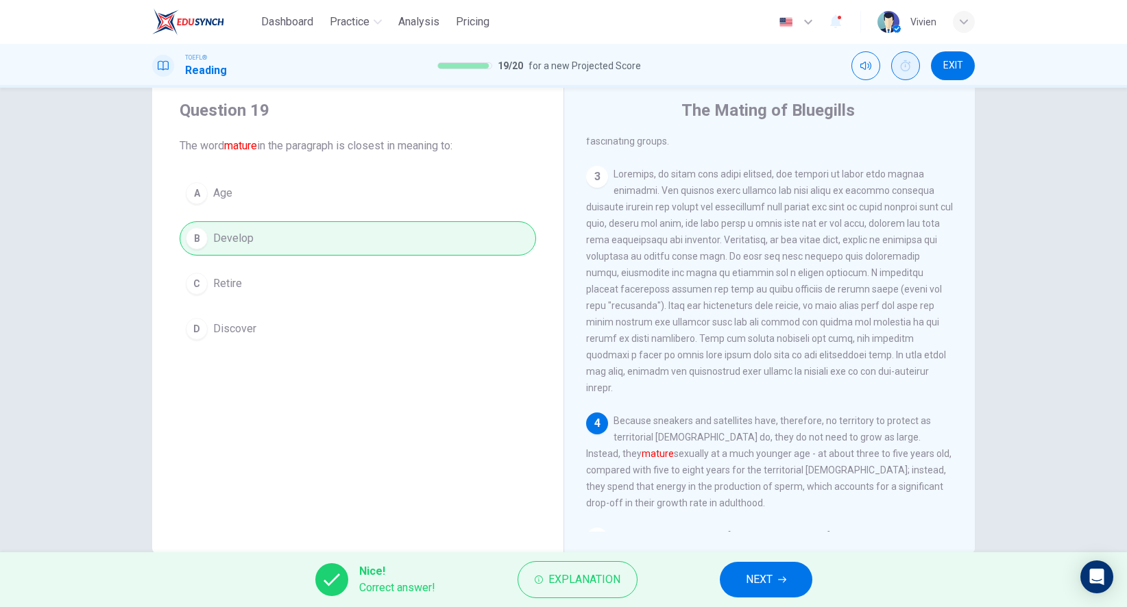
click at [752, 582] on span "NEXT" at bounding box center [759, 579] width 27 height 19
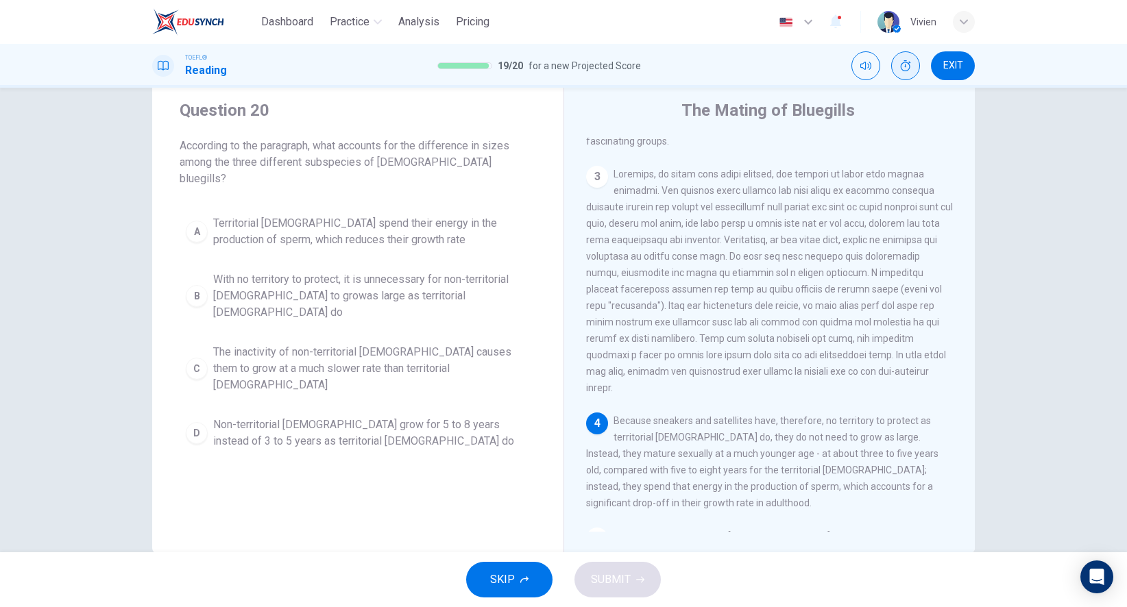
scroll to position [483, 0]
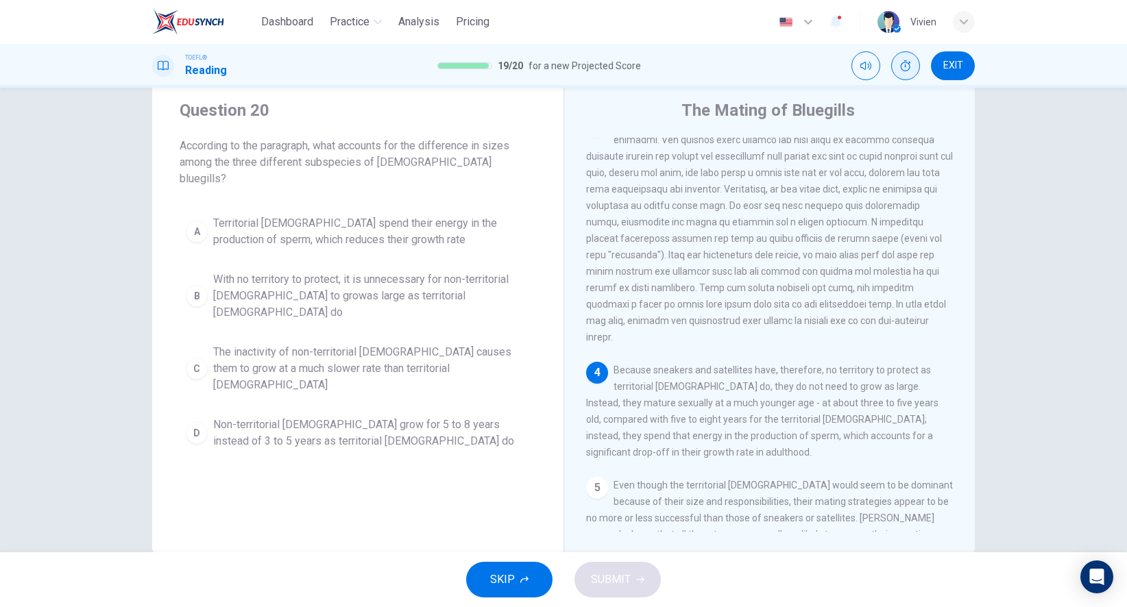
click at [311, 215] on span "Territorial males spend their energy in the production of sperm, which reduces …" at bounding box center [371, 231] width 317 height 33
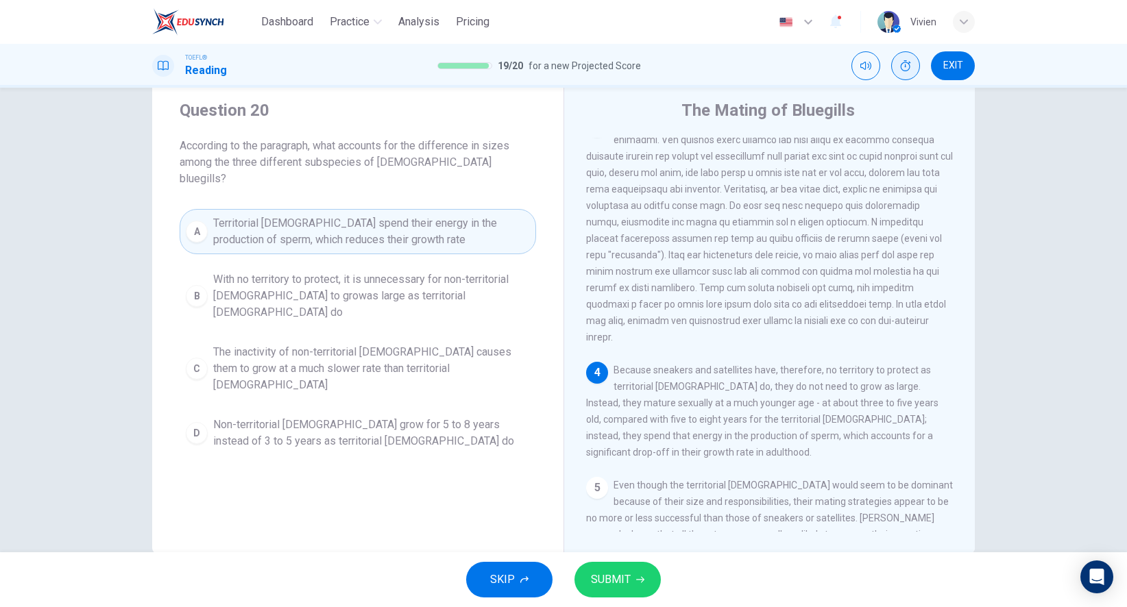
click at [618, 582] on span "SUBMIT" at bounding box center [611, 579] width 40 height 19
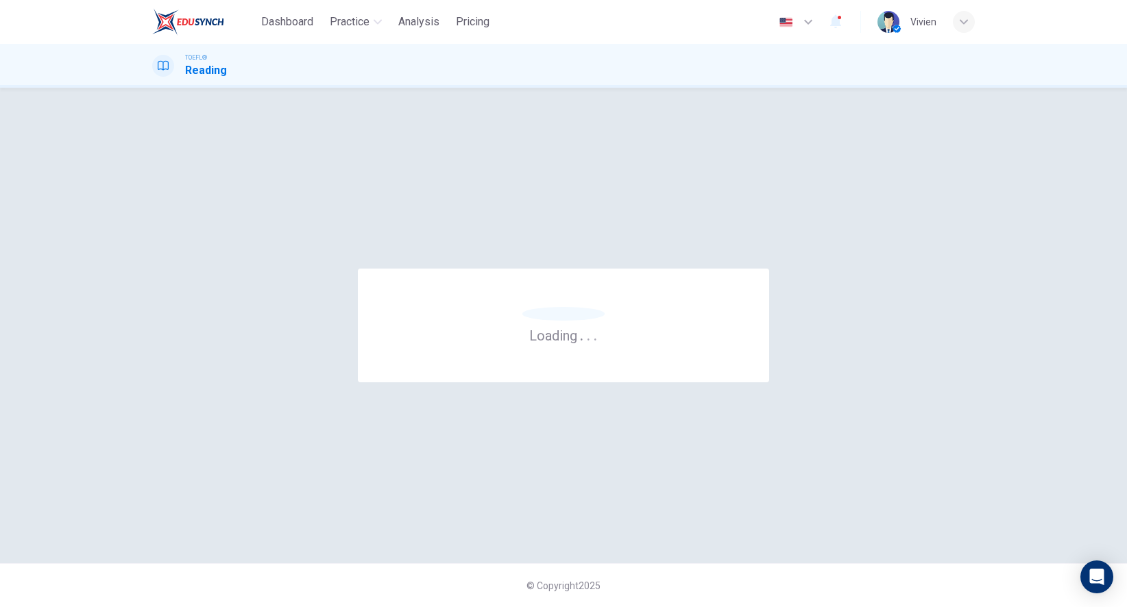
scroll to position [0, 0]
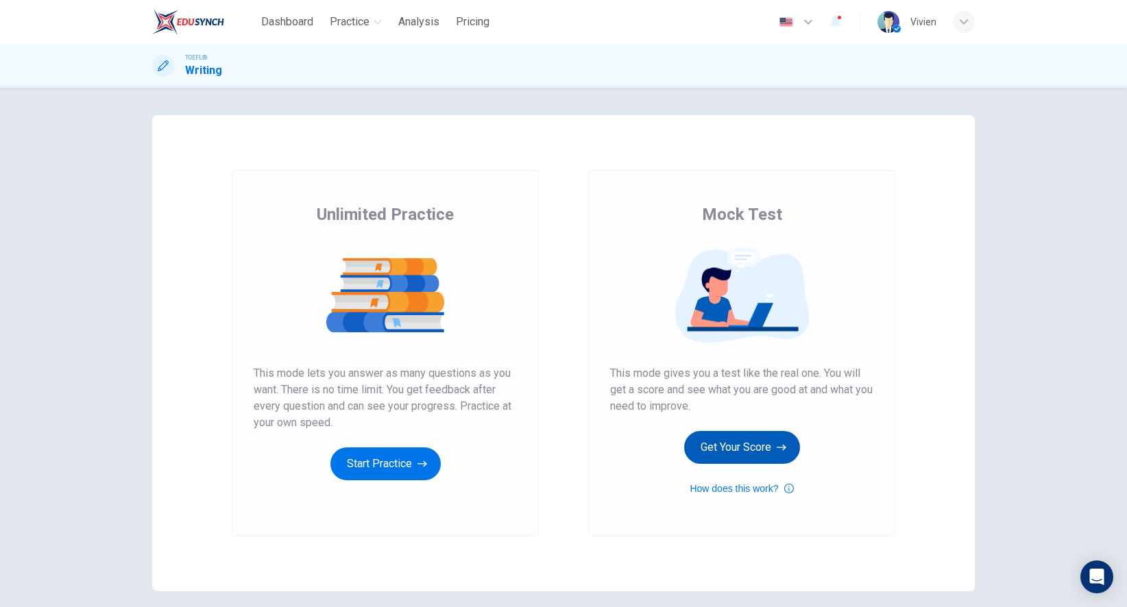
click at [735, 450] on button "Get Your Score" at bounding box center [742, 447] width 116 height 33
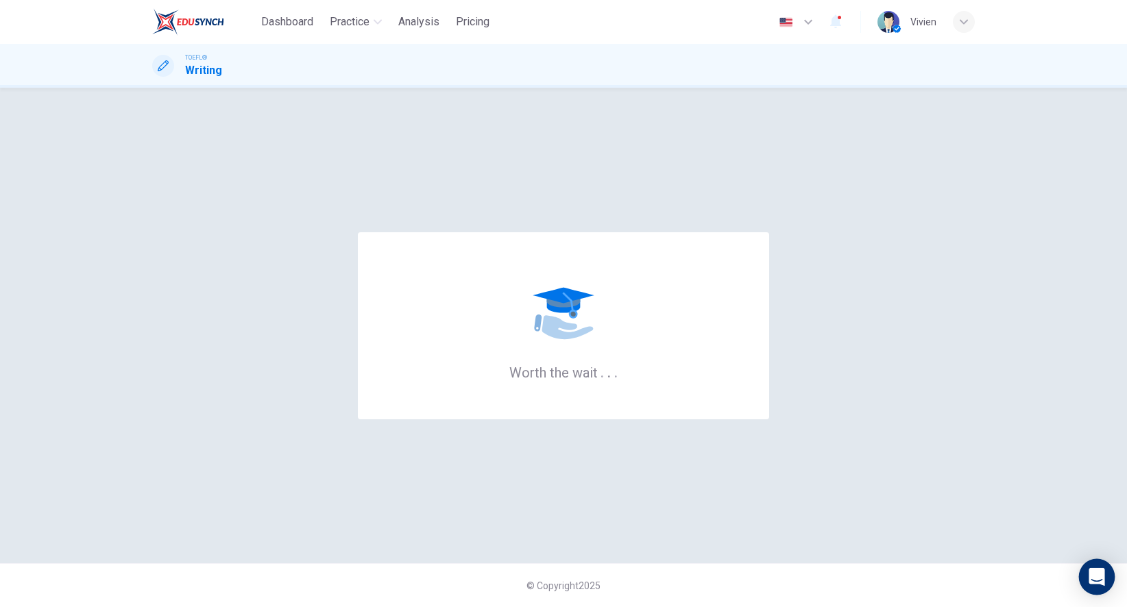
click at [1090, 568] on div "Open Intercom Messenger" at bounding box center [1097, 577] width 36 height 36
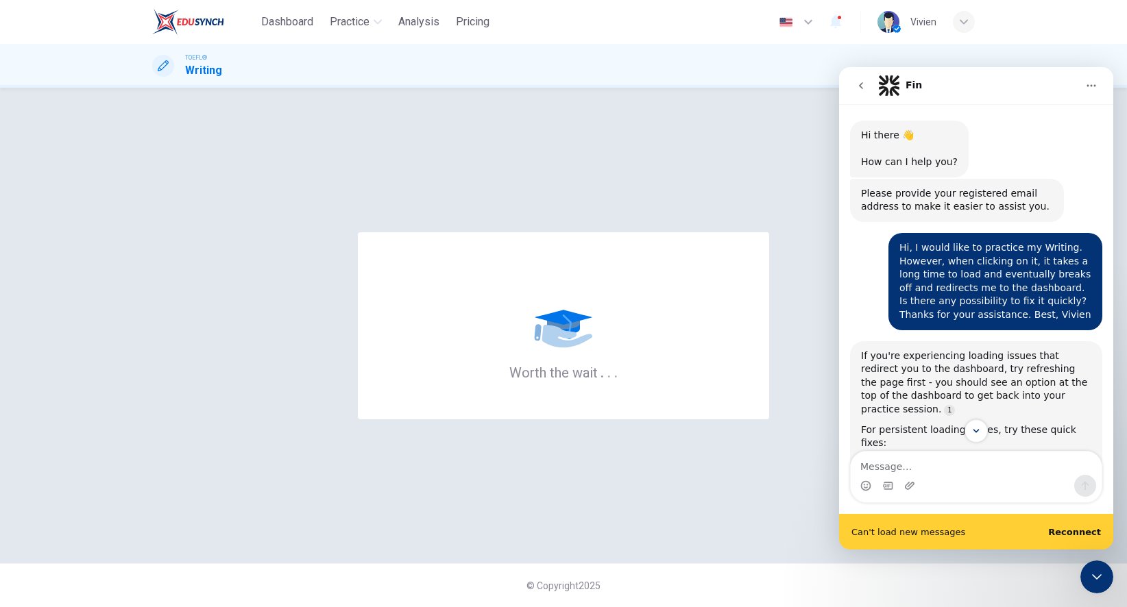
scroll to position [2007, 0]
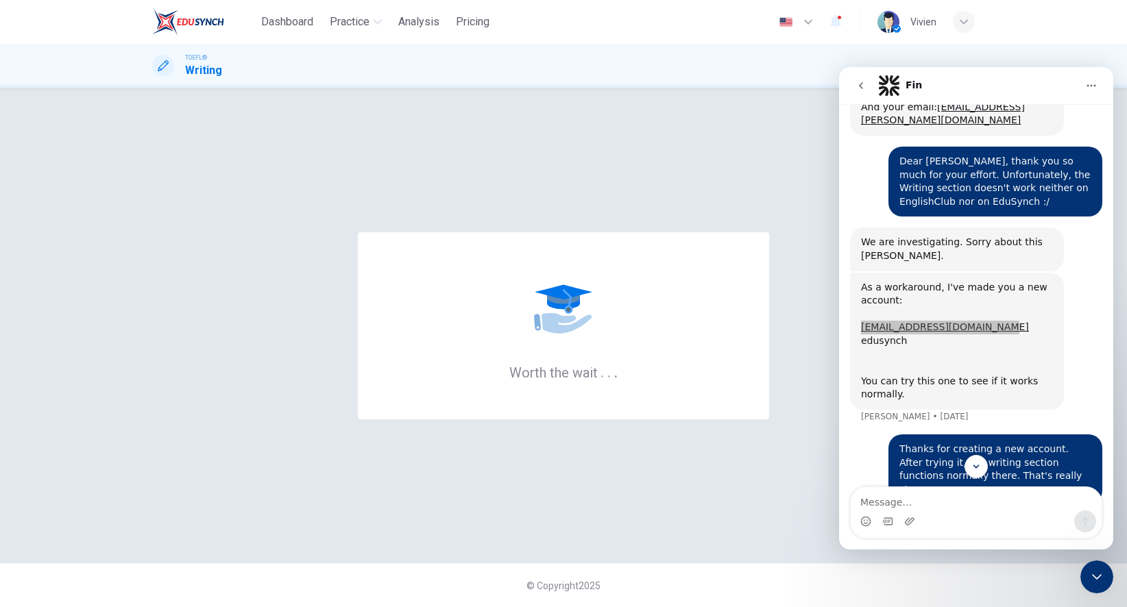
click at [182, 13] on img at bounding box center [188, 21] width 72 height 27
